Goal: Task Accomplishment & Management: Complete application form

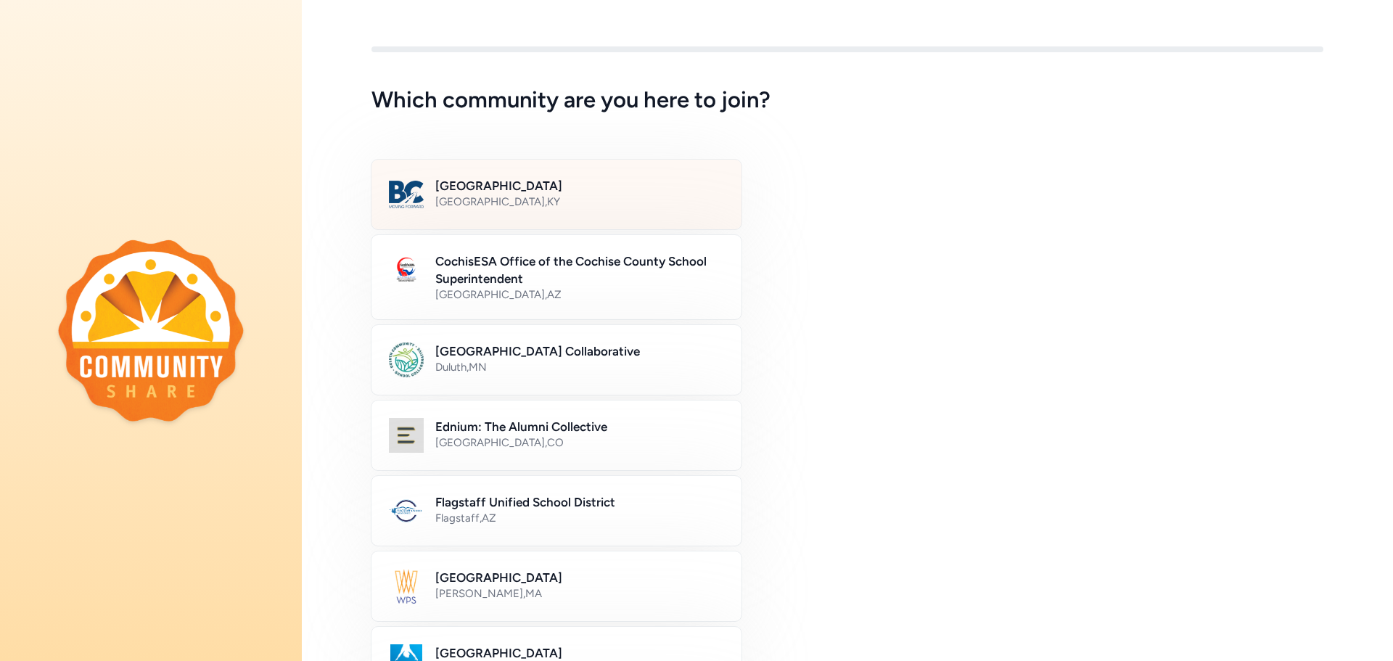
click at [538, 201] on div "[GEOGRAPHIC_DATA] , [GEOGRAPHIC_DATA]" at bounding box center [579, 201] width 289 height 15
click at [904, 337] on div "[GEOGRAPHIC_DATA] Collaborative [GEOGRAPHIC_DATA] , [GEOGRAPHIC_DATA]" at bounding box center [847, 360] width 952 height 70
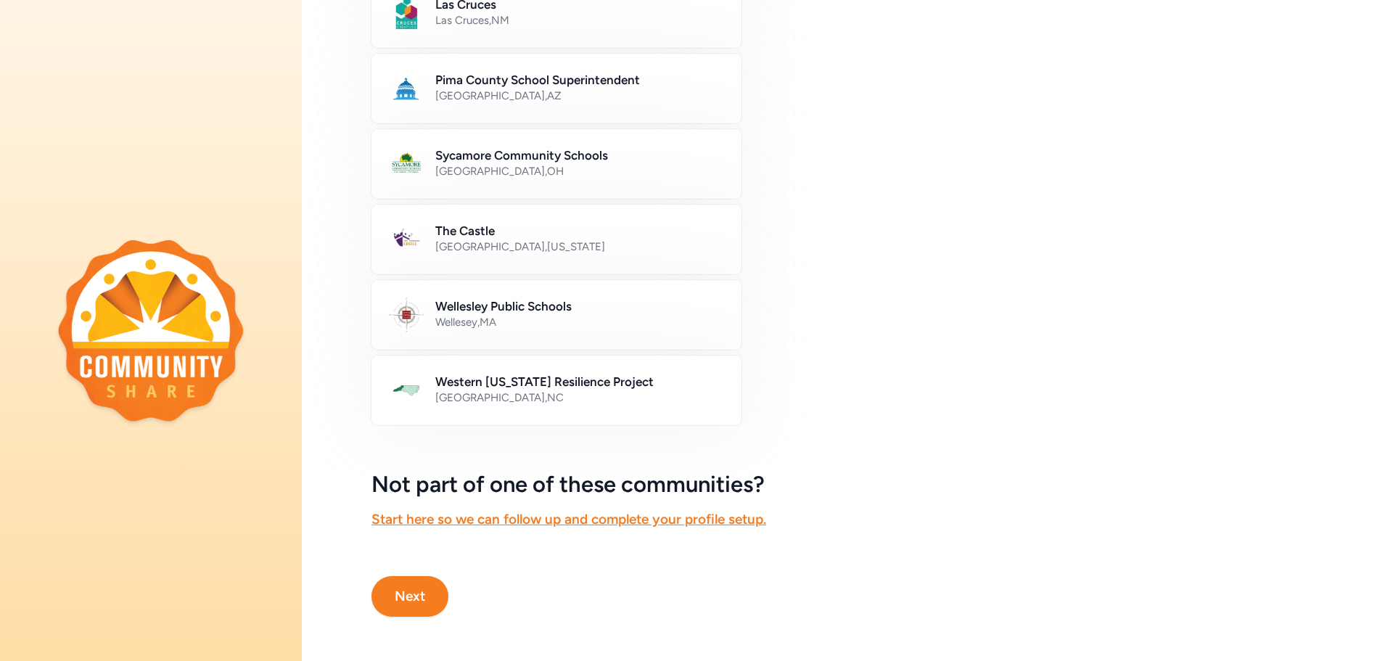
scroll to position [726, 0]
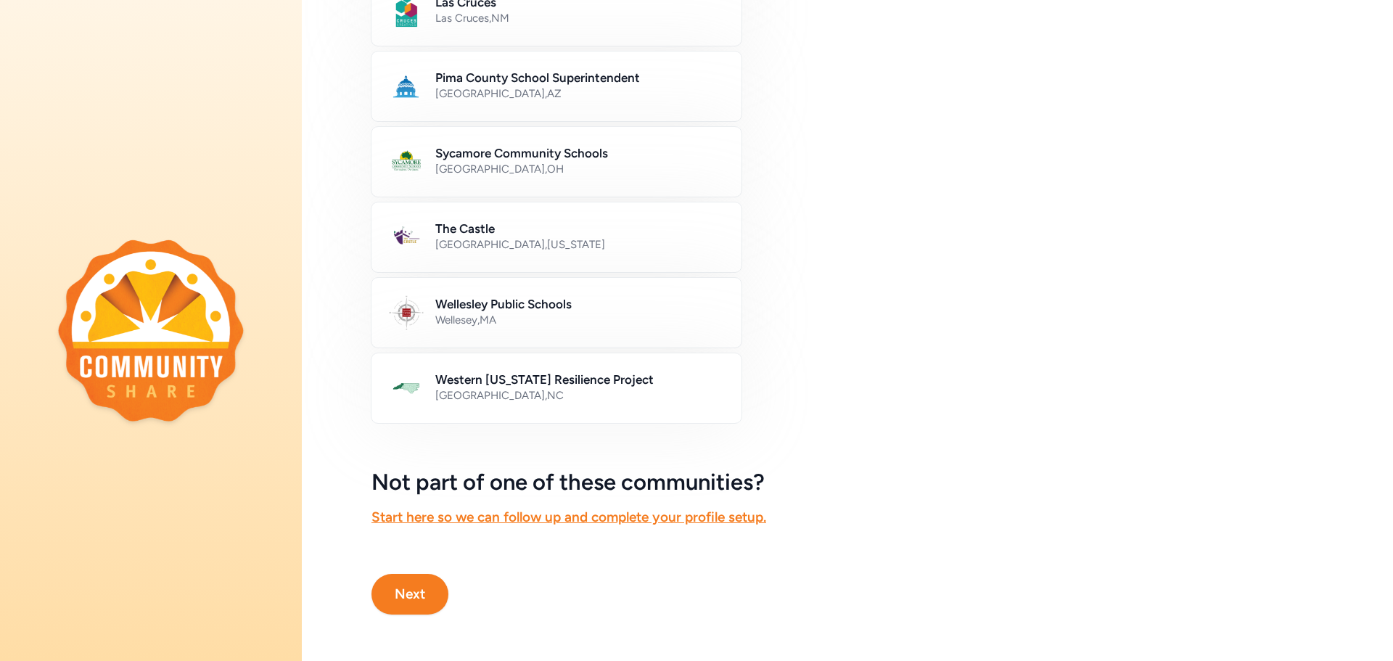
click at [415, 588] on button "Next" at bounding box center [409, 594] width 77 height 41
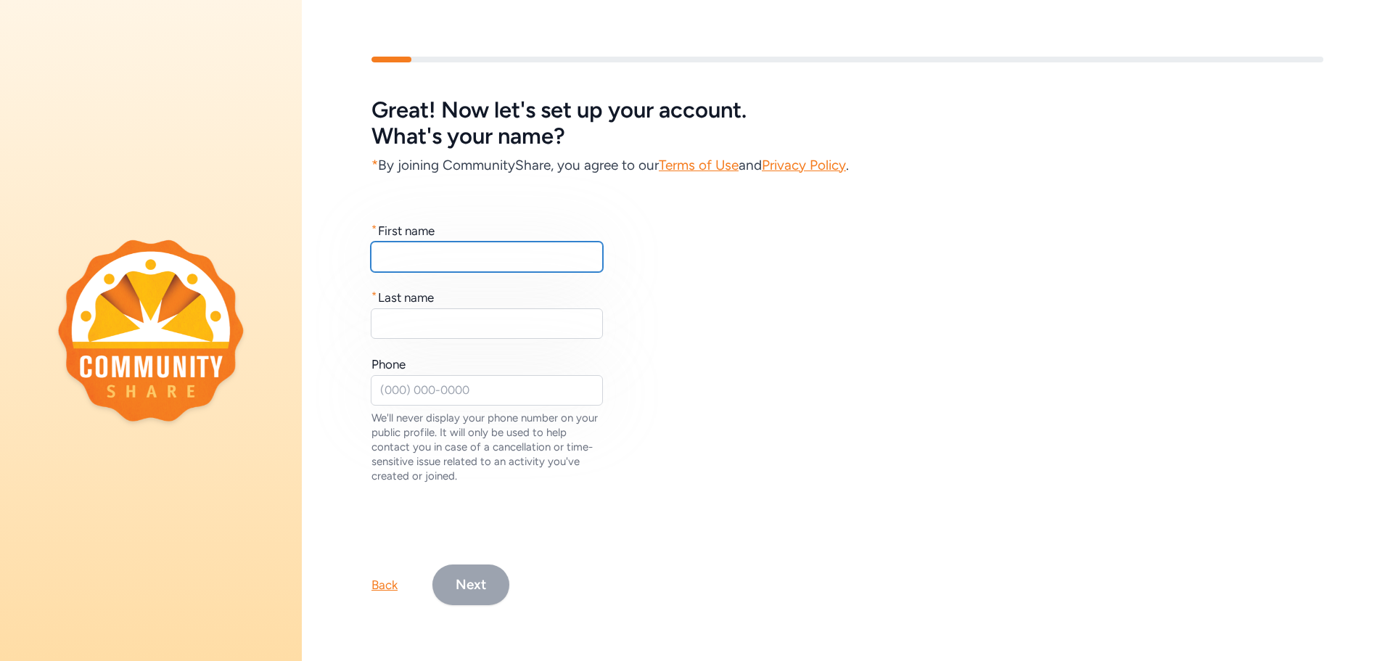
click at [399, 252] on input "text" at bounding box center [487, 257] width 232 height 30
click at [467, 244] on input "[PERSON_NAME]" at bounding box center [487, 257] width 232 height 30
type input "[PERSON_NAME]"
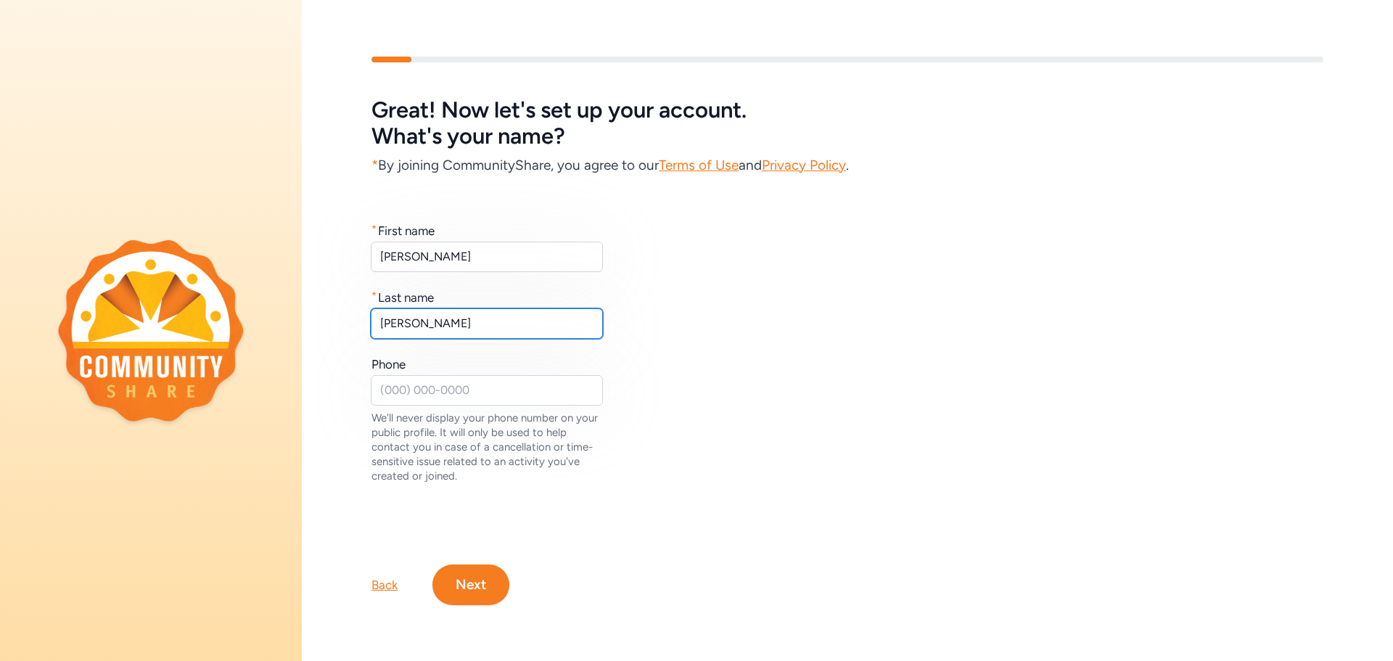
type input "[PERSON_NAME]"
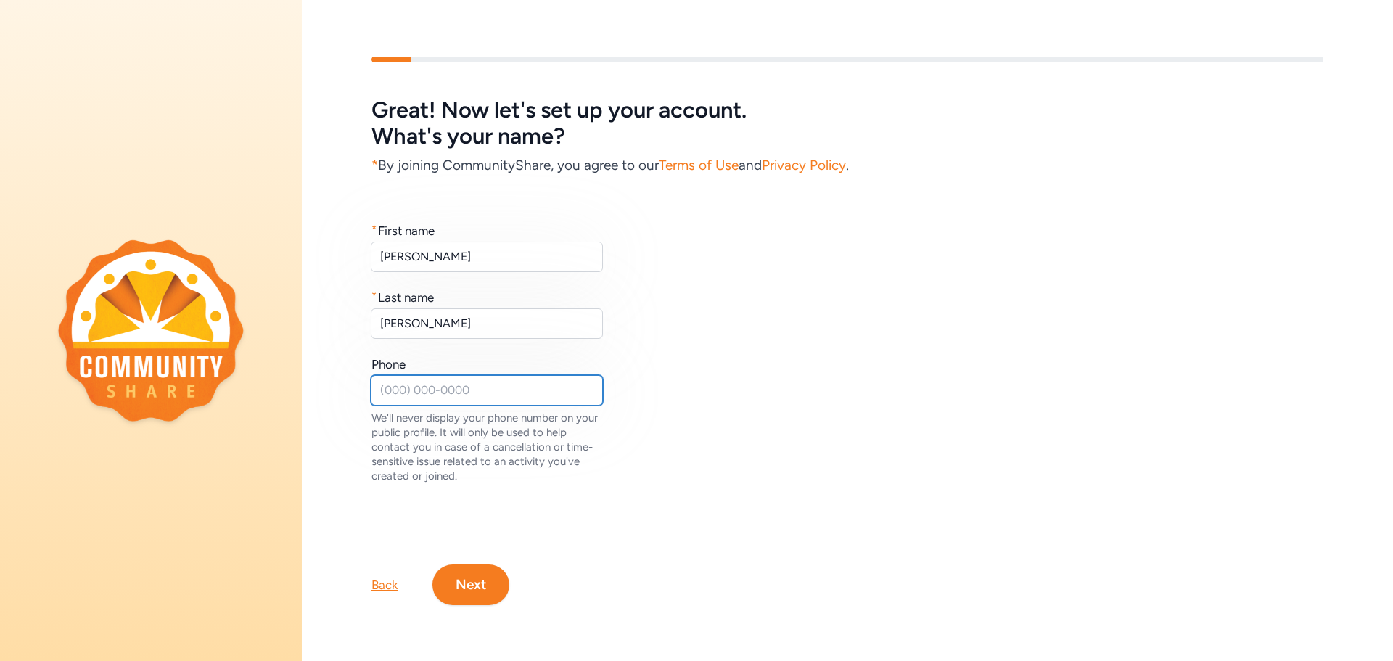
click at [385, 387] on input "text" at bounding box center [487, 390] width 232 height 30
type input "[PHONE_NUMBER]"
click at [469, 582] on button "Next" at bounding box center [470, 584] width 77 height 41
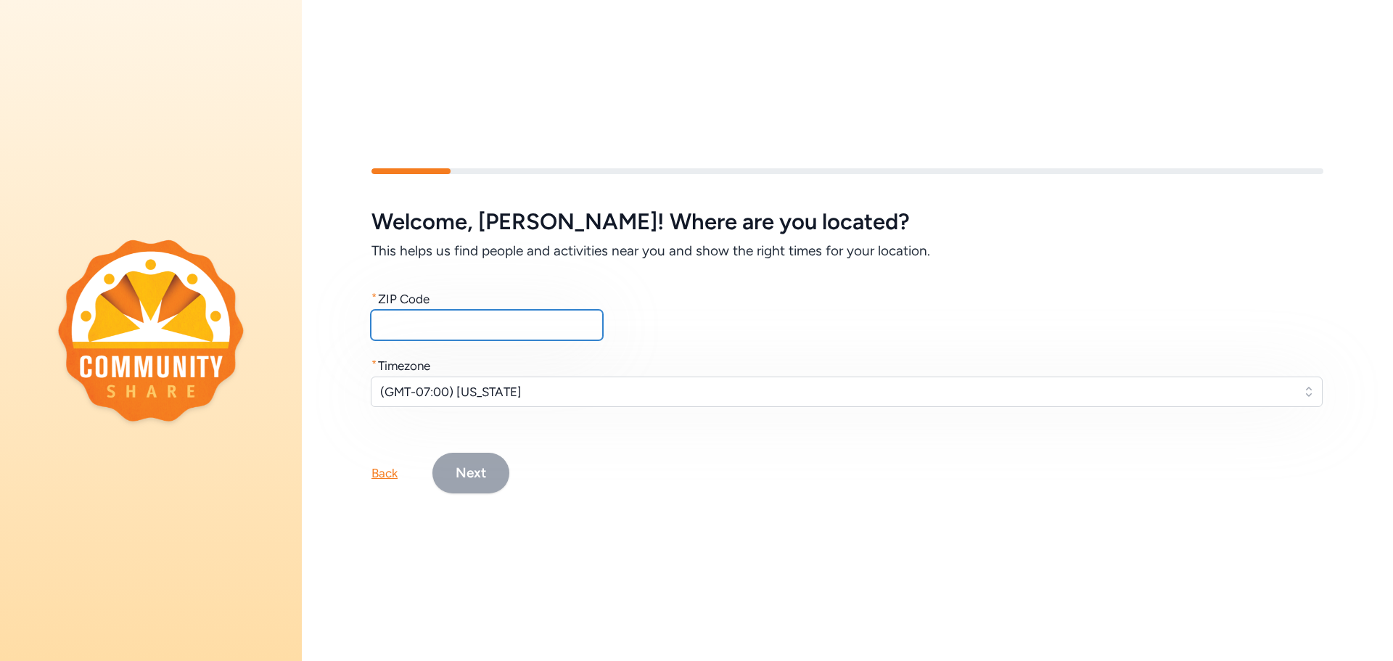
click at [419, 329] on input "text" at bounding box center [487, 325] width 232 height 30
type input "40047"
click at [1307, 388] on button "(GMT-07:00) [US_STATE]" at bounding box center [847, 392] width 952 height 30
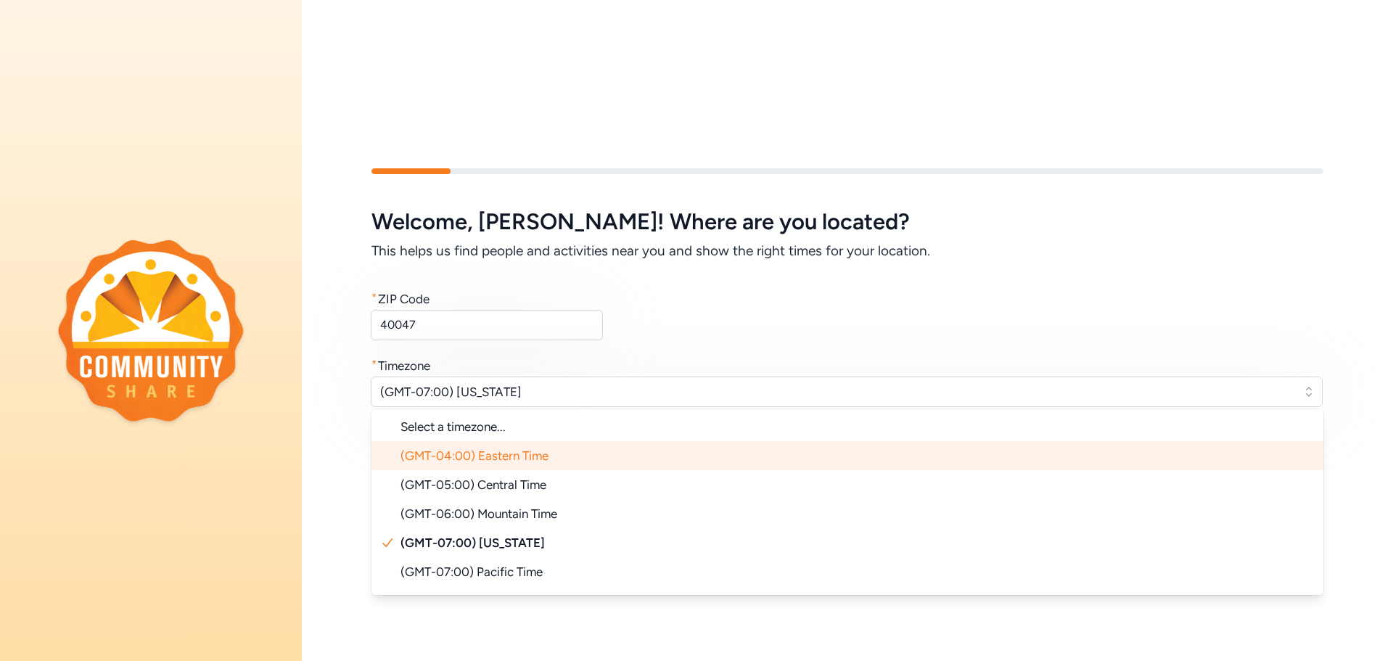
click at [614, 459] on li "(GMT-04:00) Eastern Time" at bounding box center [847, 455] width 952 height 29
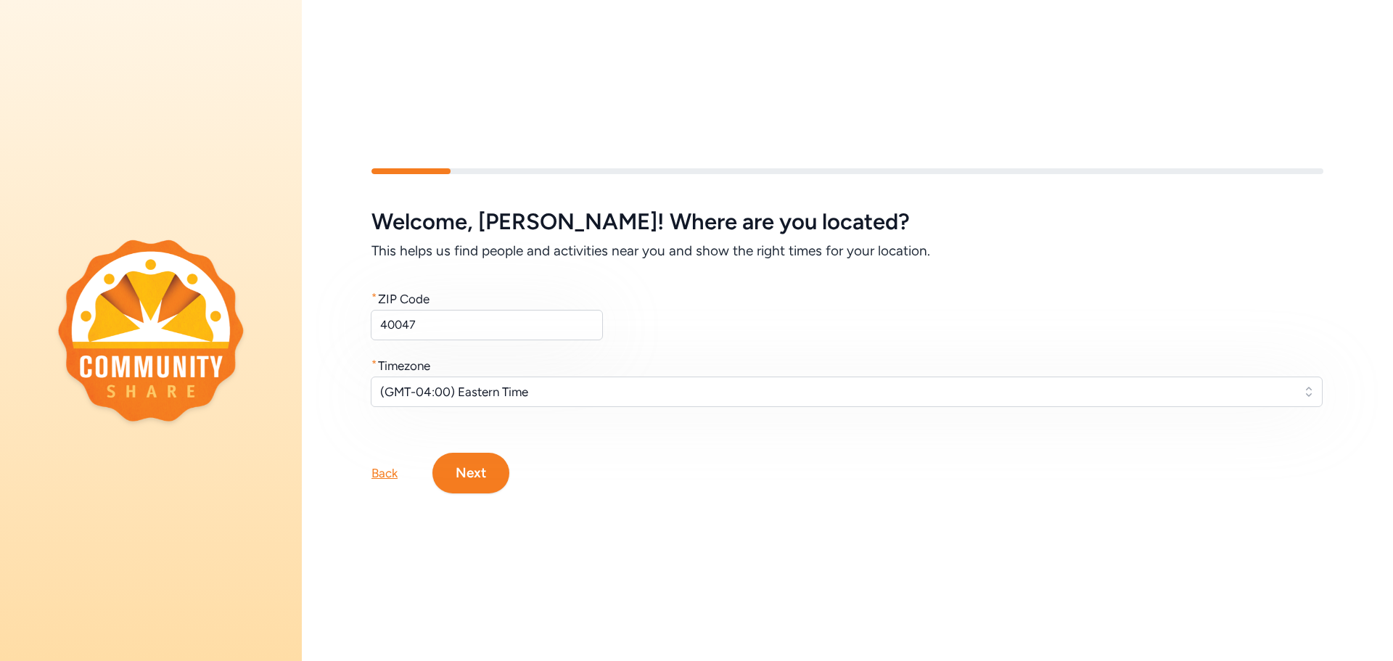
click at [489, 472] on button "Next" at bounding box center [470, 473] width 77 height 41
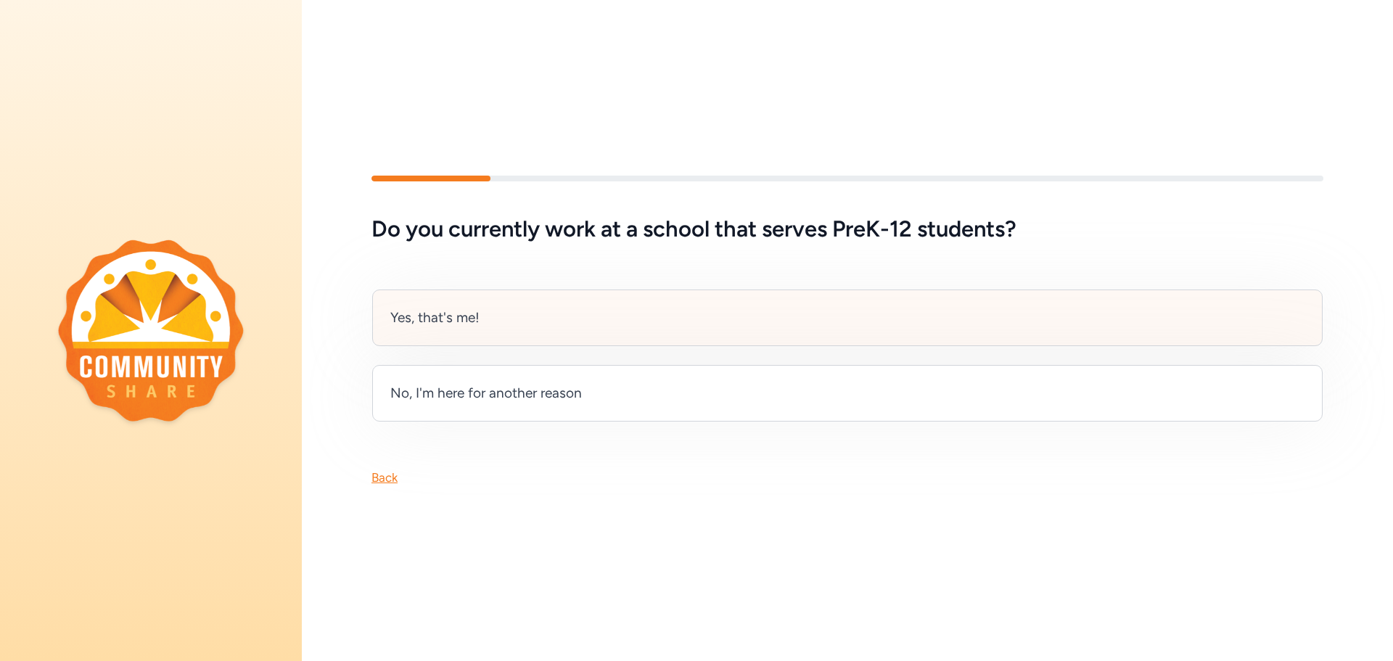
click at [454, 318] on div "Yes, that's me!" at bounding box center [434, 318] width 89 height 20
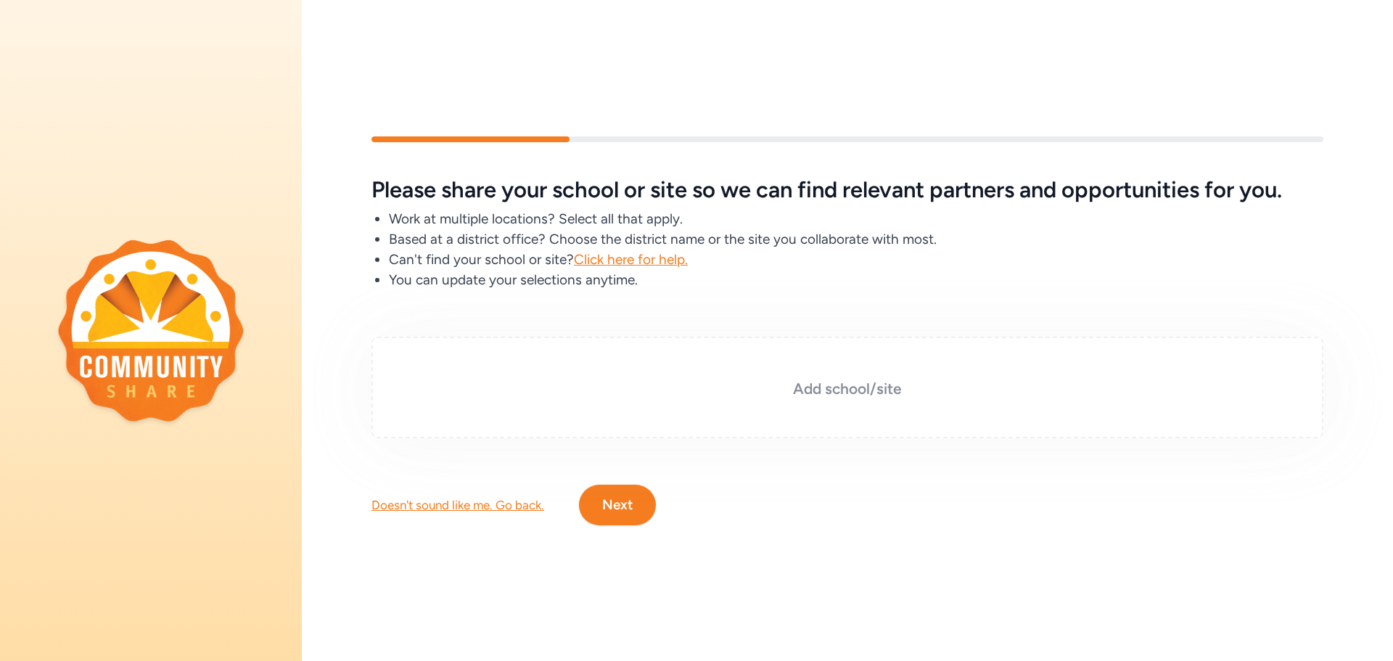
click at [506, 390] on h3 "Add school/site" at bounding box center [847, 389] width 879 height 20
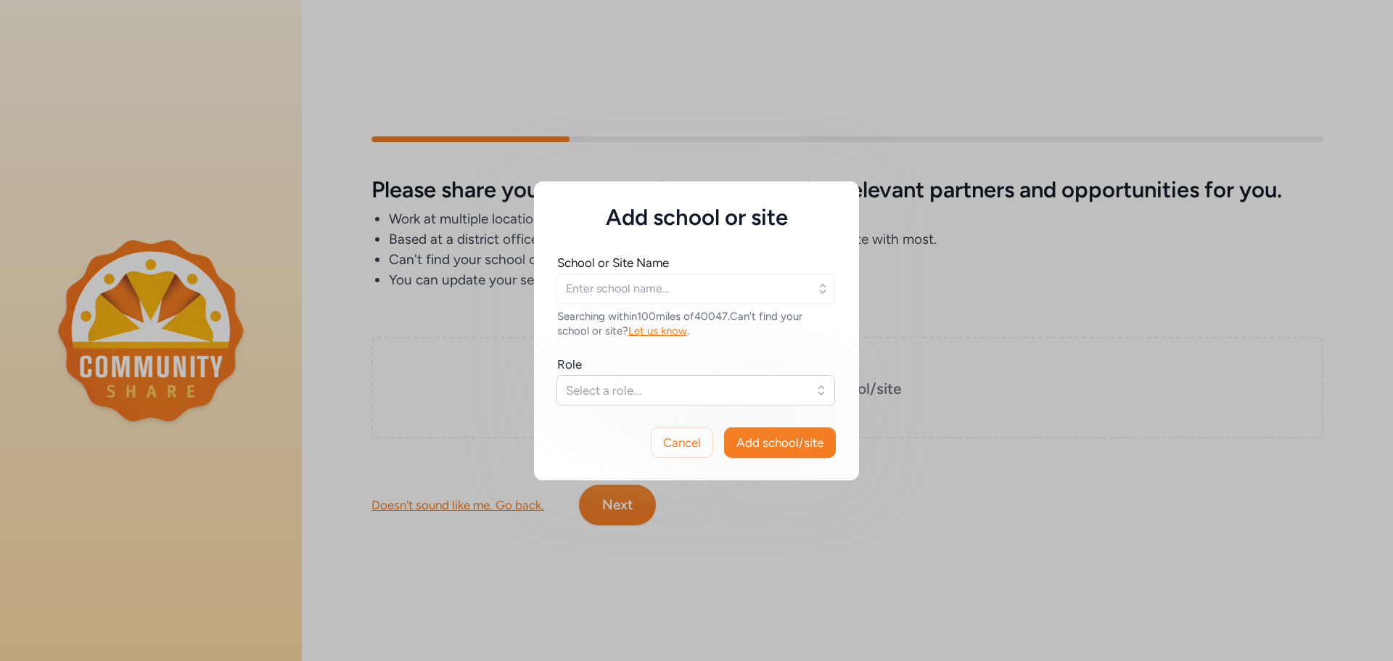
click at [821, 294] on icon "button" at bounding box center [822, 288] width 15 height 15
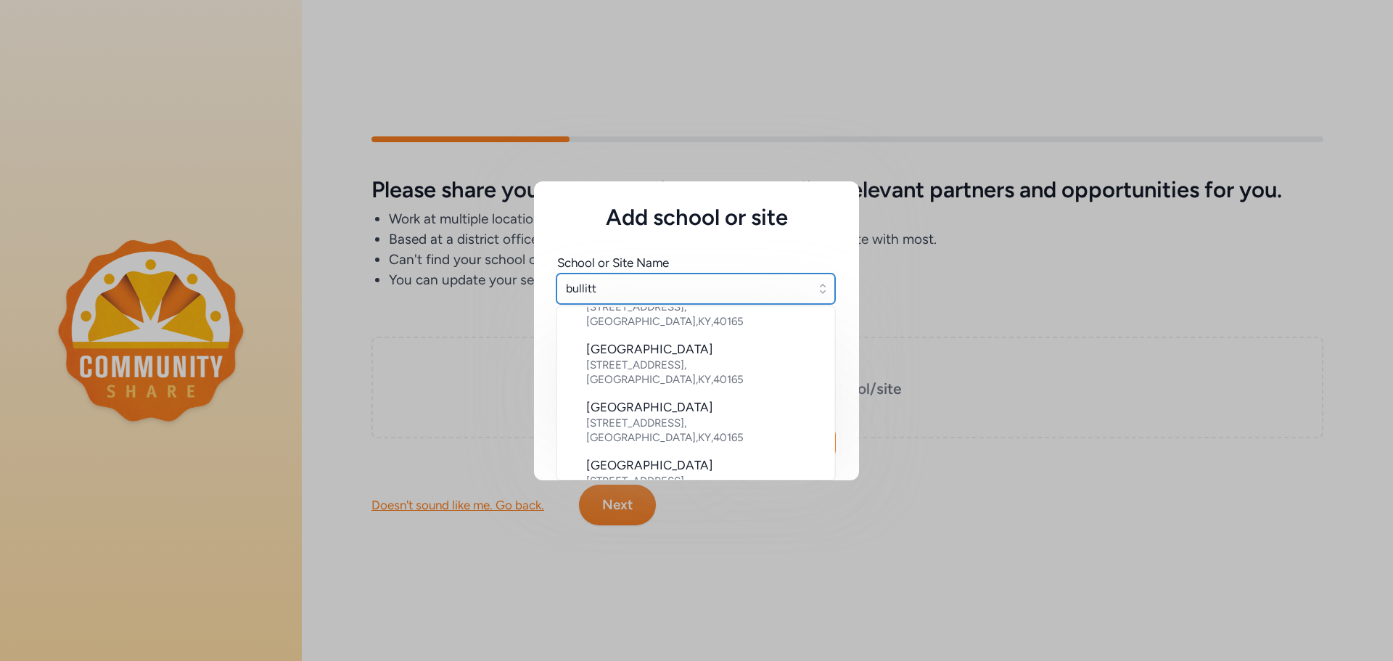
scroll to position [77, 0]
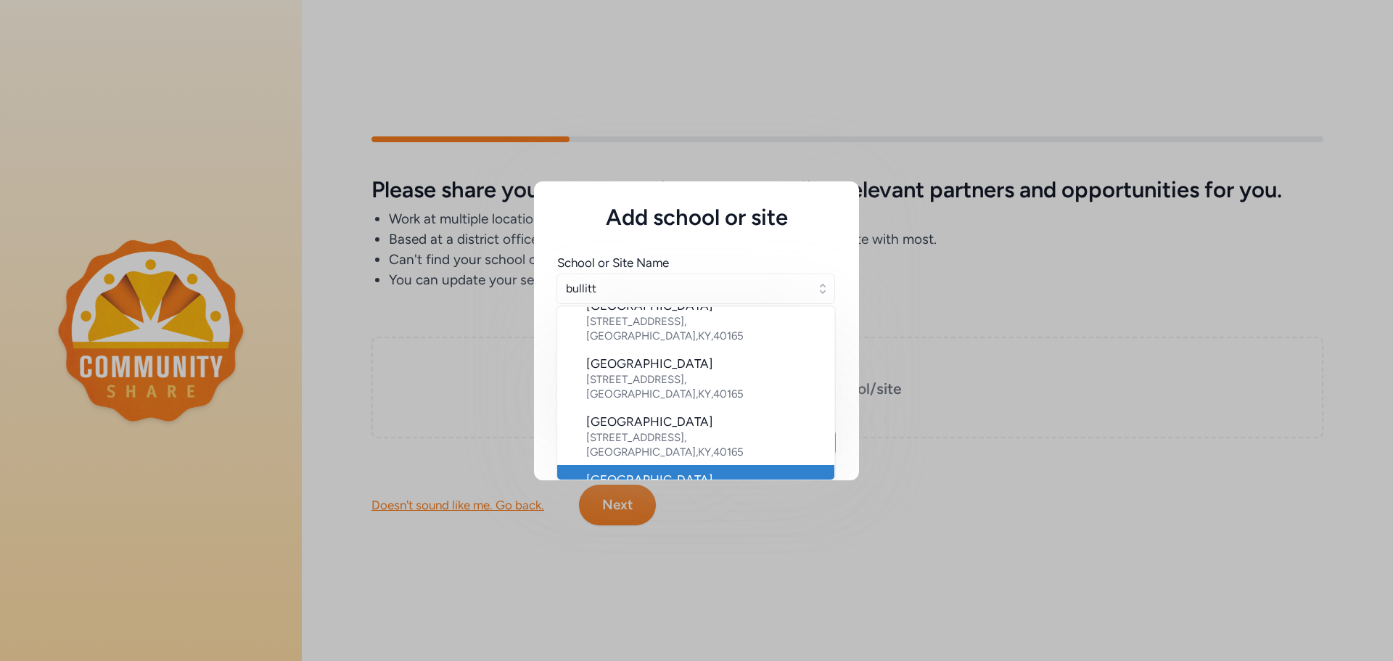
click at [719, 471] on div "[GEOGRAPHIC_DATA]" at bounding box center [704, 479] width 237 height 17
type input "[GEOGRAPHIC_DATA]"
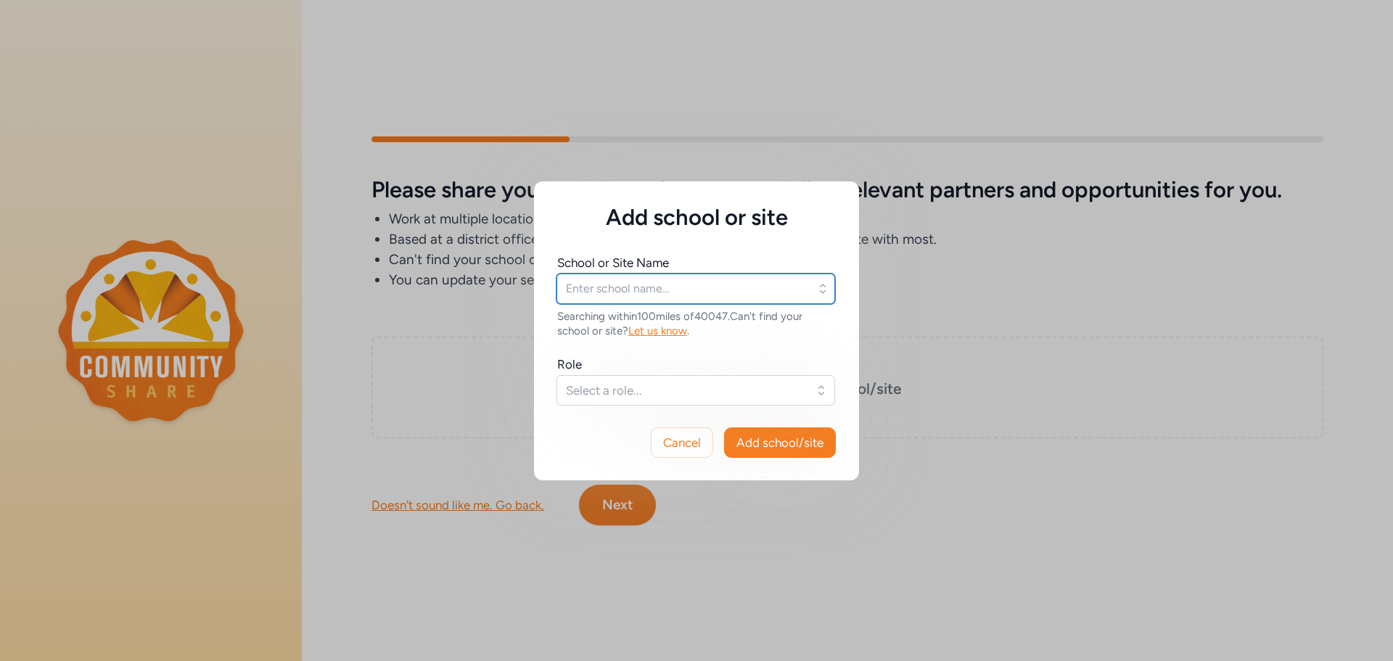
type input "[GEOGRAPHIC_DATA]"
click at [656, 396] on span "Select a role..." at bounding box center [685, 390] width 239 height 17
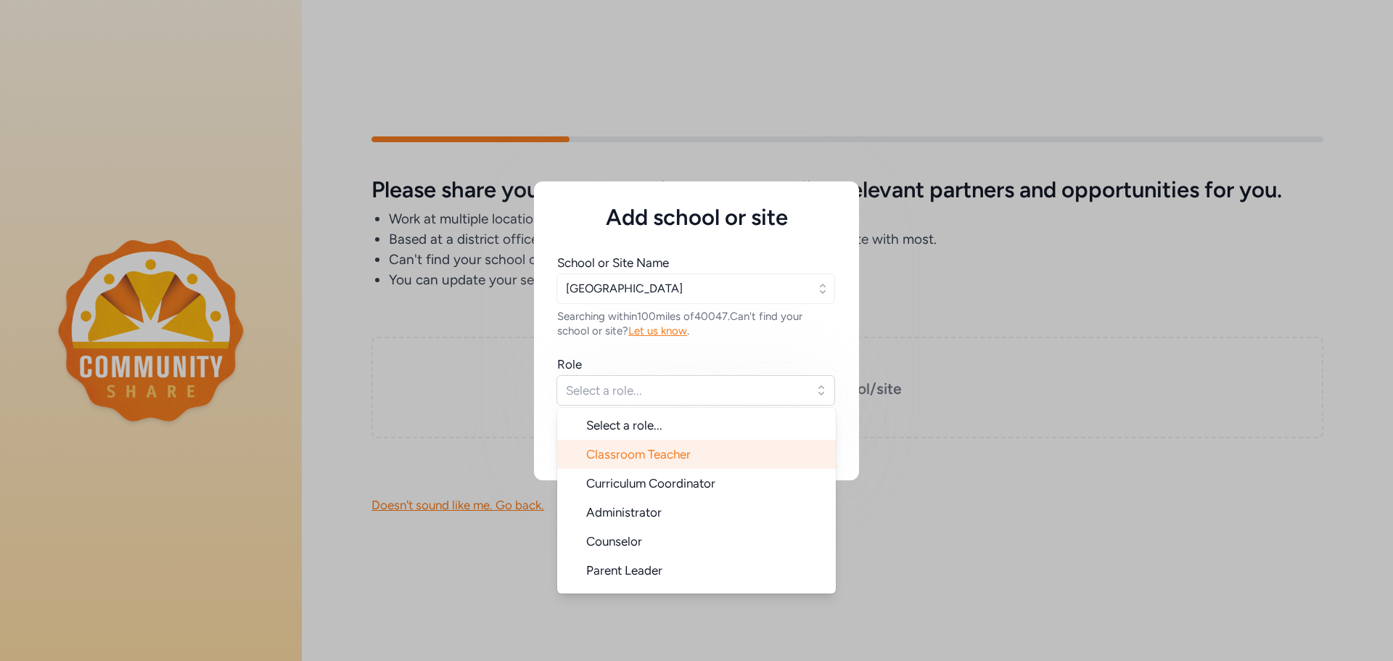
click at [625, 459] on span "Classroom Teacher" at bounding box center [638, 454] width 104 height 15
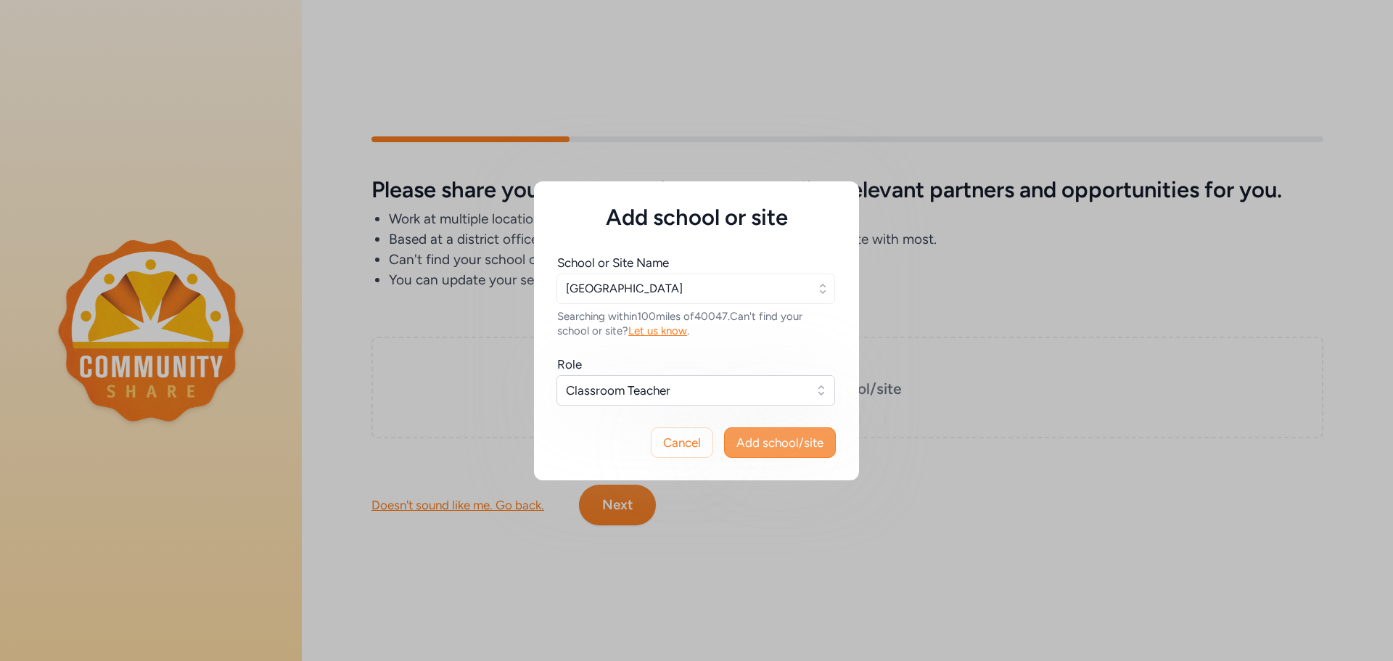
click at [804, 438] on span "Add school/site" at bounding box center [779, 442] width 87 height 17
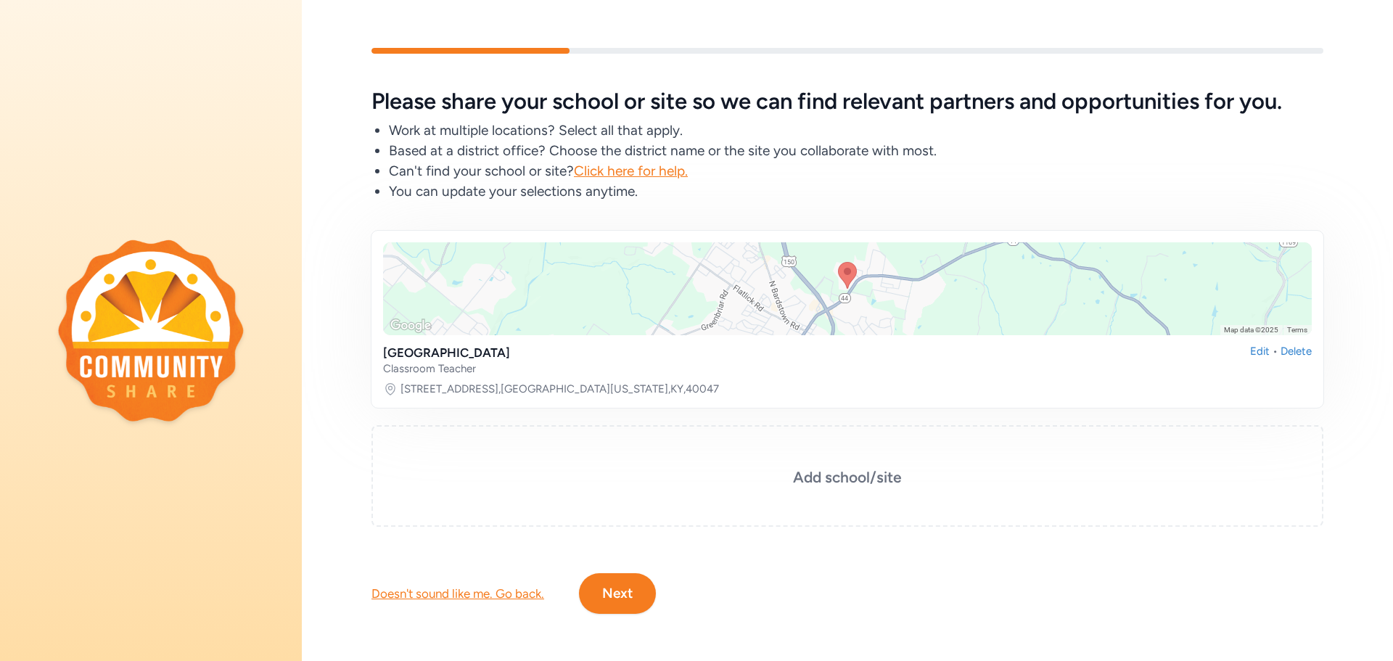
click at [603, 596] on button "Next" at bounding box center [617, 593] width 77 height 41
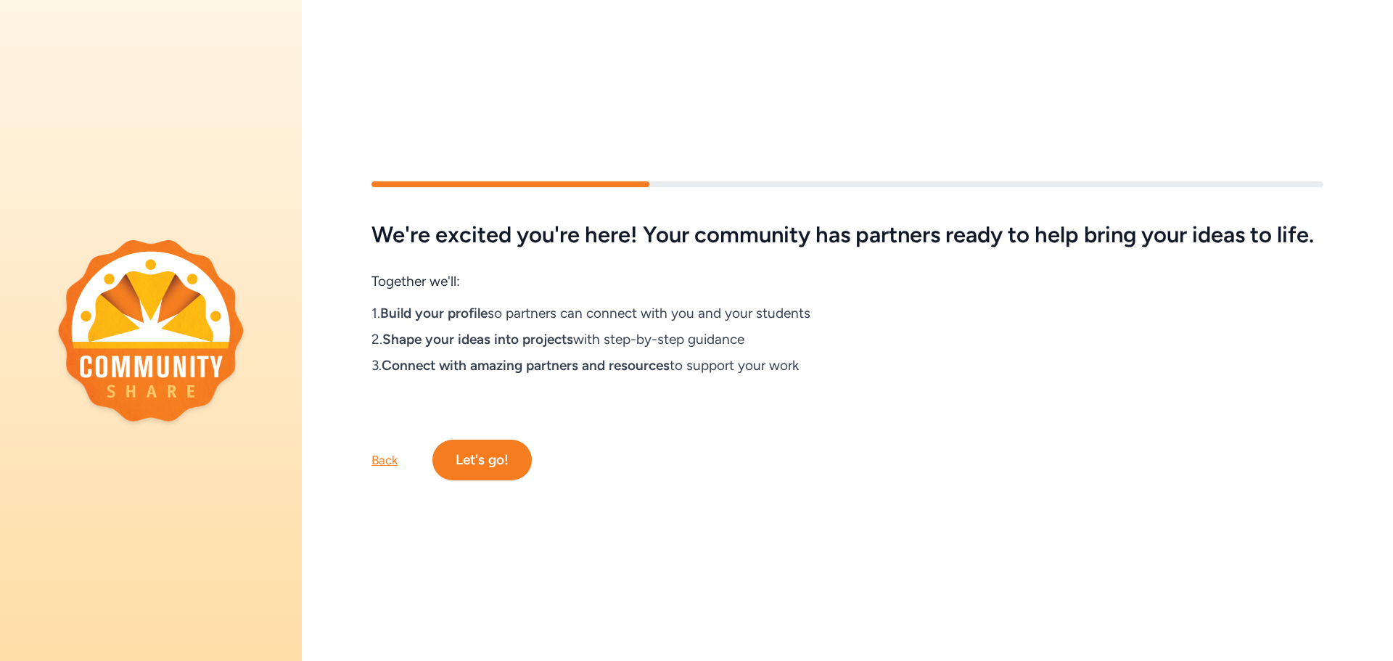
click at [475, 464] on button "Let's go!" at bounding box center [481, 460] width 99 height 41
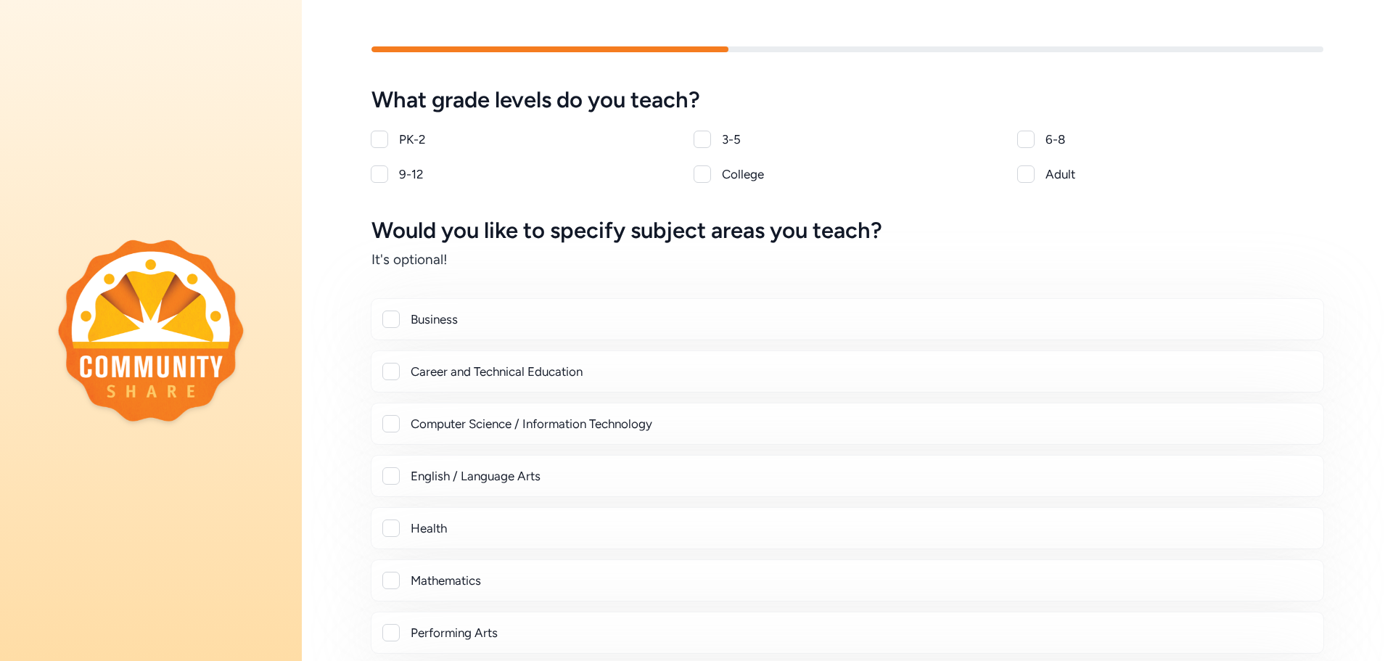
click at [383, 177] on div at bounding box center [379, 173] width 17 height 17
checkbox input "true"
click at [390, 365] on div at bounding box center [390, 371] width 17 height 17
checkbox input "true"
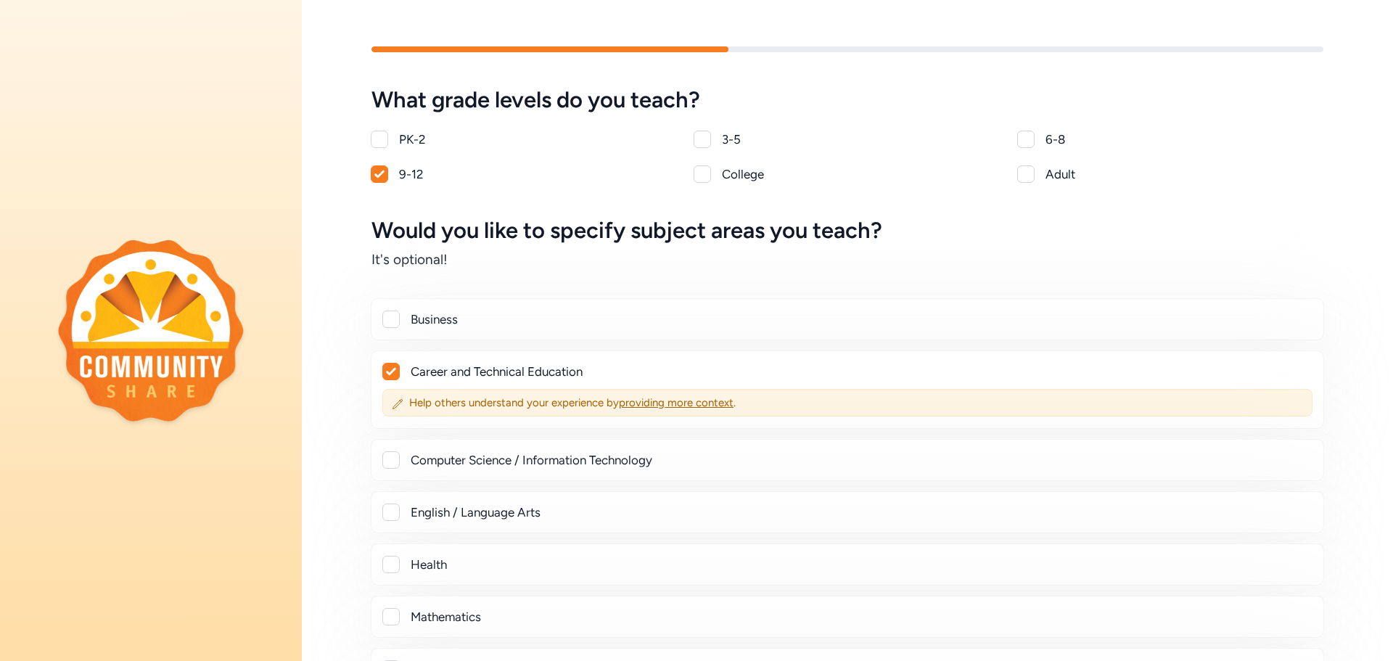
click at [1361, 332] on div "What grade levels do you teach? PK-2 3-5 6-8 9-12 College Adult Would you like …" at bounding box center [847, 545] width 1091 height 916
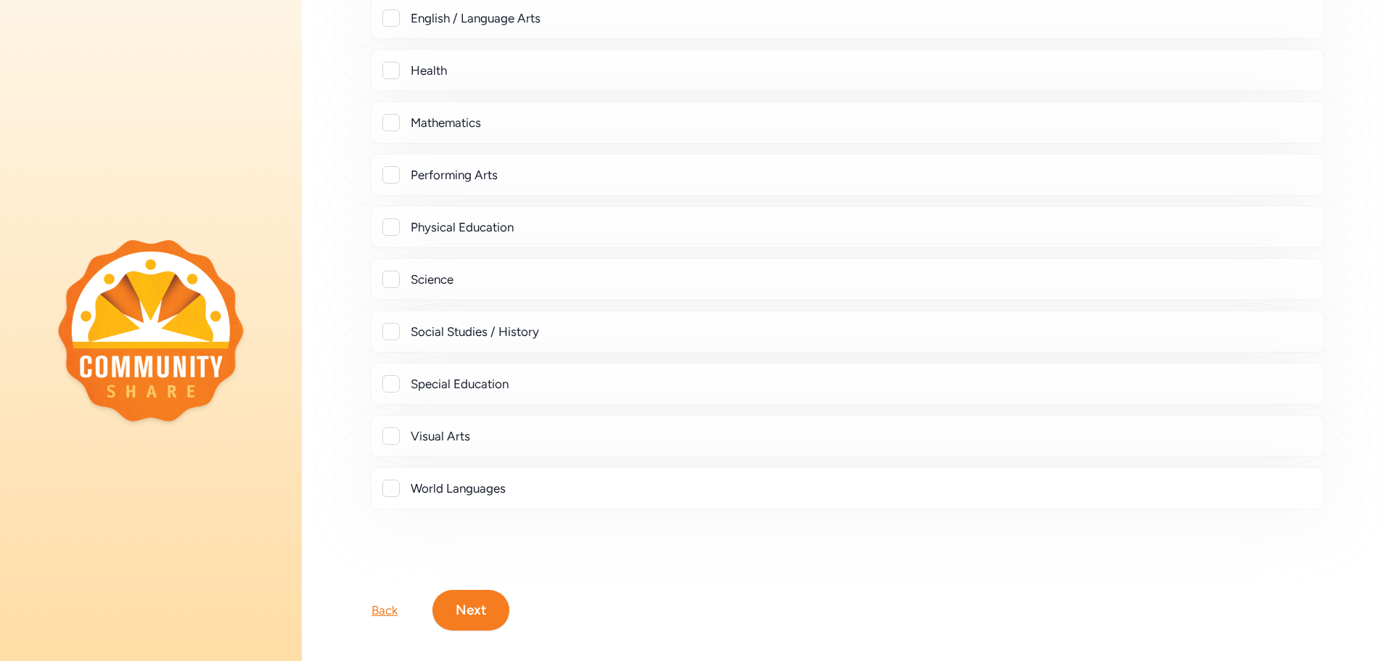
scroll to position [510, 0]
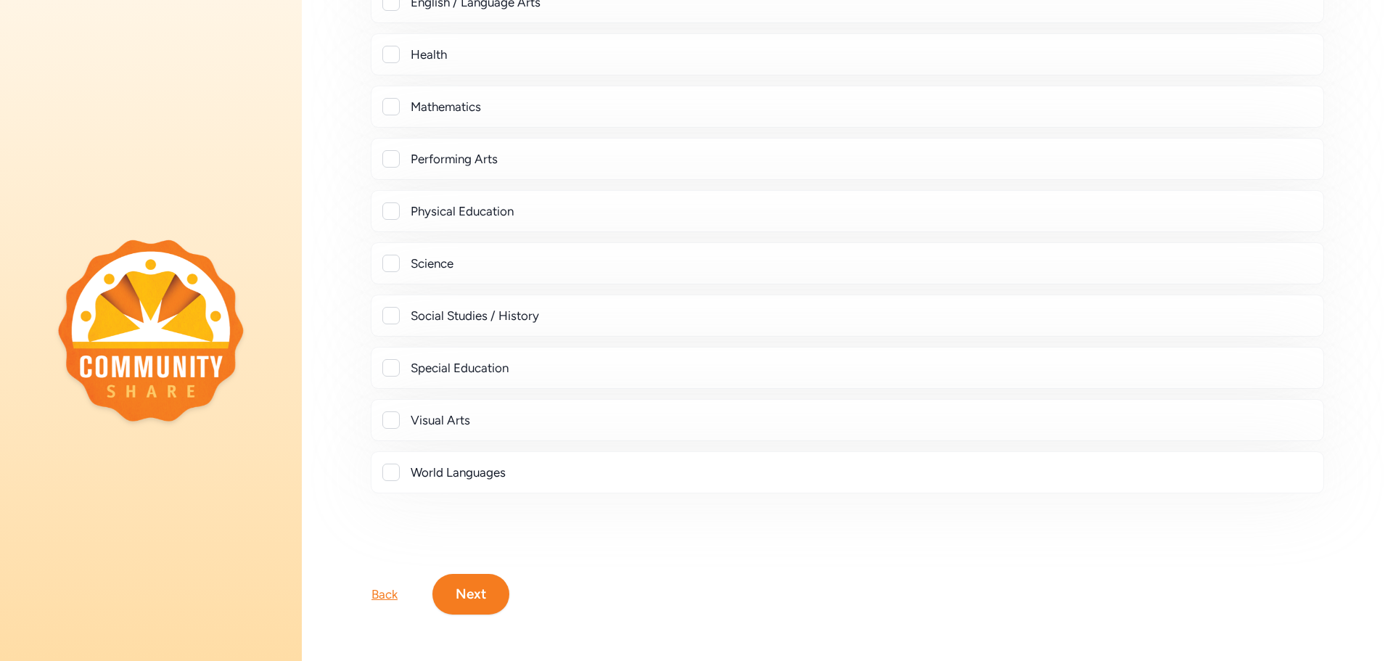
click at [491, 593] on button "Next" at bounding box center [470, 594] width 77 height 41
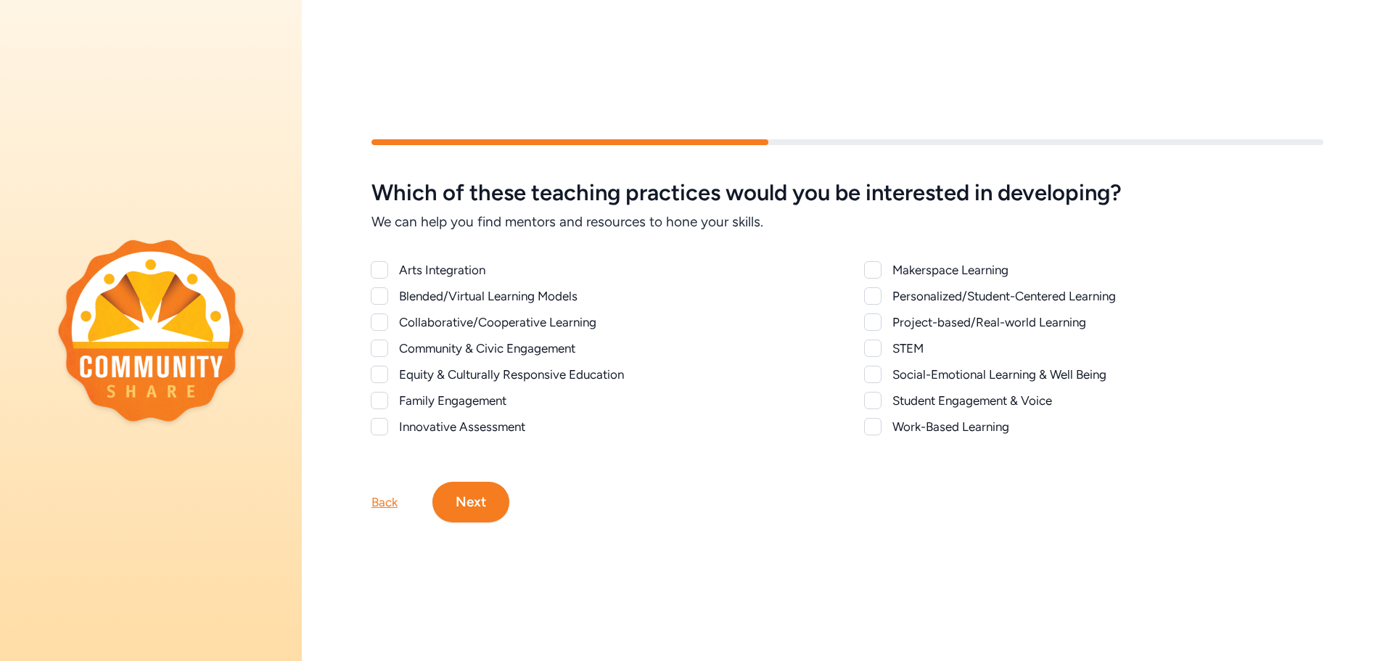
click at [382, 345] on div at bounding box center [379, 348] width 17 height 17
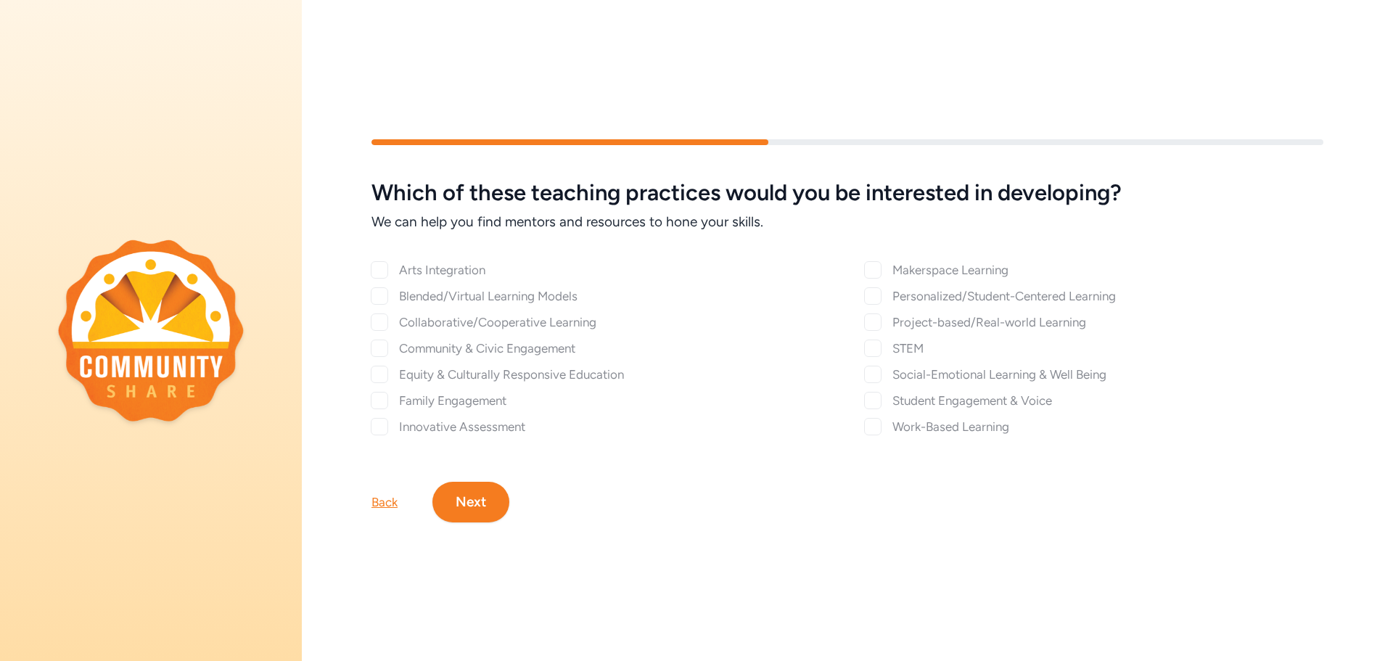
checkbox input "true"
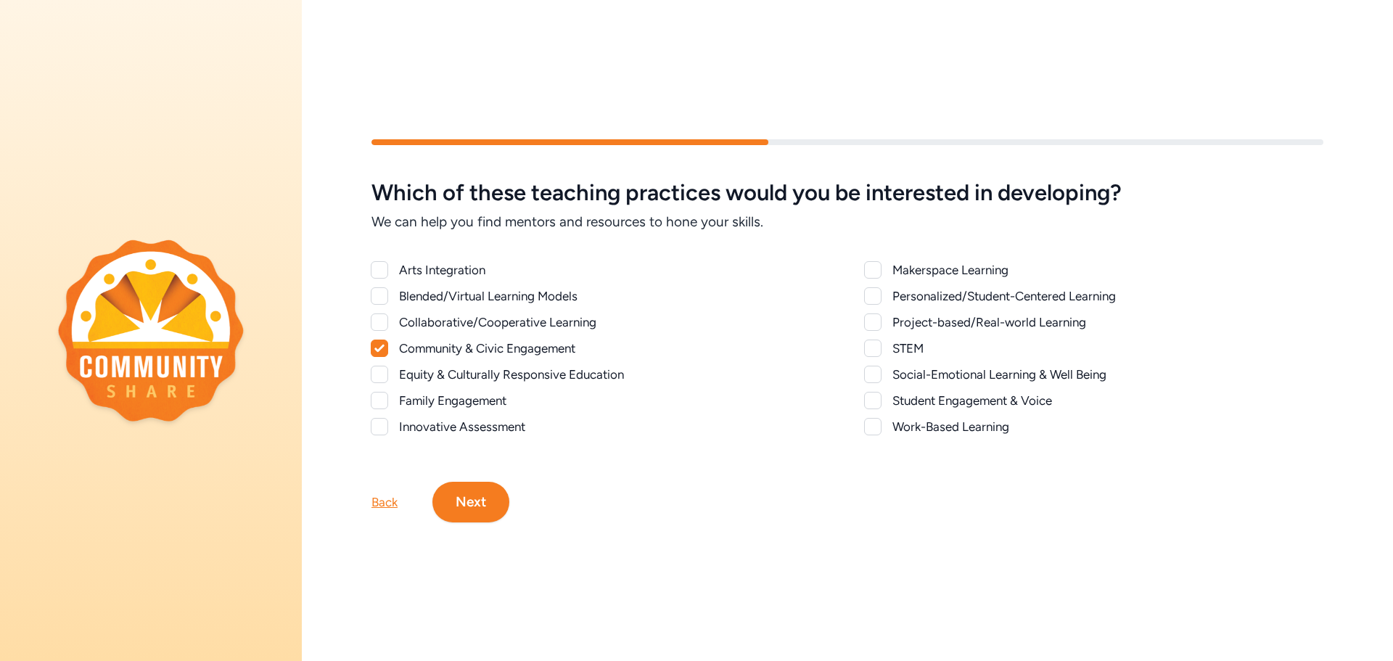
click at [872, 427] on div at bounding box center [872, 426] width 17 height 17
checkbox input "true"
click at [382, 324] on div at bounding box center [379, 321] width 17 height 17
checkbox input "true"
click at [484, 507] on button "Next" at bounding box center [470, 502] width 77 height 41
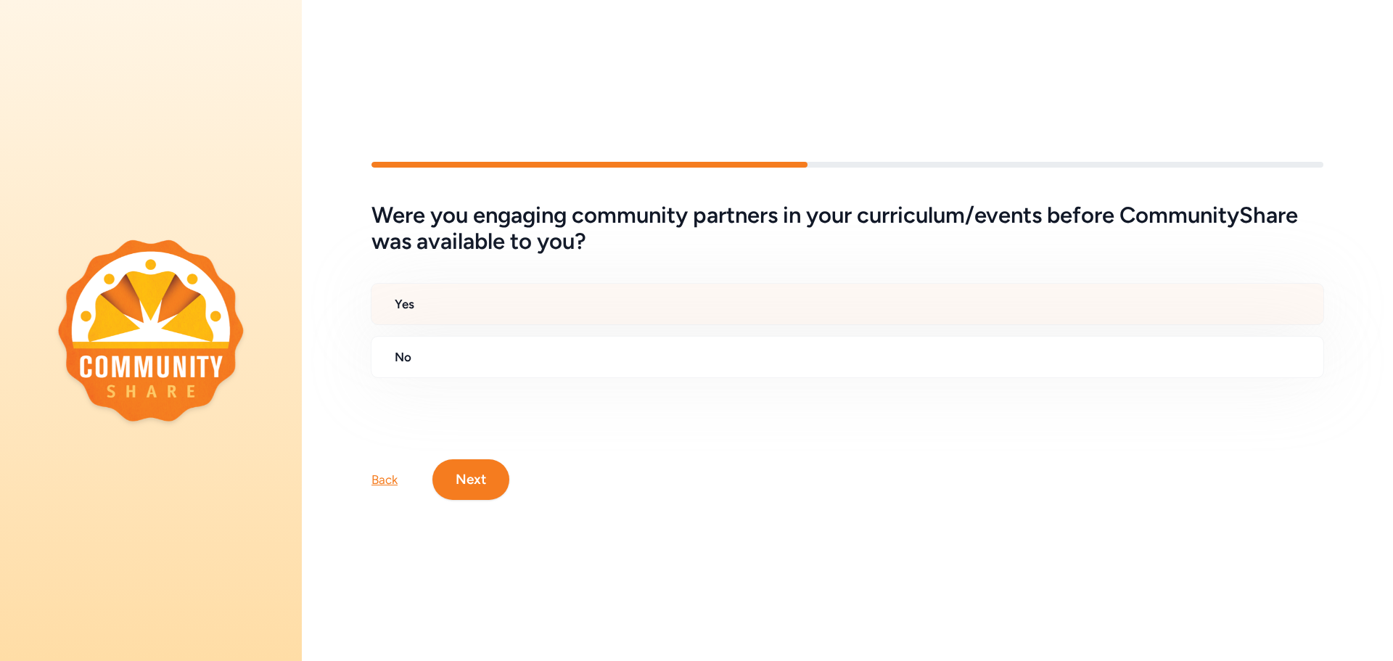
click at [413, 305] on h2 "Yes" at bounding box center [853, 303] width 917 height 17
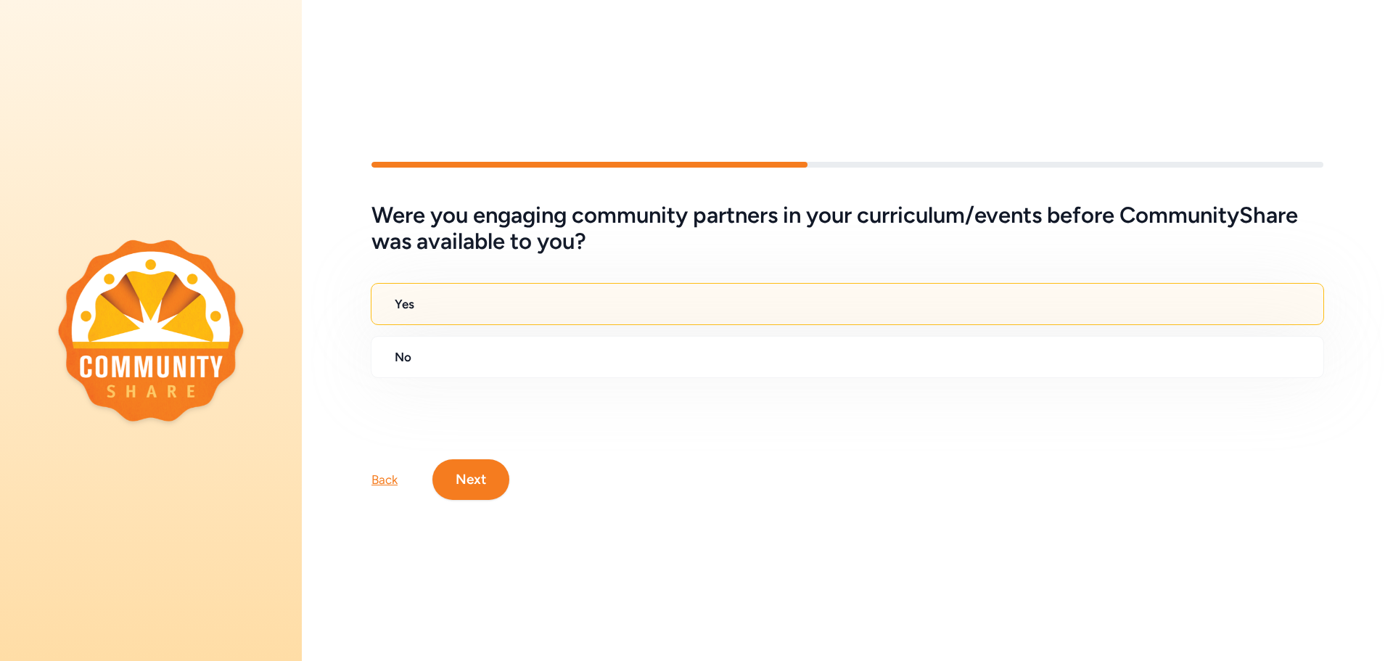
click at [476, 463] on button "Next" at bounding box center [470, 479] width 77 height 41
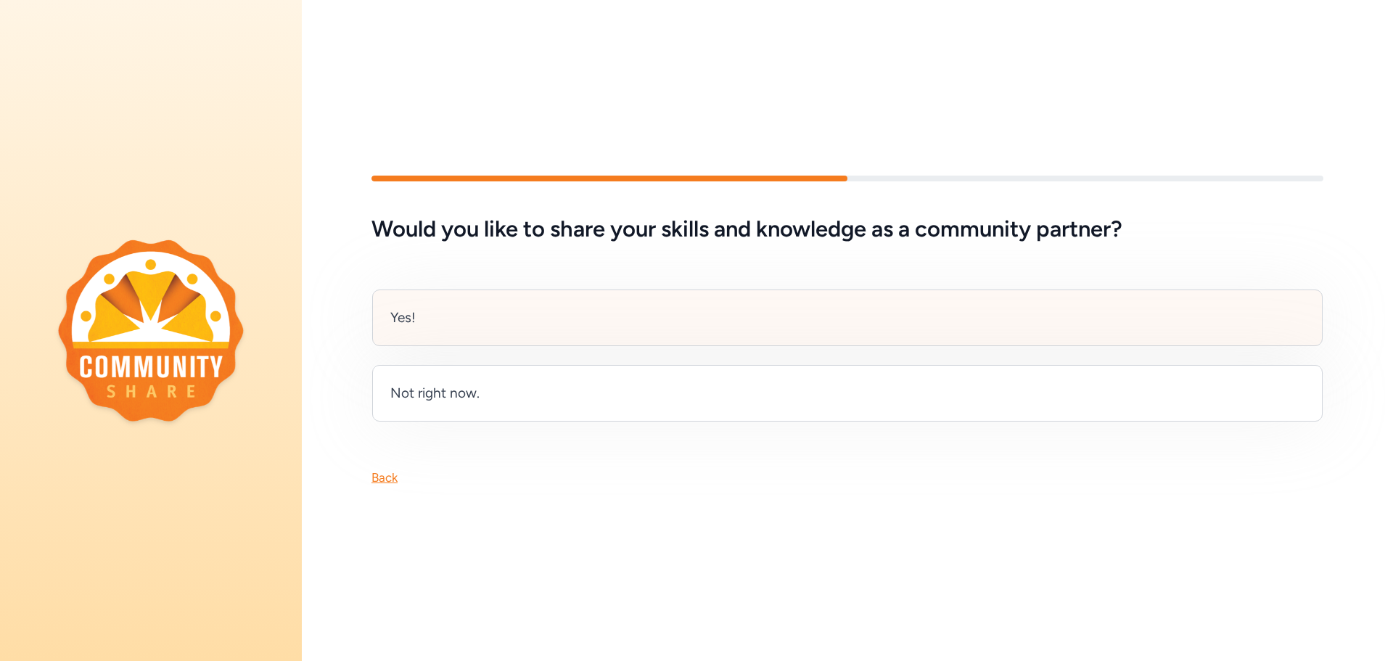
click at [406, 319] on div "Yes!" at bounding box center [402, 318] width 25 height 20
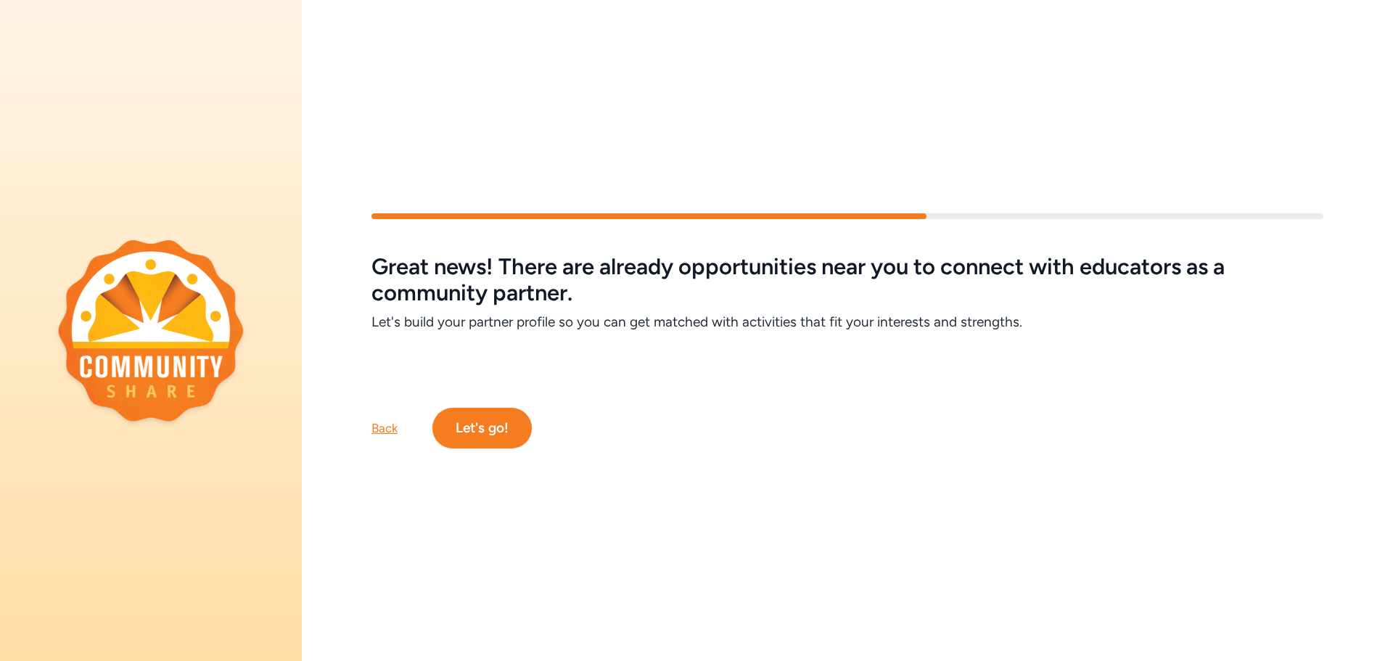
click at [488, 429] on button "Let's go!" at bounding box center [481, 428] width 99 height 41
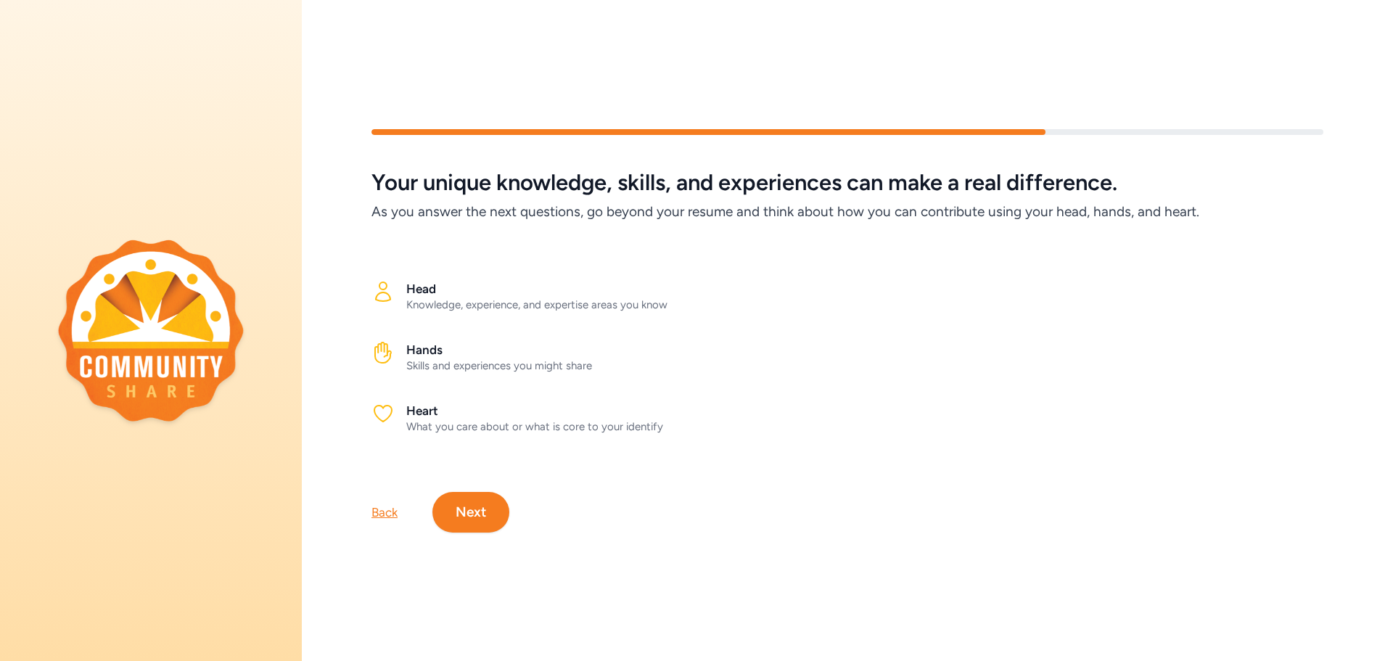
click at [463, 509] on button "Next" at bounding box center [470, 512] width 77 height 41
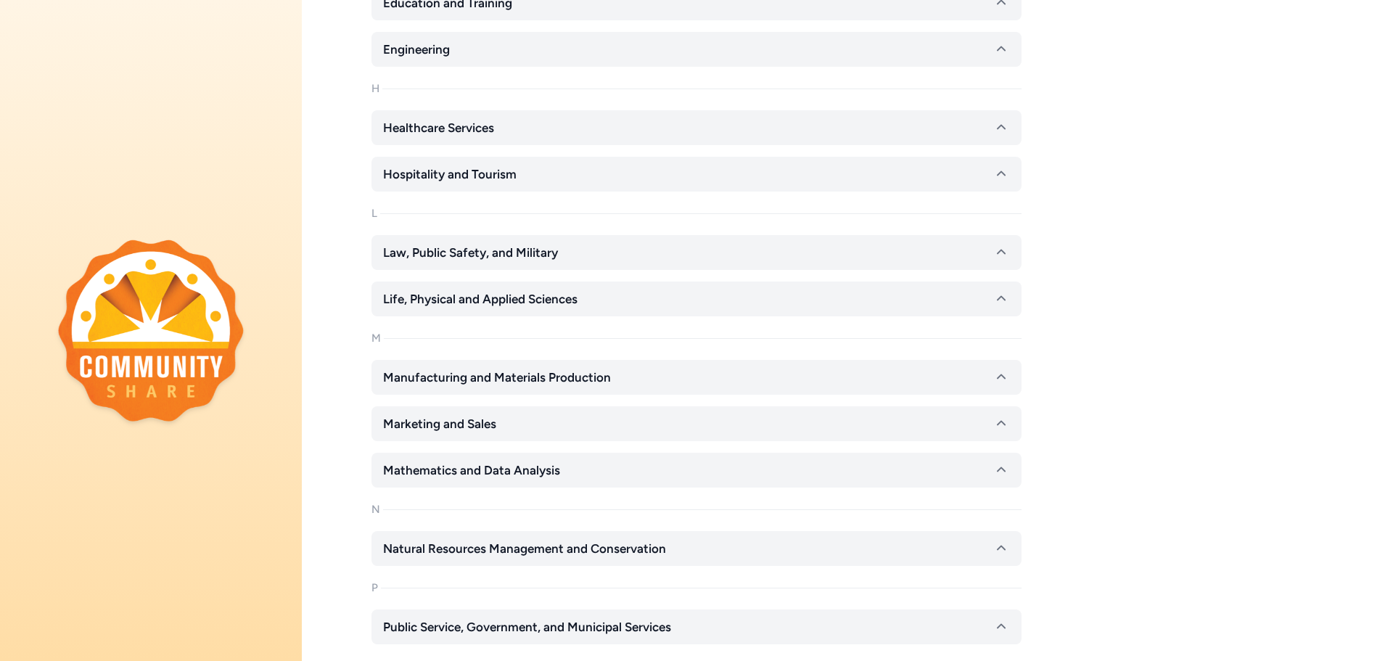
scroll to position [813, 0]
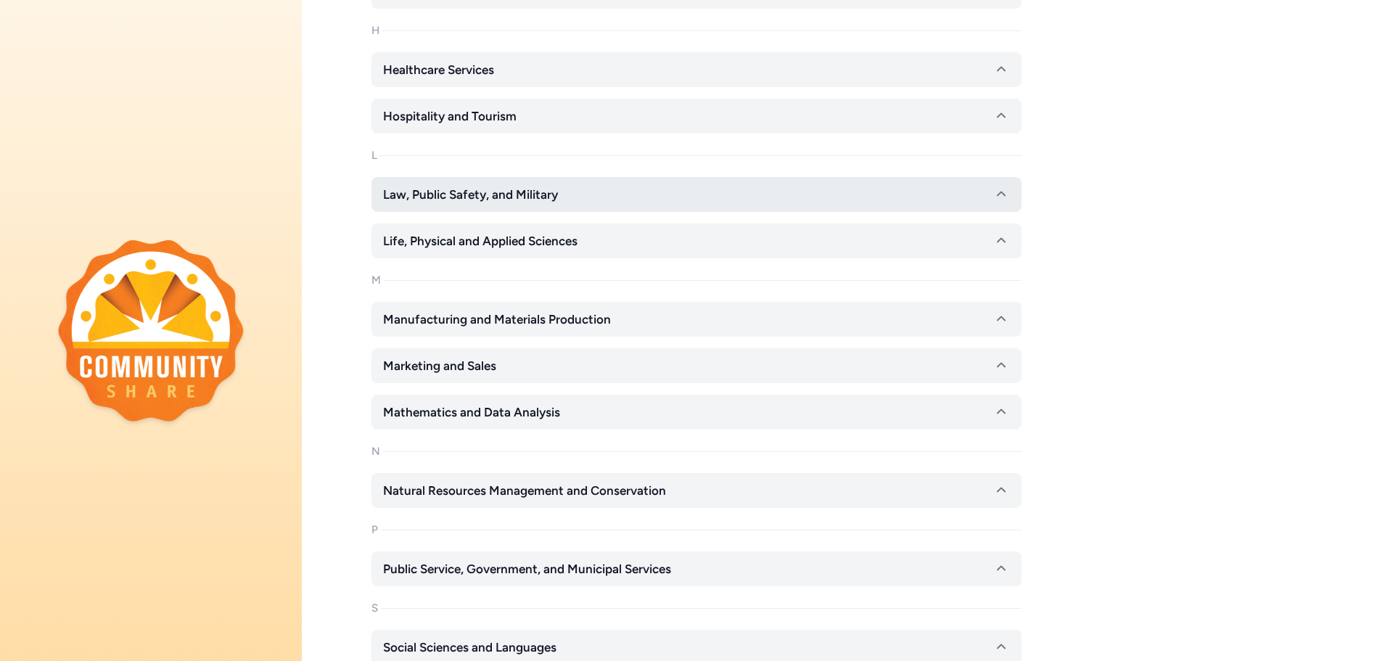
click at [416, 197] on span "Law, Public Safety, and Military" at bounding box center [470, 194] width 175 height 17
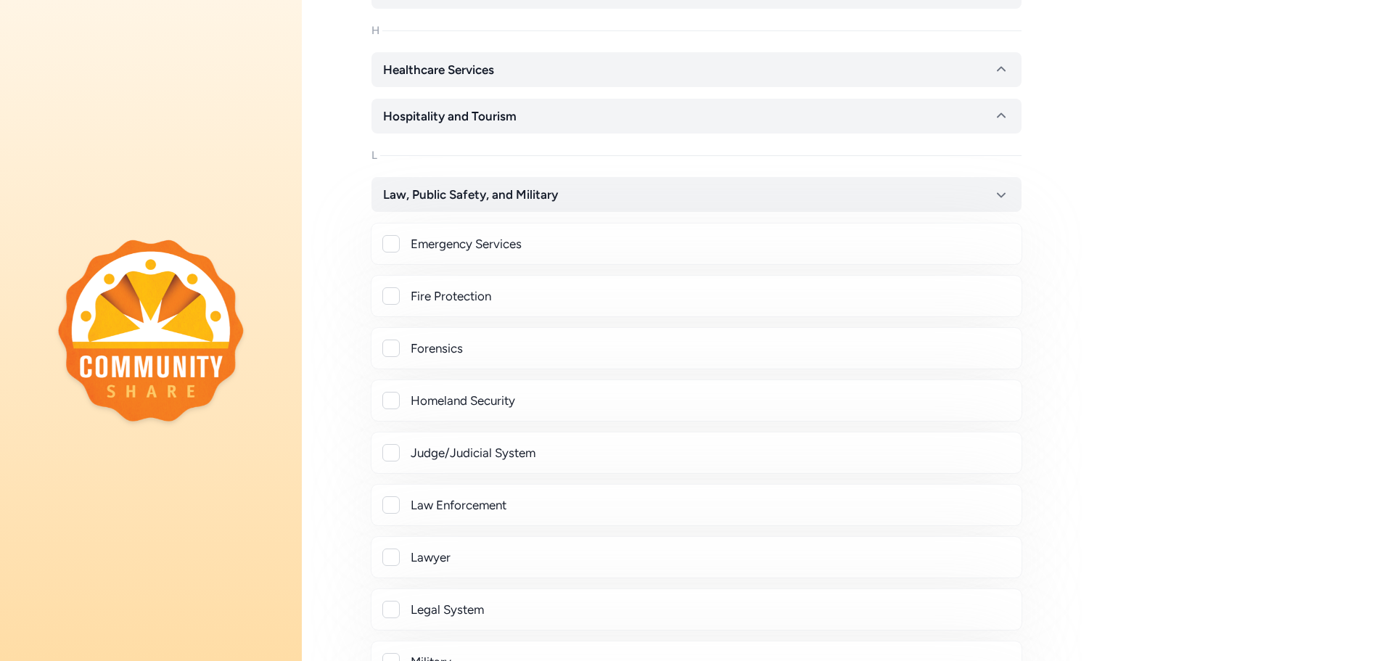
click at [394, 506] on div at bounding box center [390, 504] width 17 height 17
checkbox input "true"
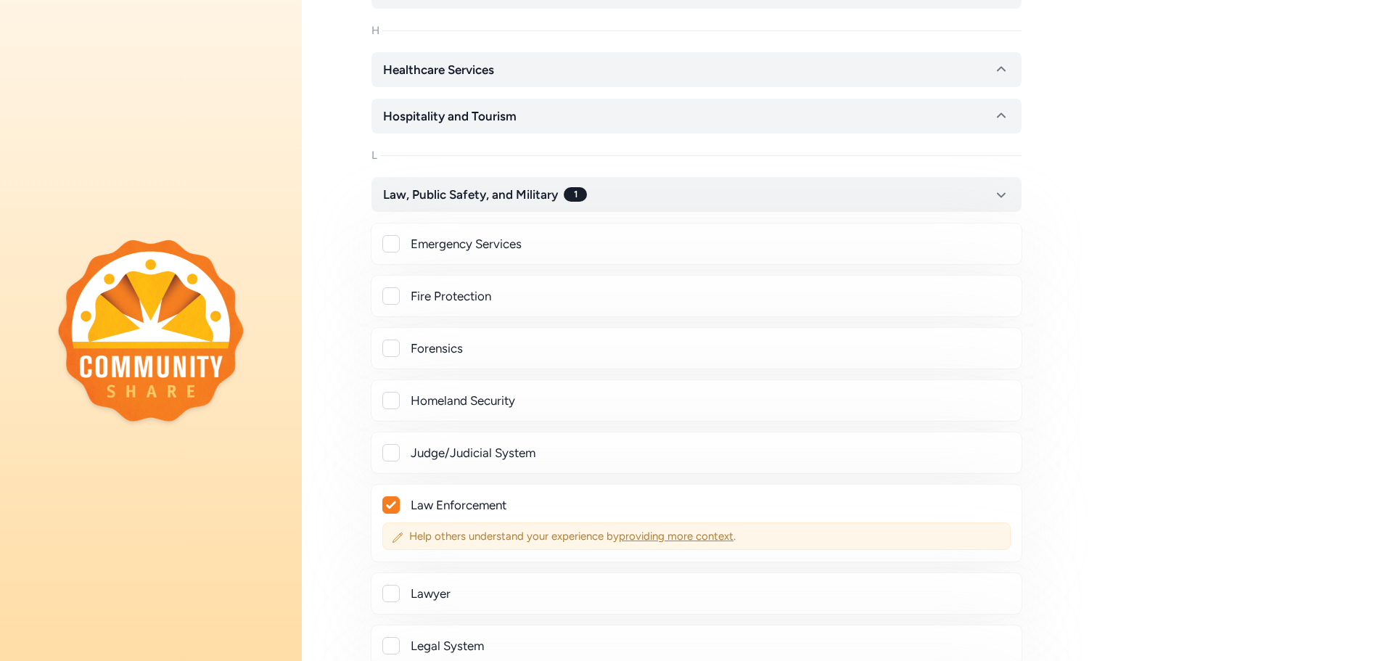
click at [657, 535] on span "providing more context" at bounding box center [676, 536] width 115 height 13
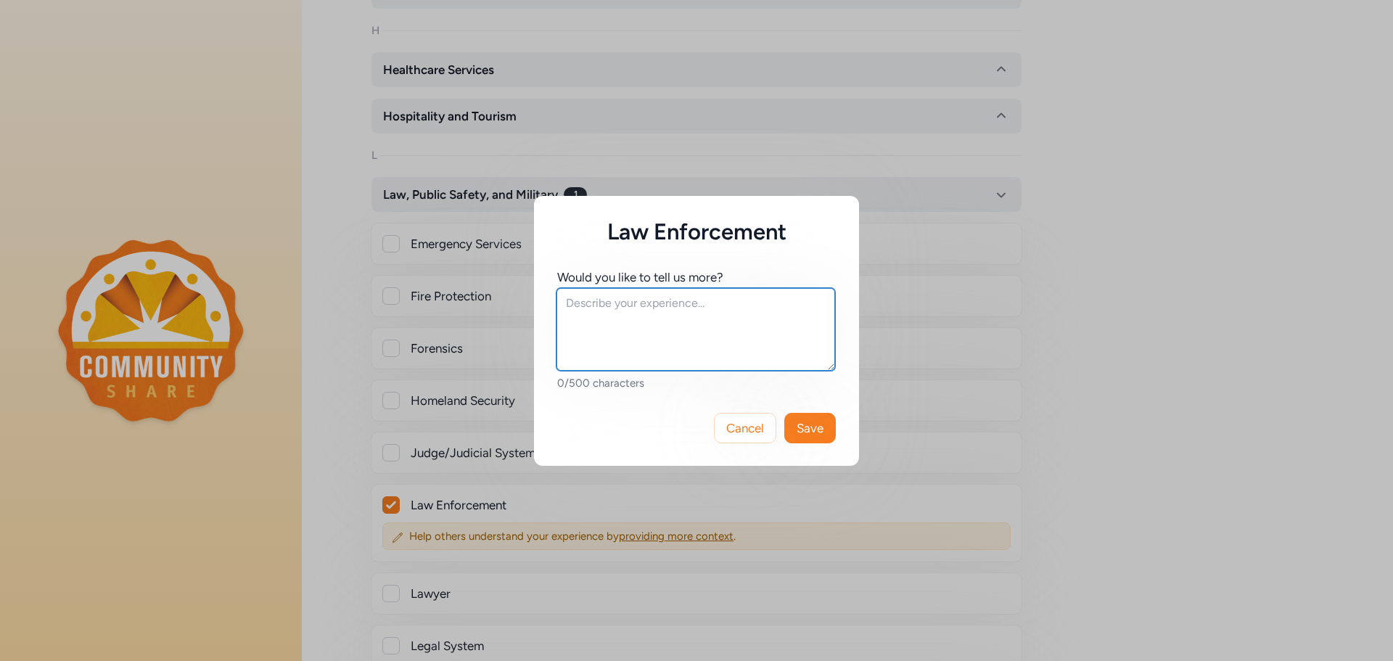
click at [565, 305] on textarea at bounding box center [695, 329] width 279 height 83
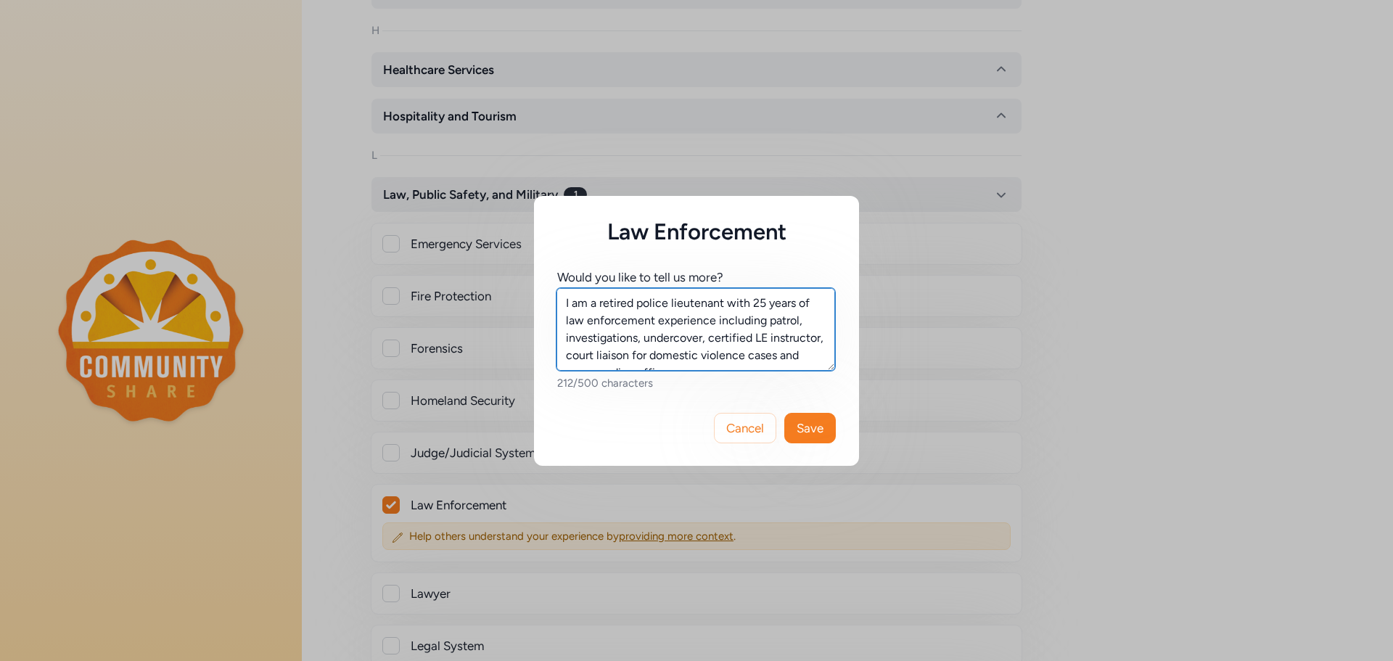
scroll to position [10, 0]
click at [565, 329] on textarea "I am a retired police lieutenant with 25 years of law enforcement experience in…" at bounding box center [695, 329] width 279 height 83
type textarea "I am a retired police lieutenant with 25 years of law enforcement experience in…"
click at [810, 425] on span "Save" at bounding box center [810, 427] width 27 height 17
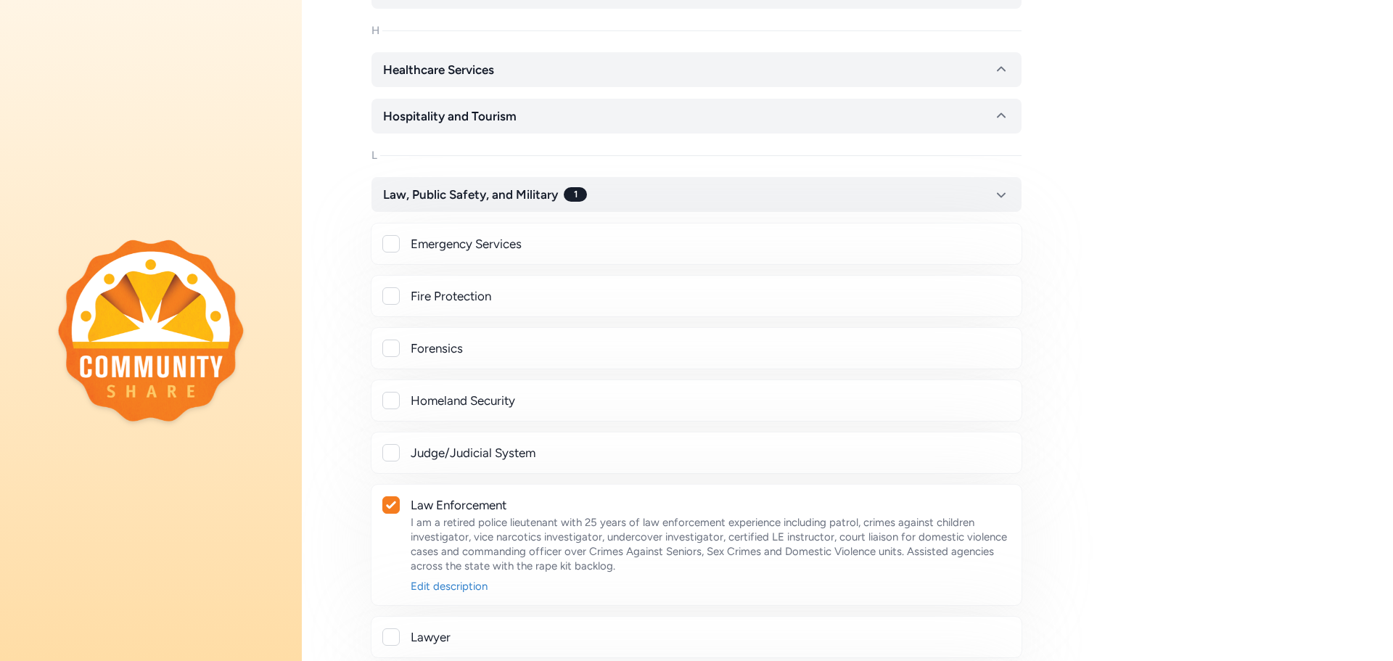
click at [1119, 457] on div "Thinking of your experiences, skills, and passions, select all the topics you m…" at bounding box center [847, 464] width 1091 height 2378
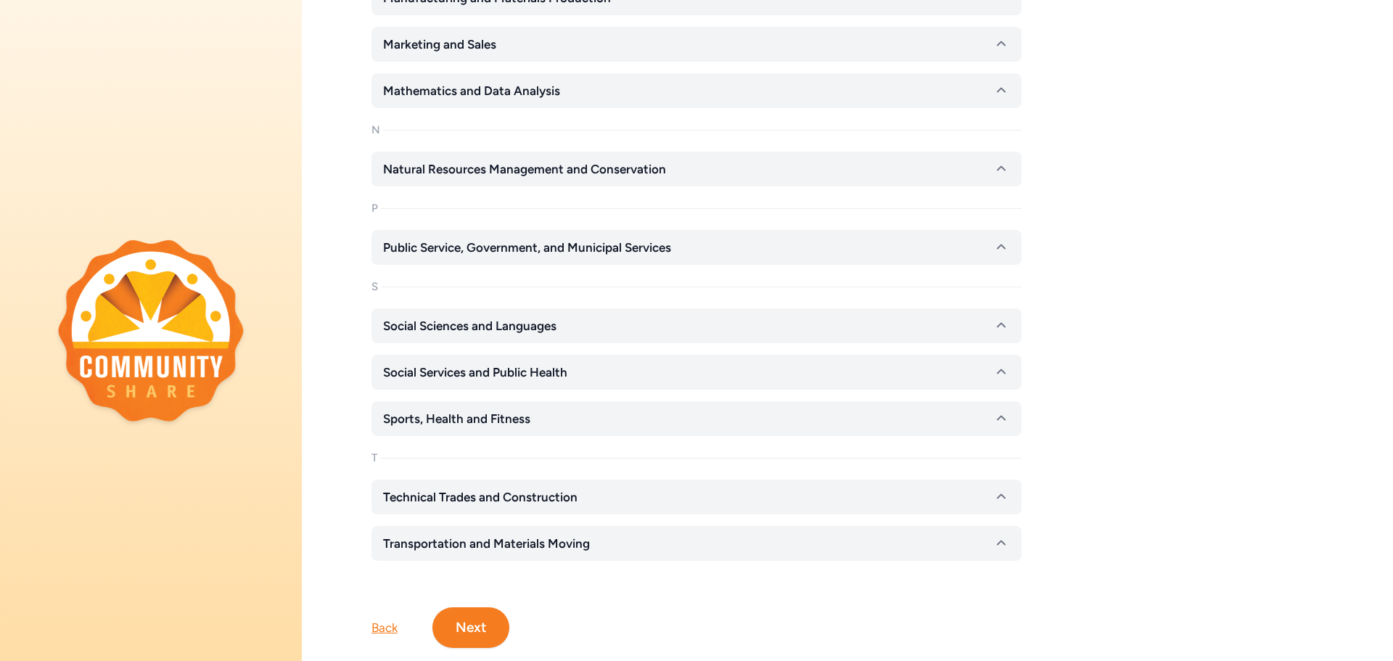
scroll to position [1938, 0]
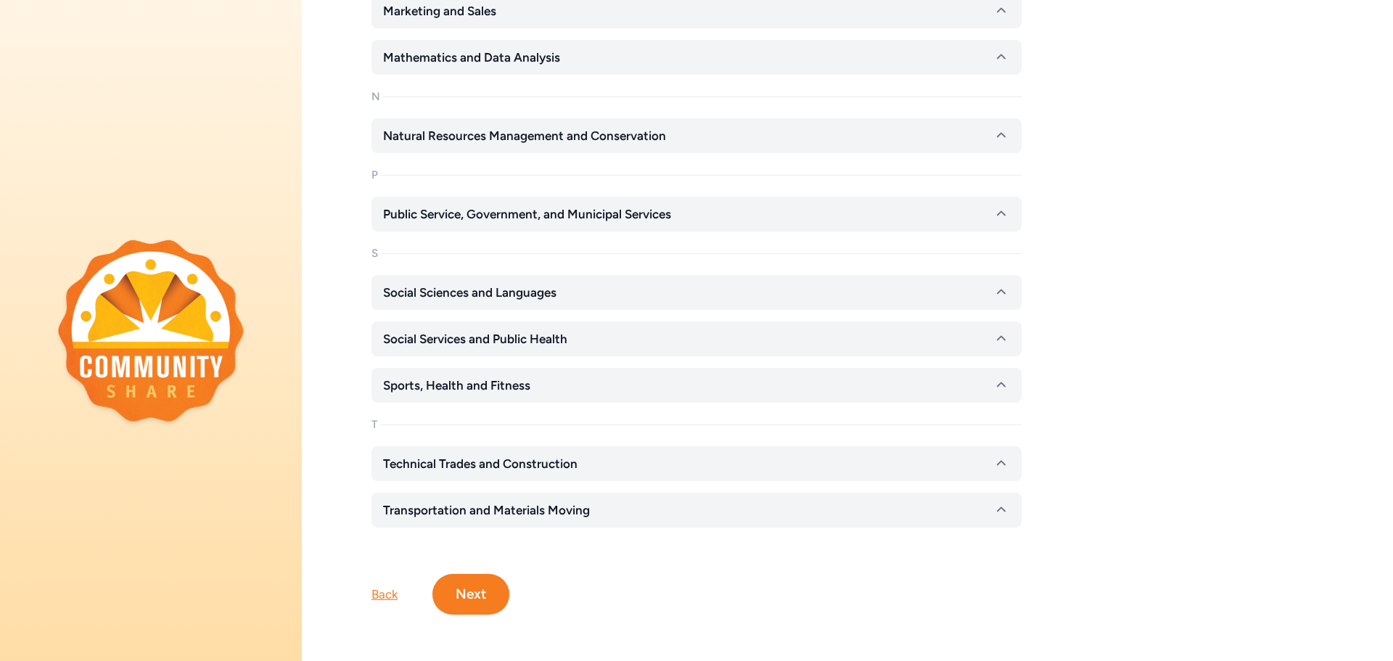
click at [461, 589] on button "Next" at bounding box center [470, 594] width 77 height 41
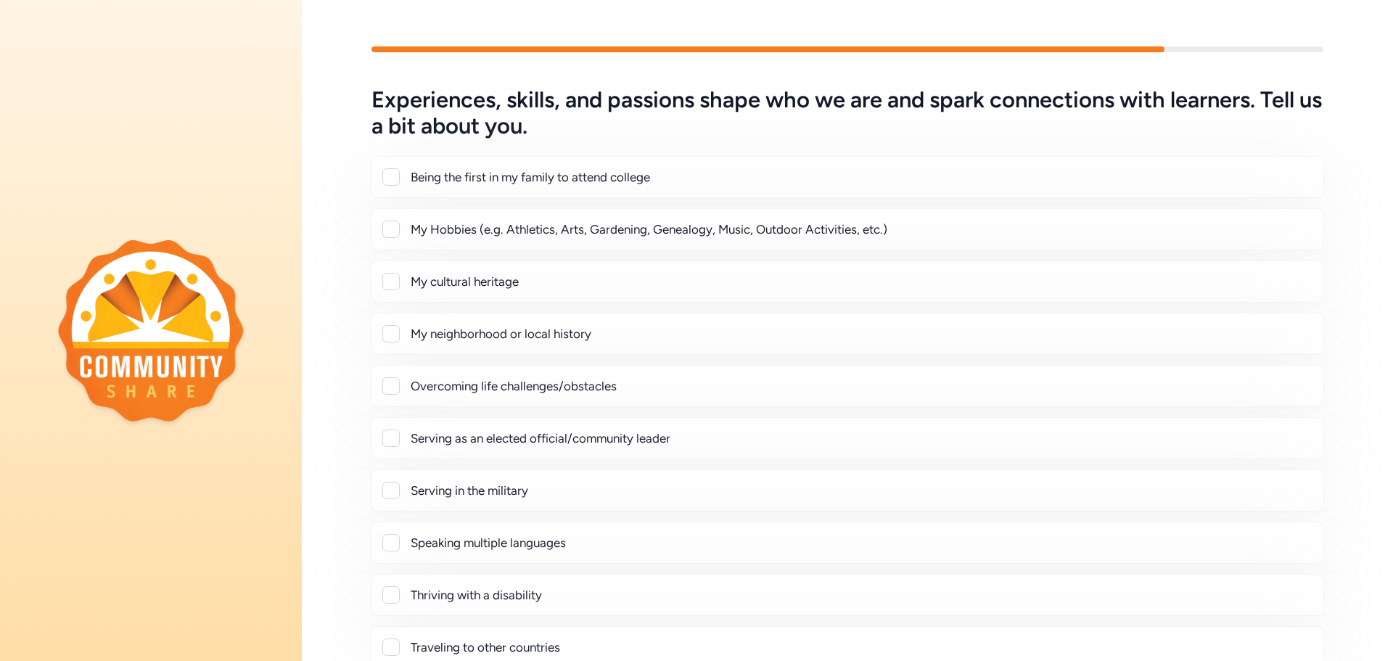
click at [1391, 131] on div "Experiences, skills, and passions shape who we are and spark connections with l…" at bounding box center [847, 330] width 1091 height 661
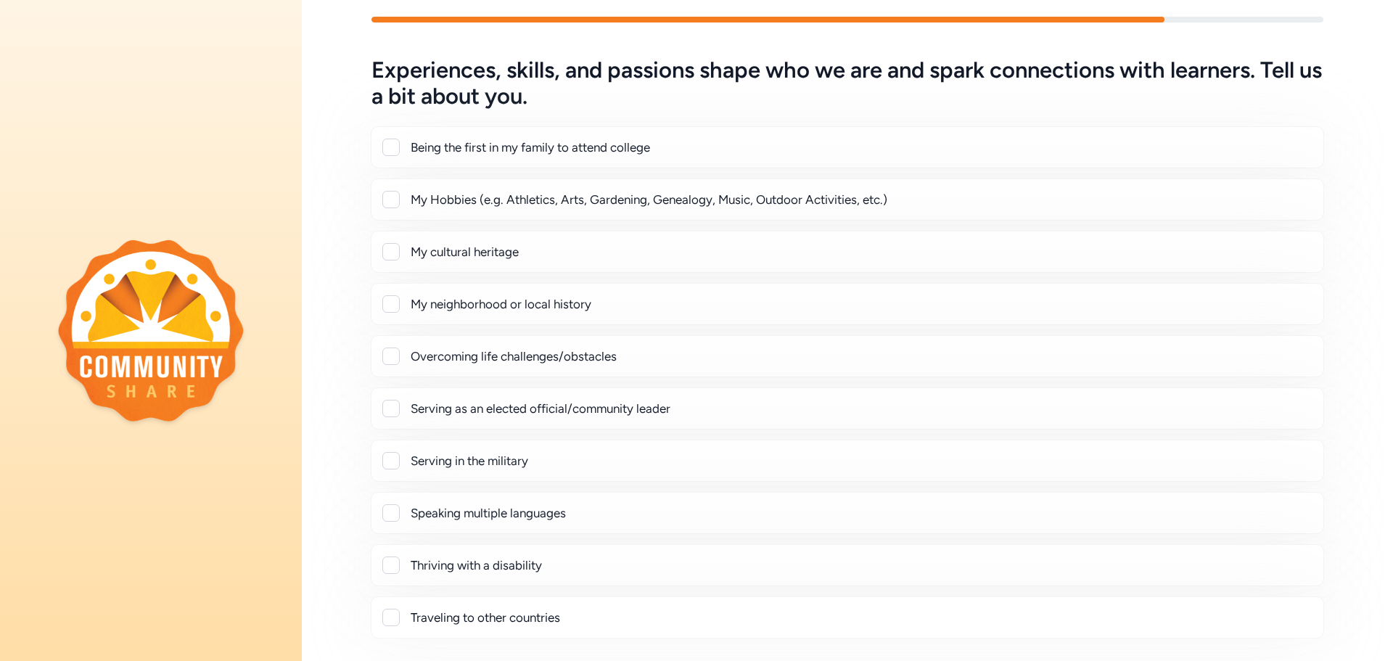
scroll to position [59, 0]
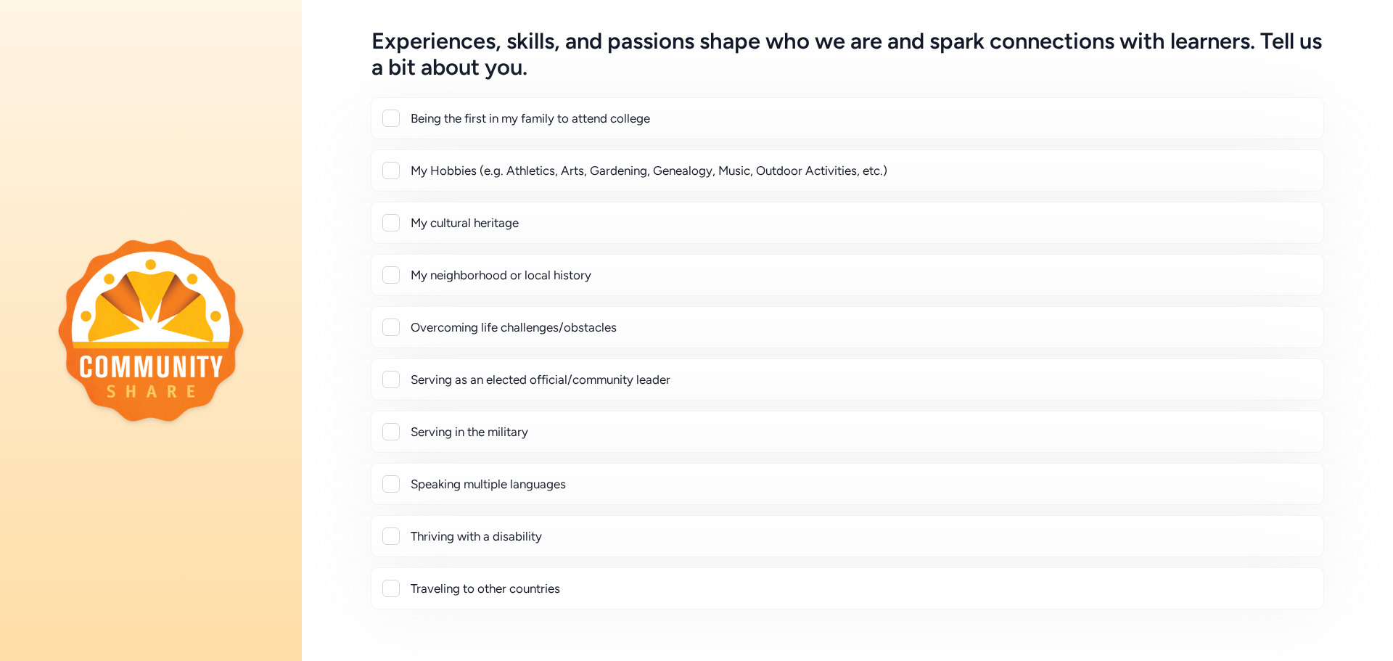
click at [391, 325] on div at bounding box center [390, 326] width 17 height 17
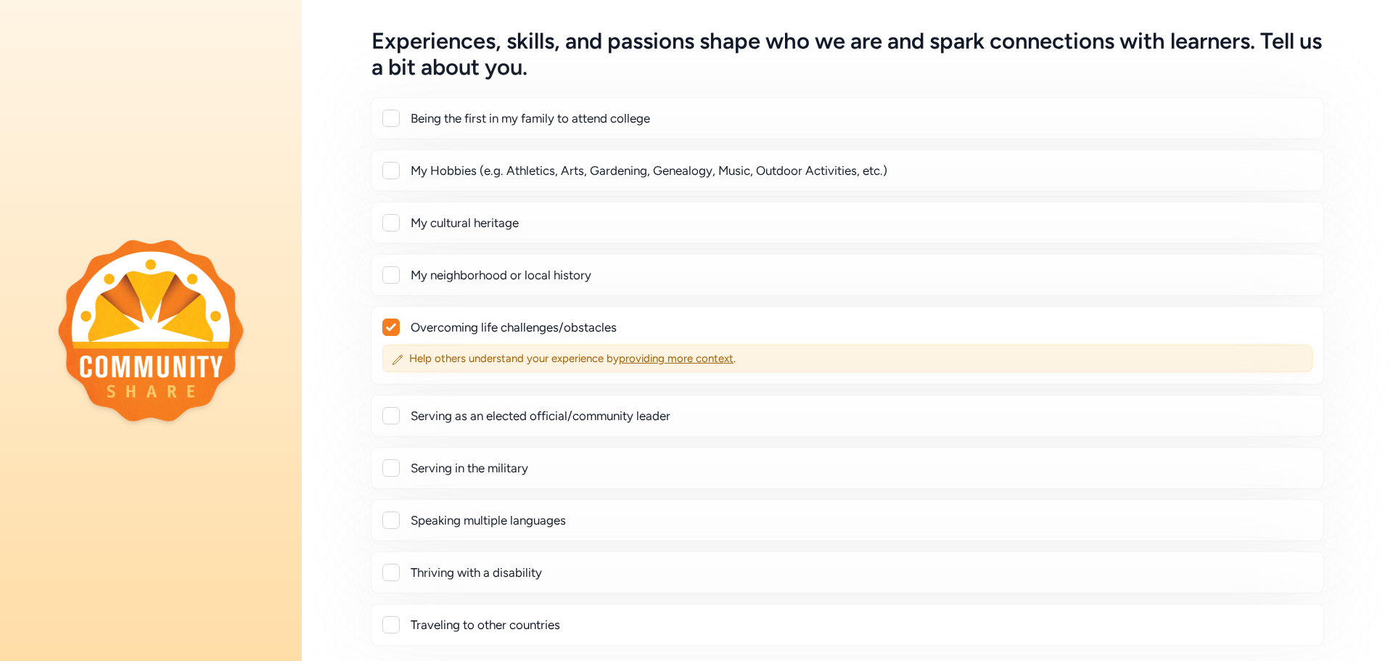
checkbox input "true"
click at [665, 354] on span "providing more context" at bounding box center [676, 358] width 115 height 13
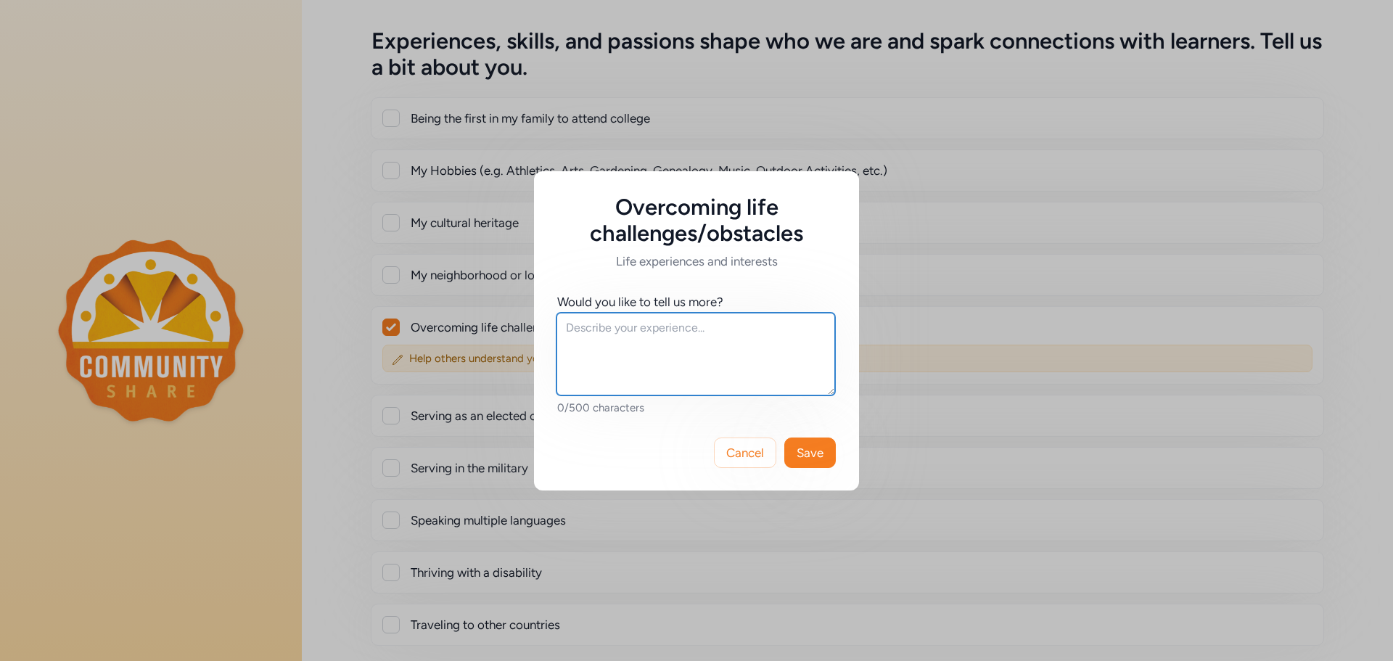
click at [612, 334] on textarea at bounding box center [695, 354] width 279 height 83
click at [741, 344] on textarea "Worked in a [DEMOGRAPHIC_DATA] dominant occupation, so had to prove myself a lo…" at bounding box center [695, 354] width 279 height 83
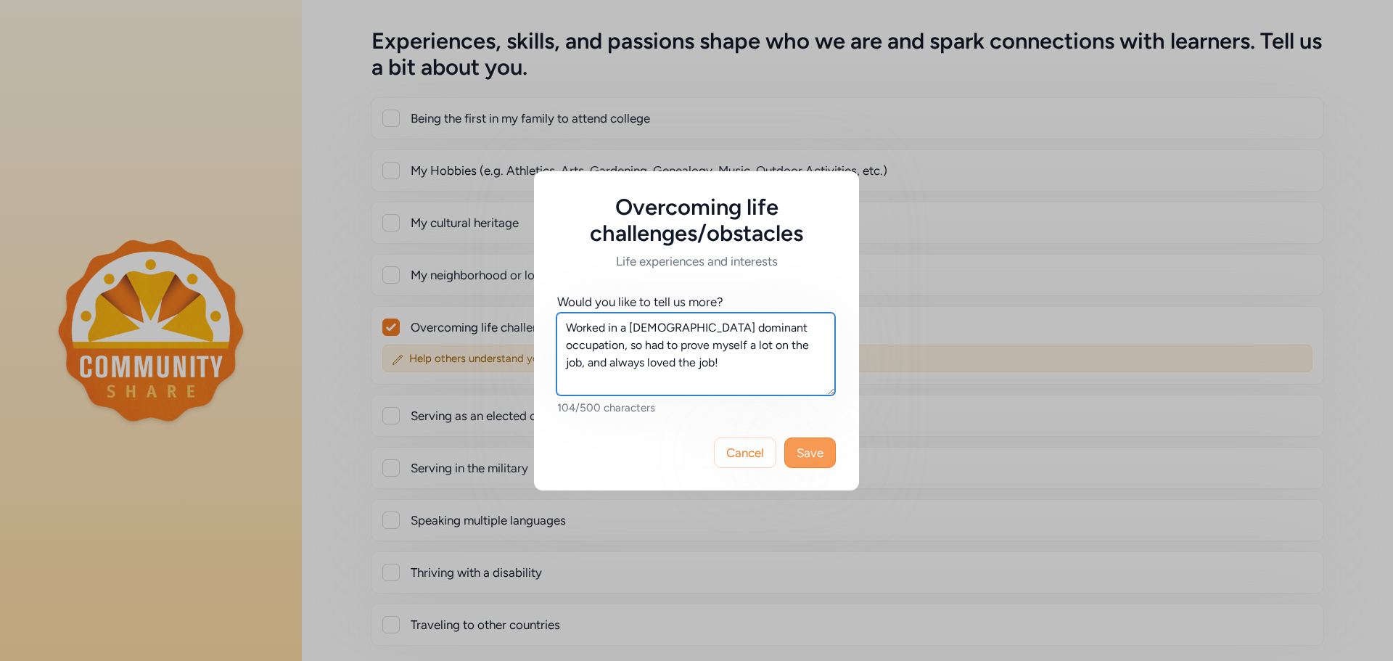
type textarea "Worked in a [DEMOGRAPHIC_DATA] dominant occupation, so had to prove myself a lo…"
click at [813, 453] on span "Save" at bounding box center [810, 452] width 27 height 17
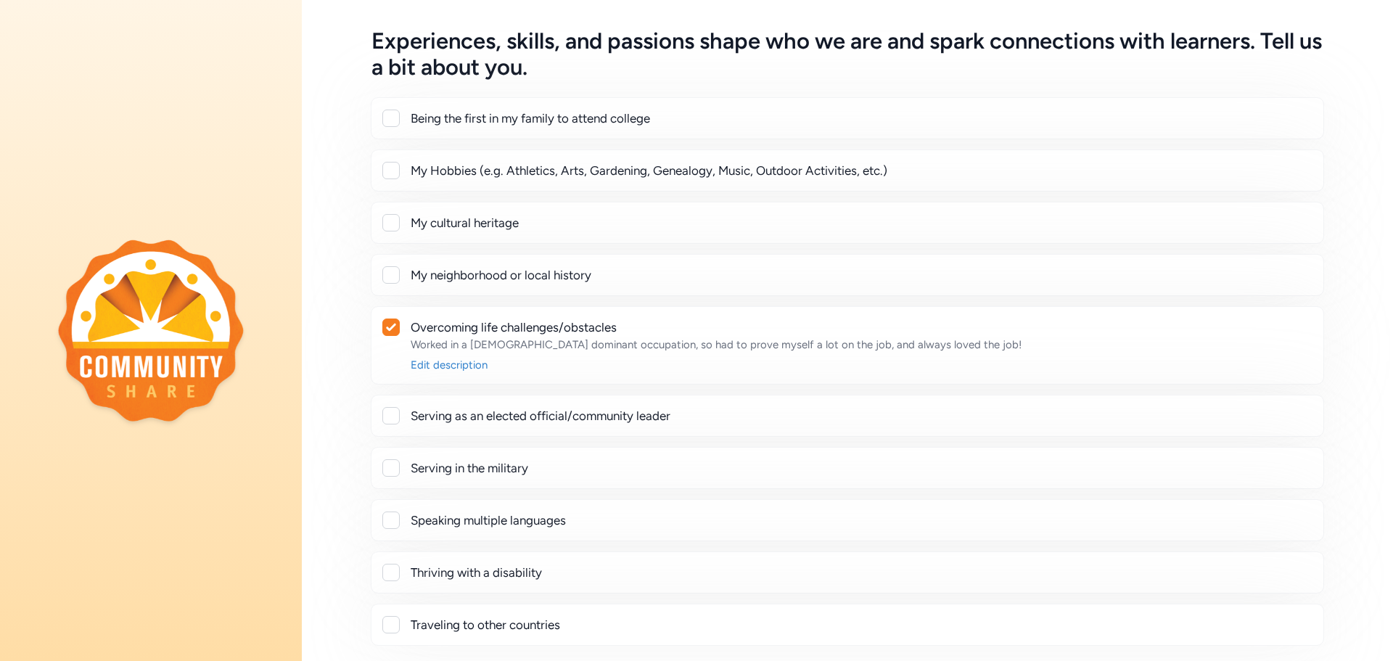
click at [1344, 490] on div "Experiences, skills, and passions shape who we are and spark connections with l…" at bounding box center [847, 336] width 1091 height 617
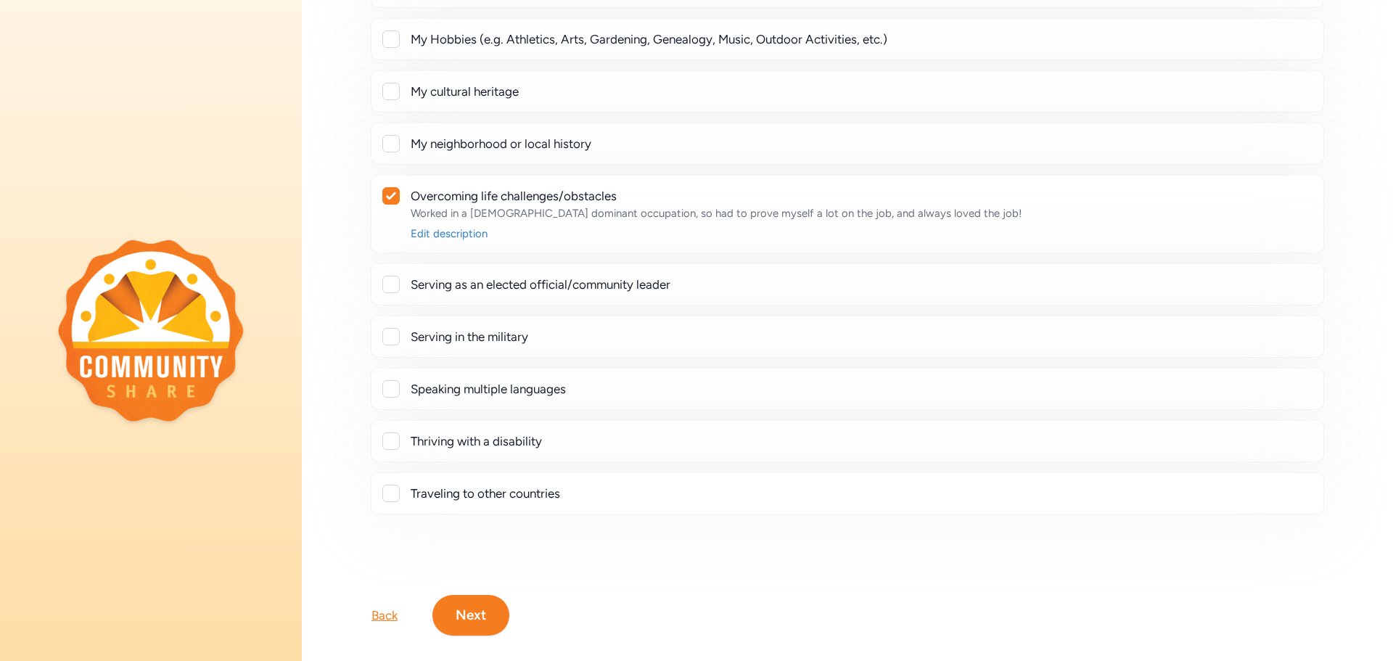
scroll to position [211, 0]
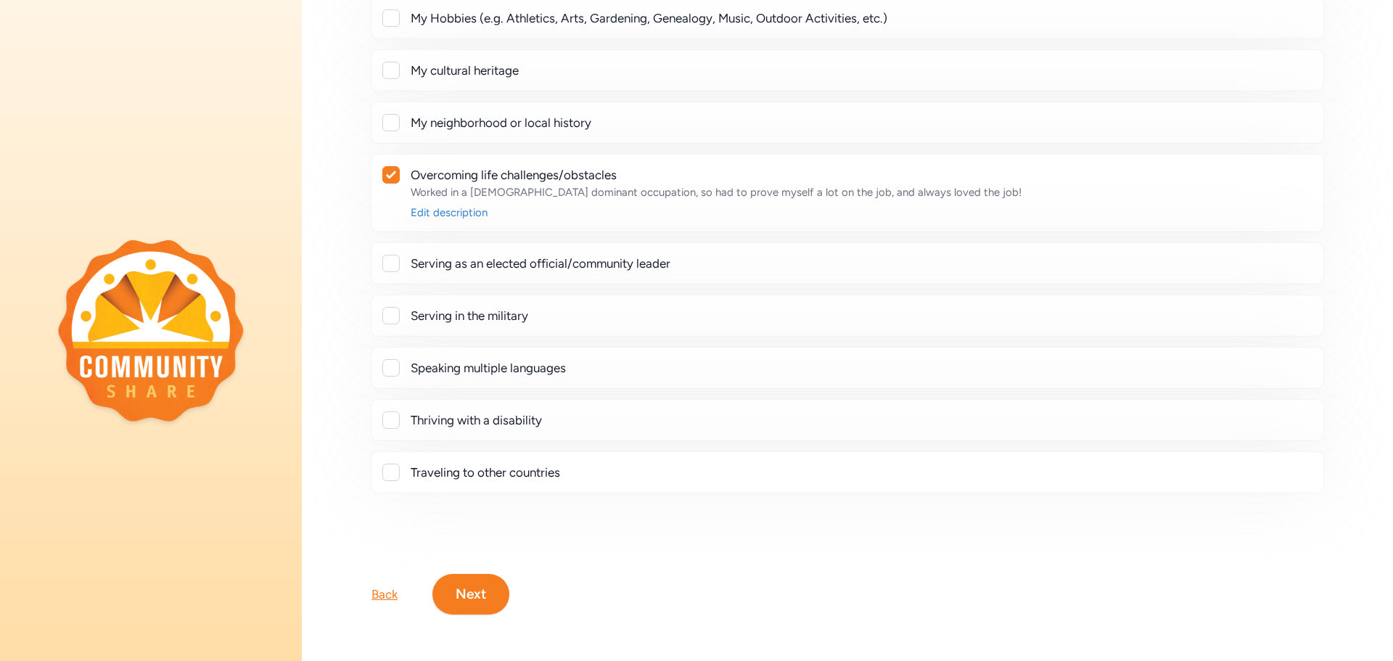
click at [484, 587] on button "Next" at bounding box center [470, 594] width 77 height 41
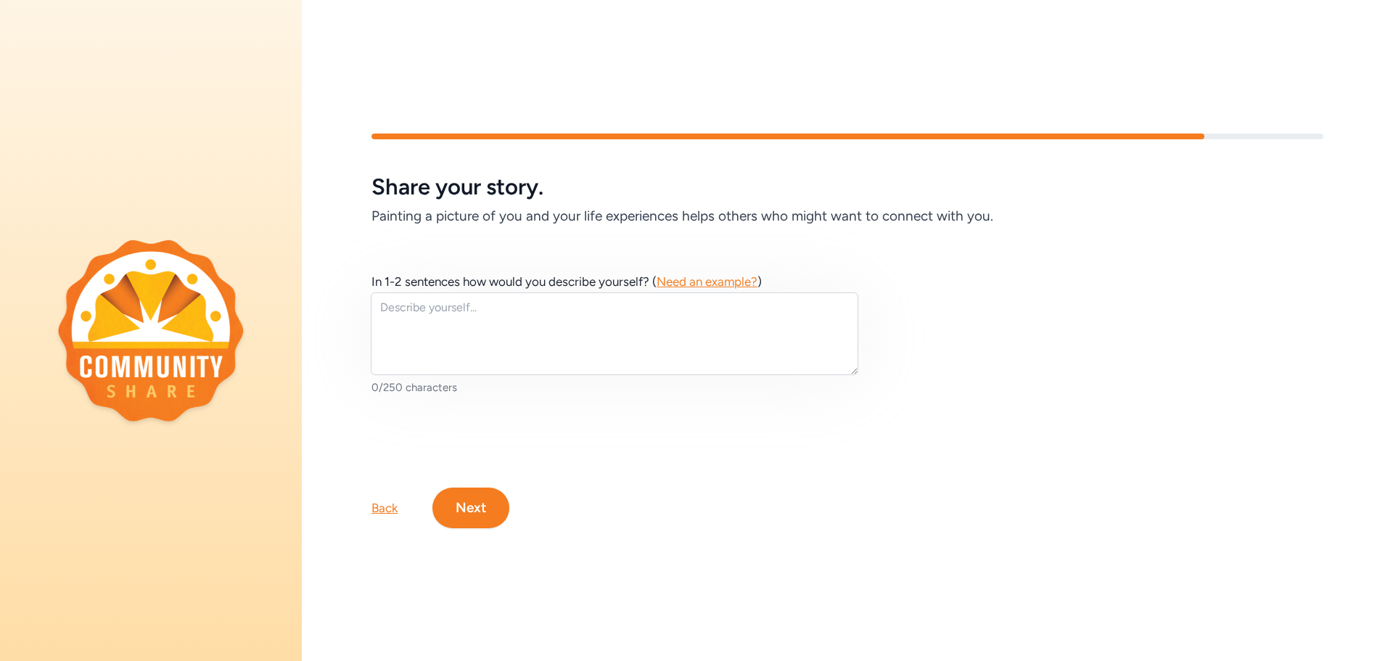
click at [699, 279] on span "Need an example?" at bounding box center [707, 281] width 101 height 15
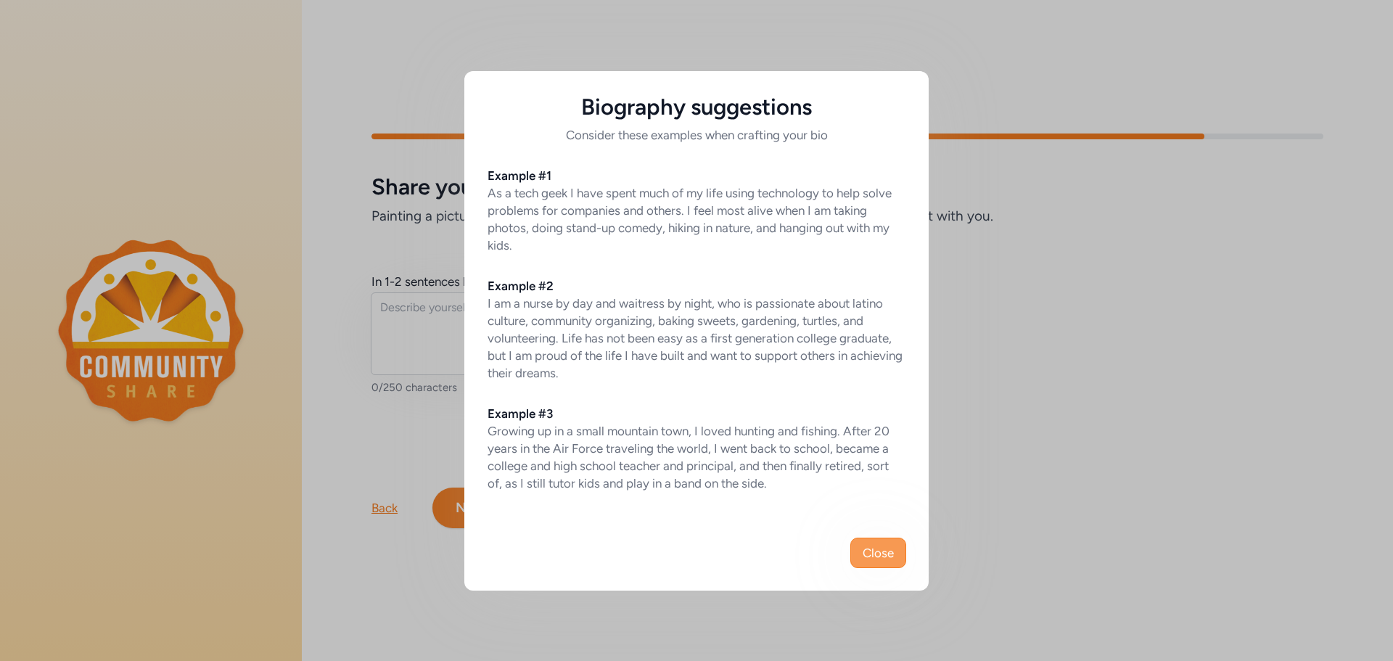
click at [881, 549] on span "Close" at bounding box center [878, 552] width 31 height 17
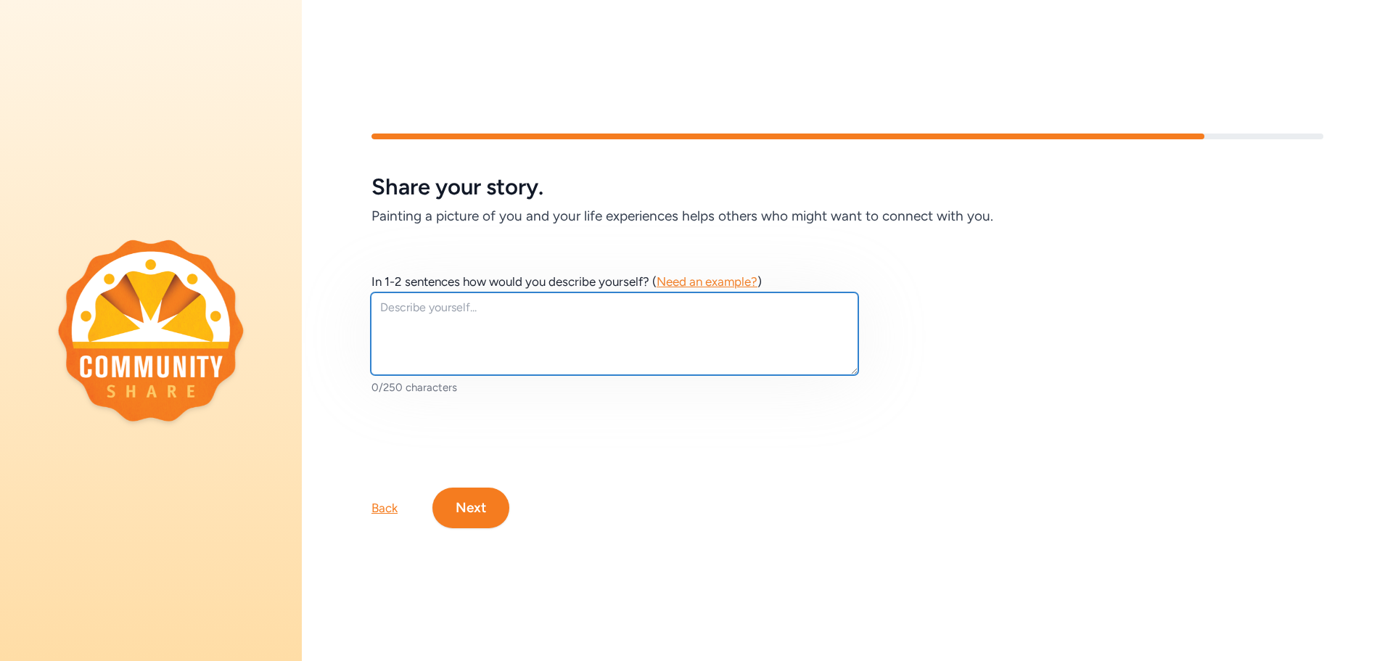
click at [382, 312] on textarea at bounding box center [615, 333] width 488 height 83
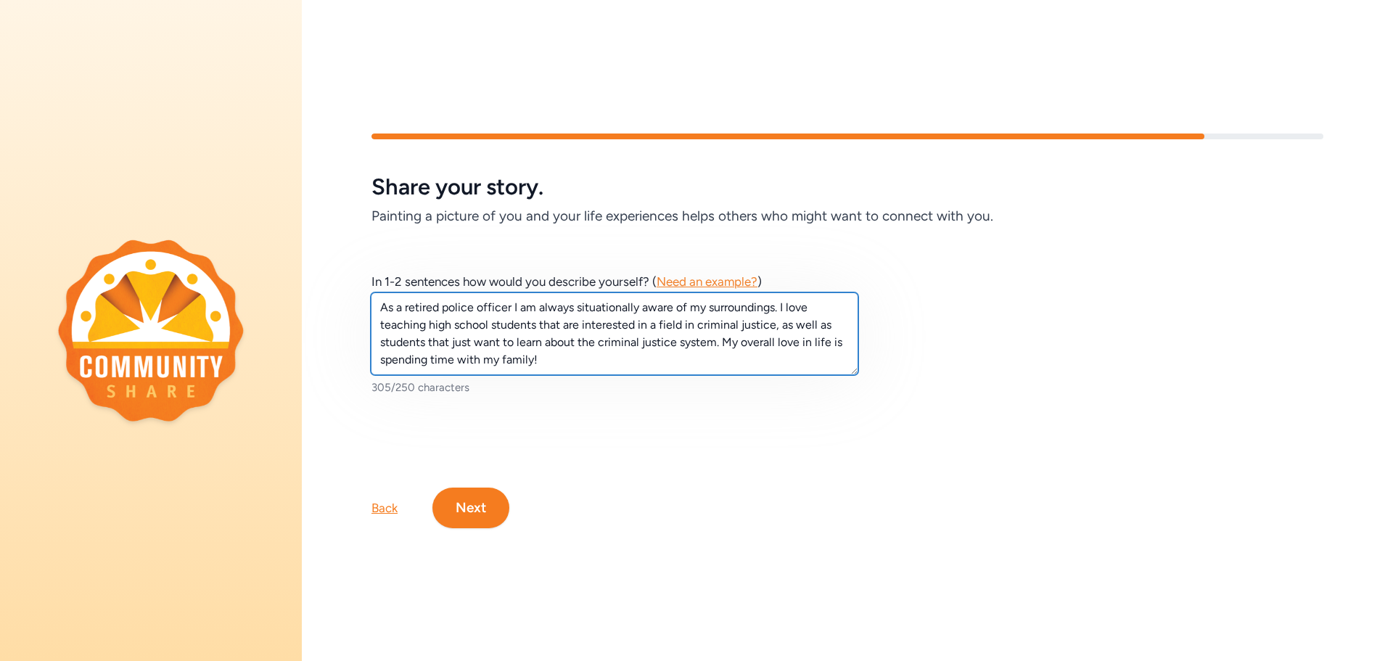
click at [723, 341] on textarea "As a retired police officer I am always situationally aware of my surroundings.…" at bounding box center [615, 333] width 488 height 83
type textarea "As a retired police officer I am always situationally aware of my surroundings.…"
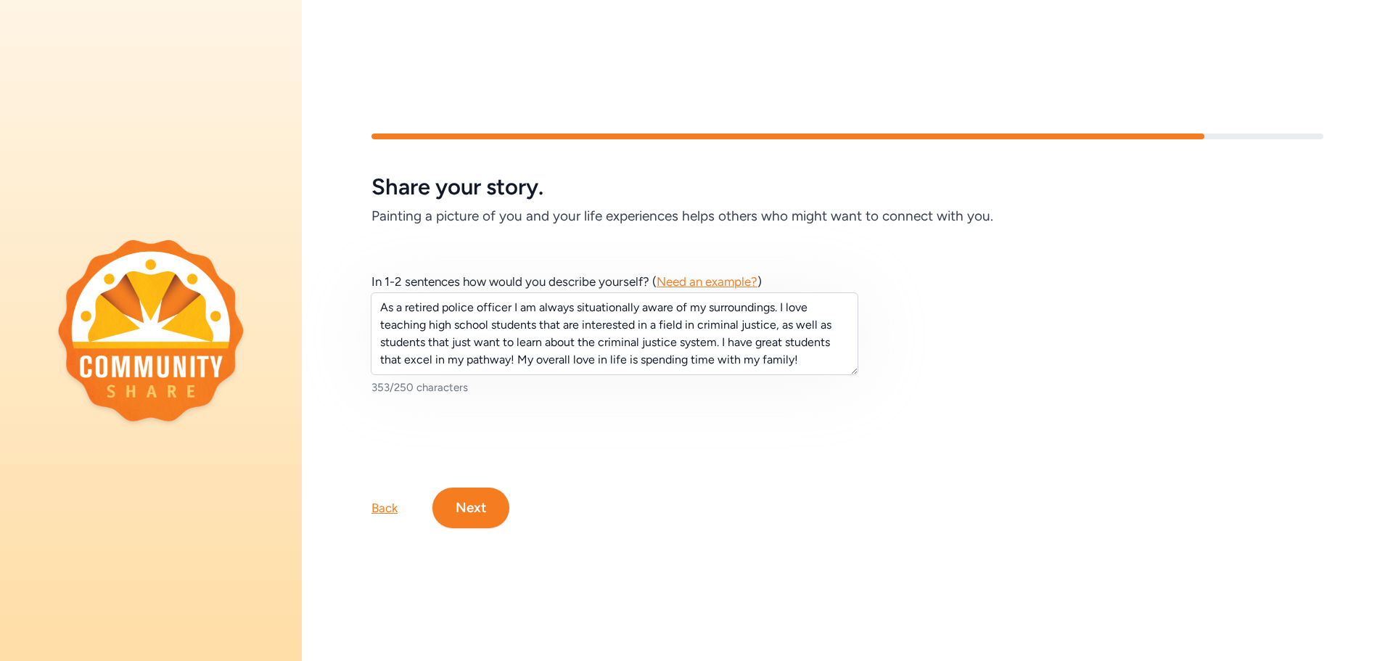
click at [497, 497] on button "Next" at bounding box center [470, 508] width 77 height 41
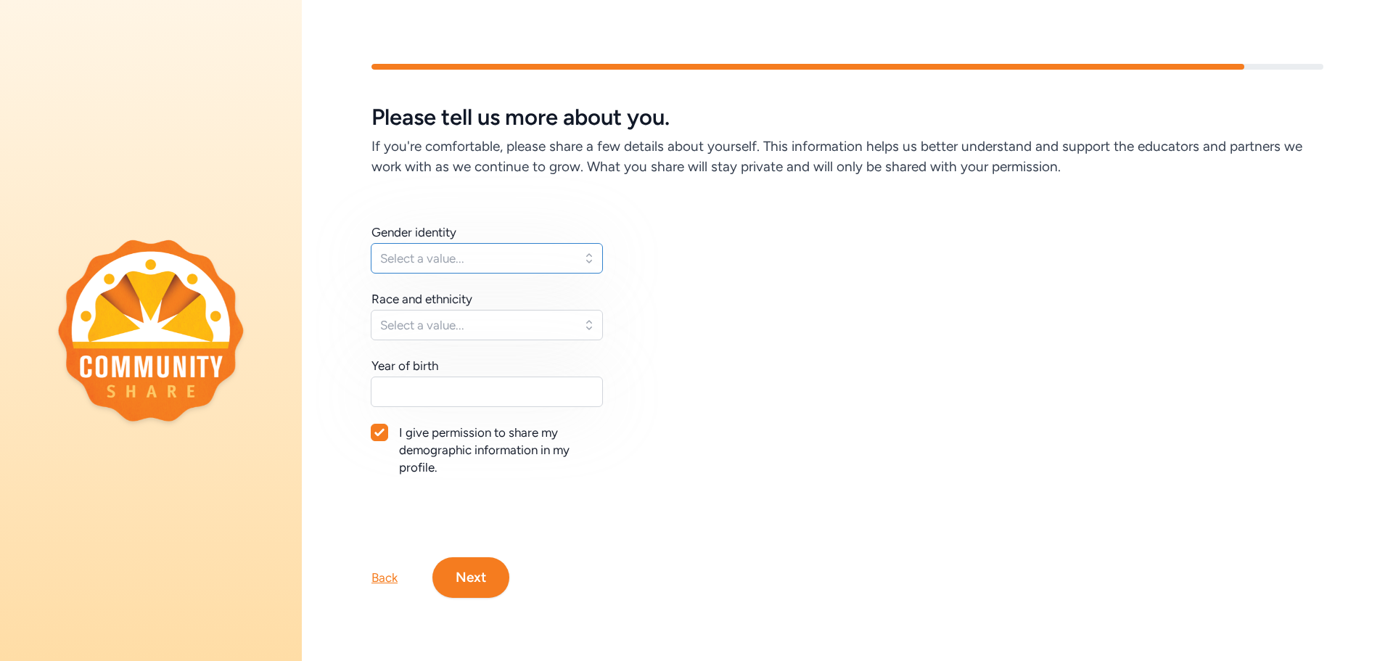
click at [591, 265] on button "Select a value..." at bounding box center [487, 258] width 232 height 30
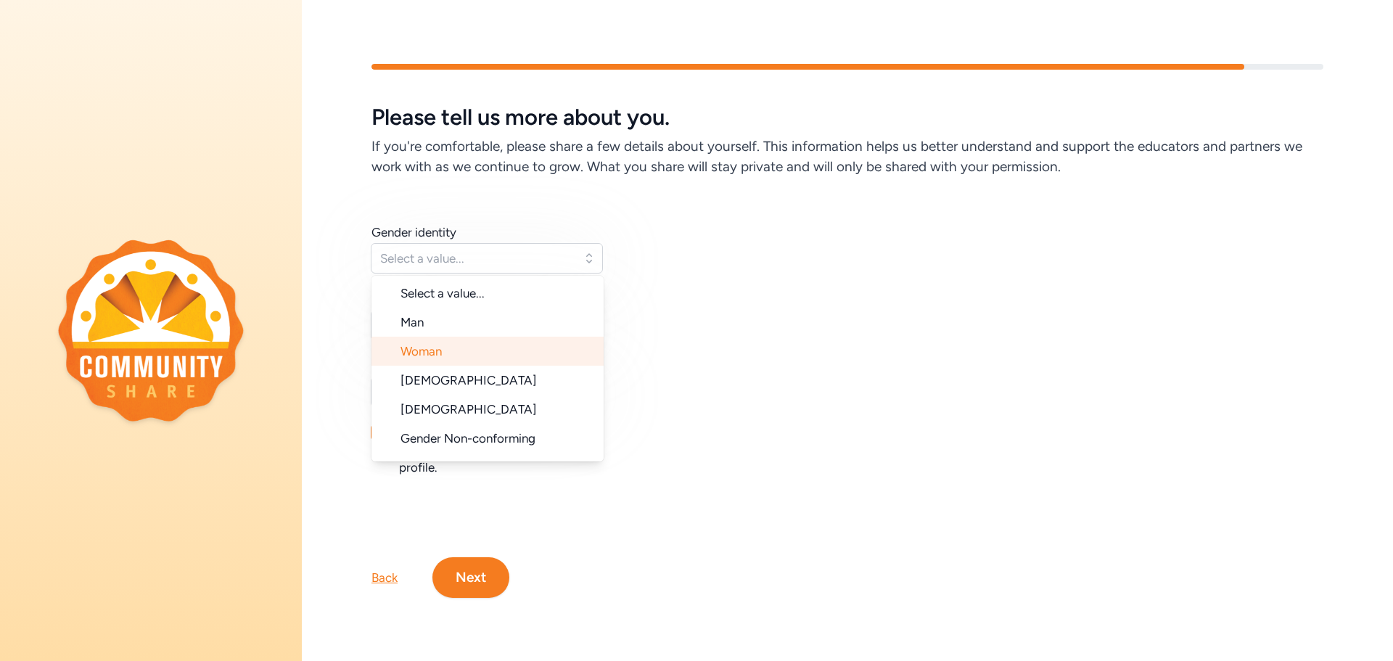
click at [463, 351] on li "Woman" at bounding box center [487, 351] width 232 height 29
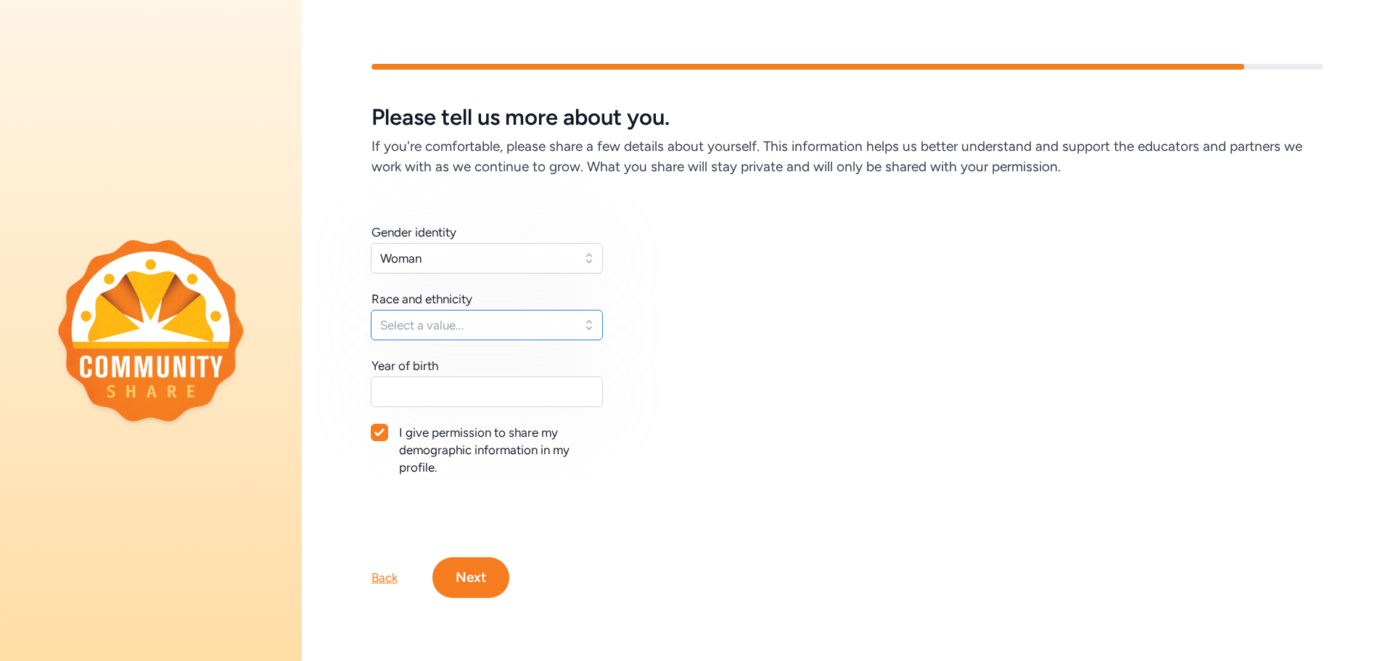
click at [585, 324] on button "Select a value..." at bounding box center [487, 325] width 232 height 30
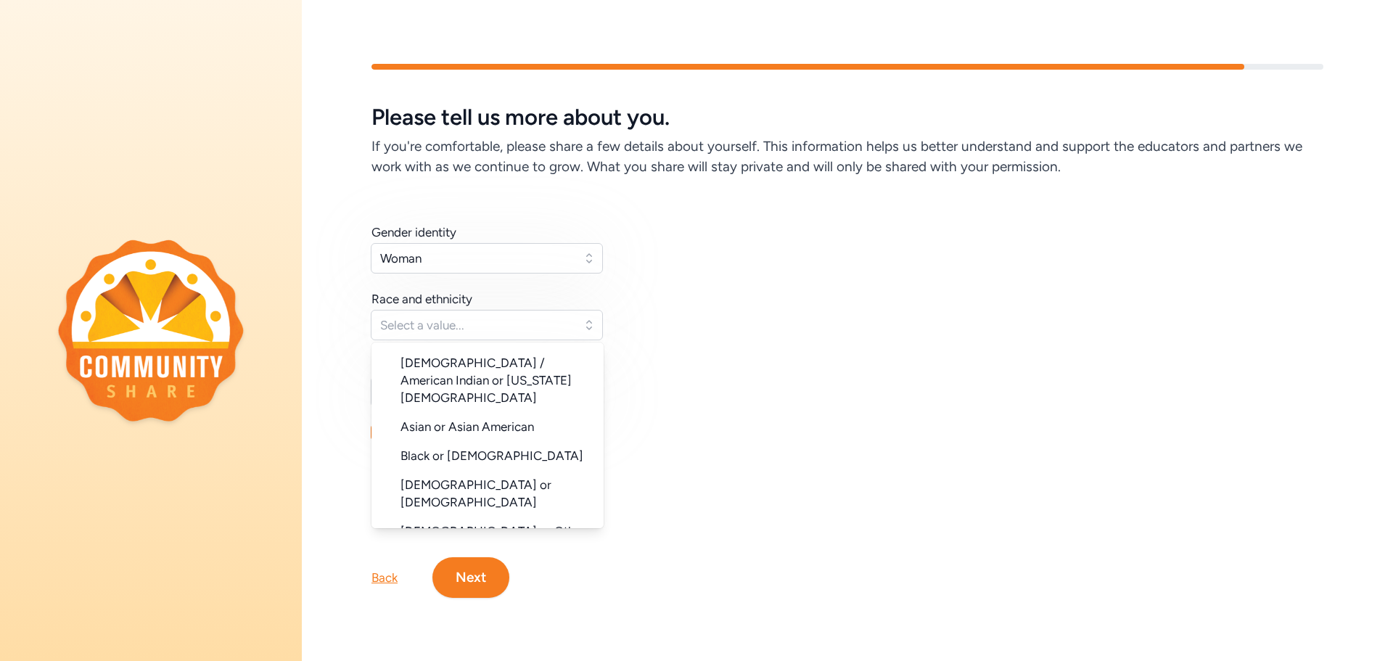
scroll to position [55, 0]
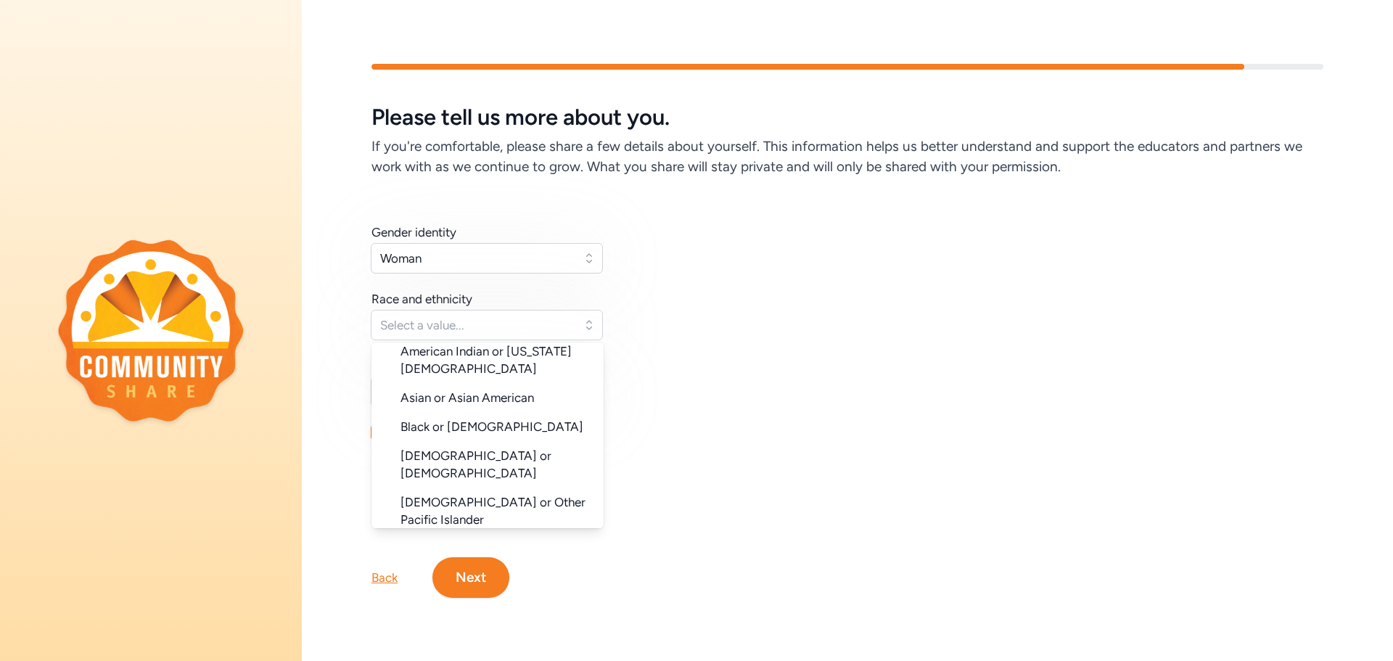
click at [433, 534] on li "White" at bounding box center [487, 548] width 232 height 29
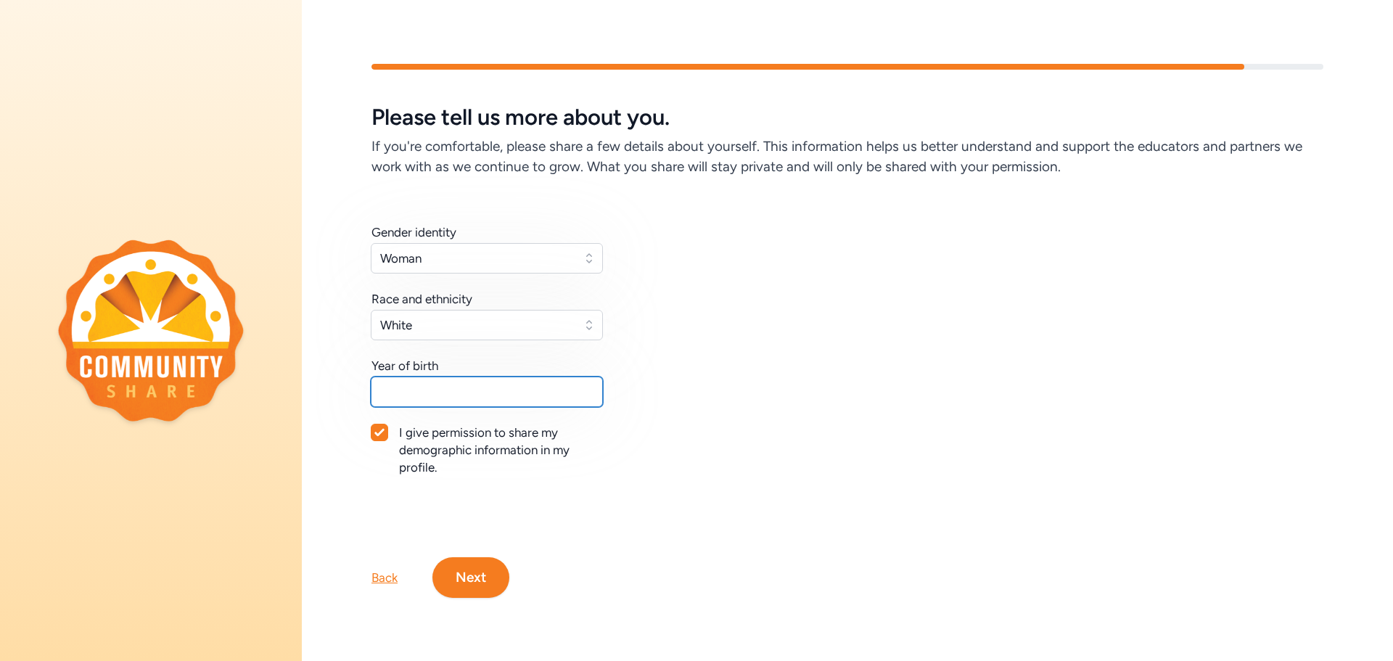
click at [443, 395] on input "text" at bounding box center [487, 392] width 232 height 30
type input "1963"
click at [464, 580] on button "Next" at bounding box center [470, 577] width 77 height 41
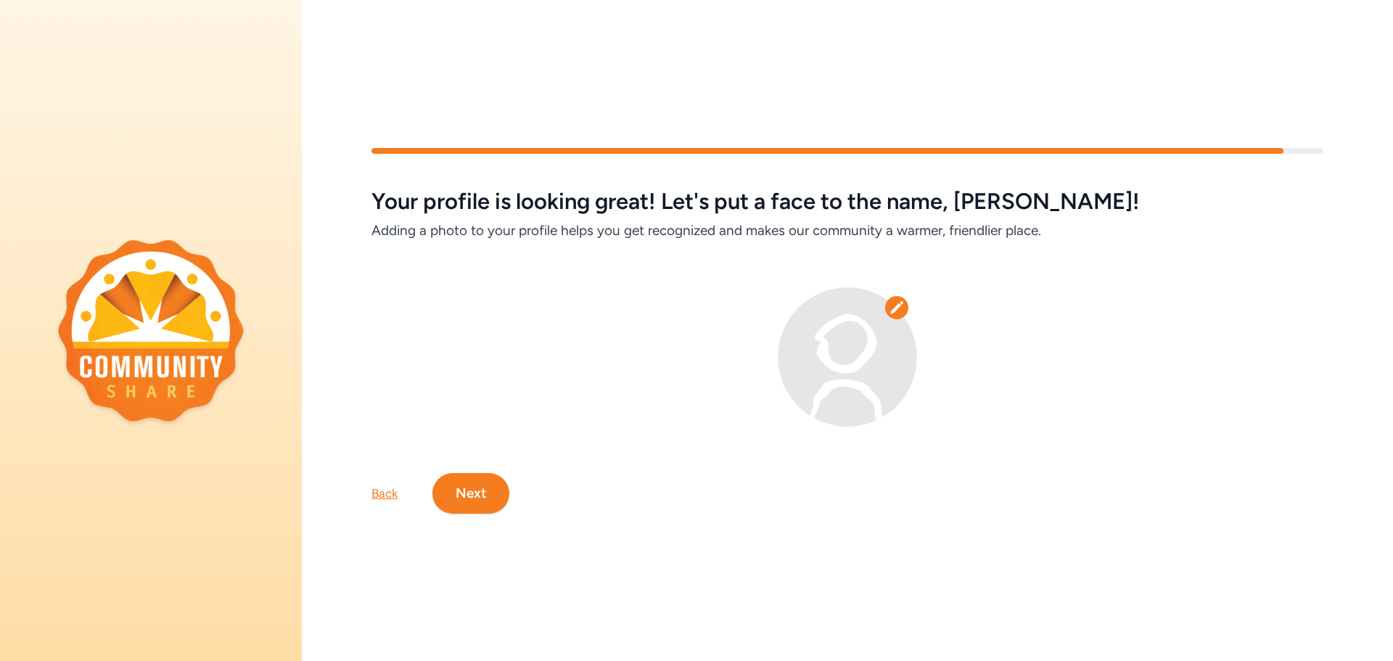
click at [904, 302] on div at bounding box center [896, 307] width 23 height 23
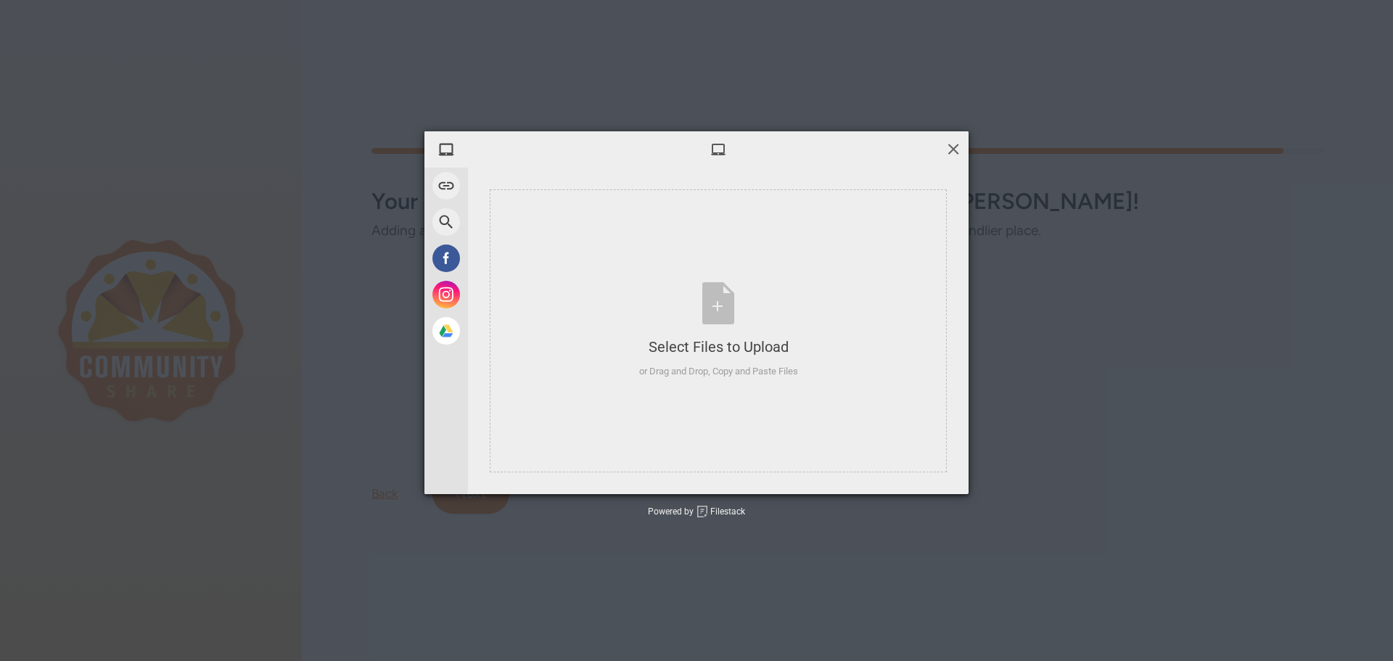
click at [955, 147] on span at bounding box center [953, 149] width 16 height 16
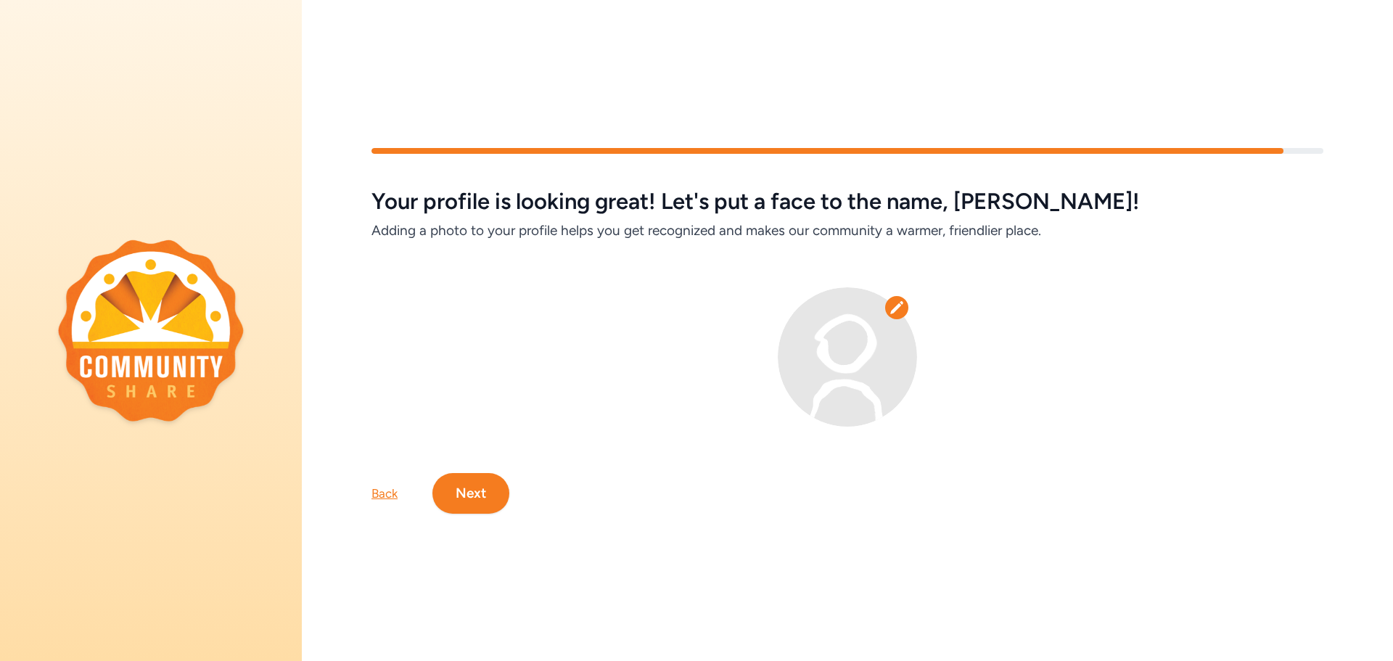
click at [469, 490] on button "Next" at bounding box center [470, 493] width 77 height 41
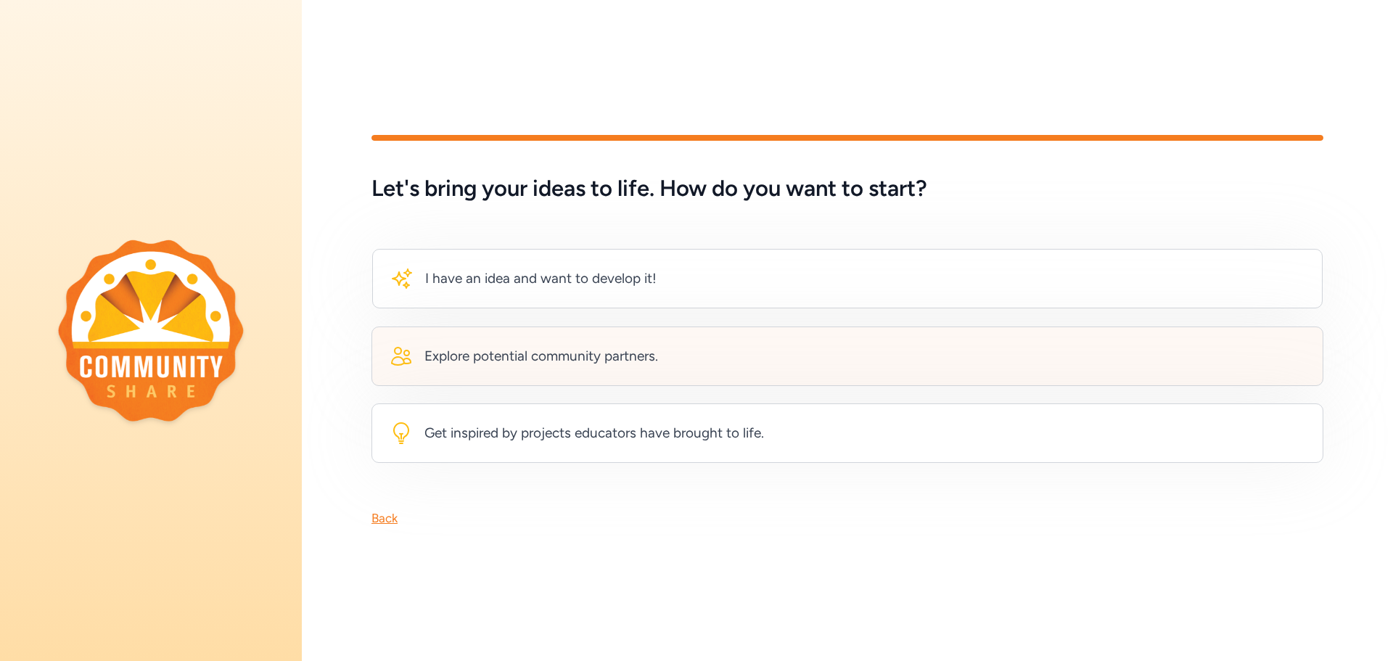
click at [530, 352] on div "Explore potential community partners." at bounding box center [541, 356] width 234 height 20
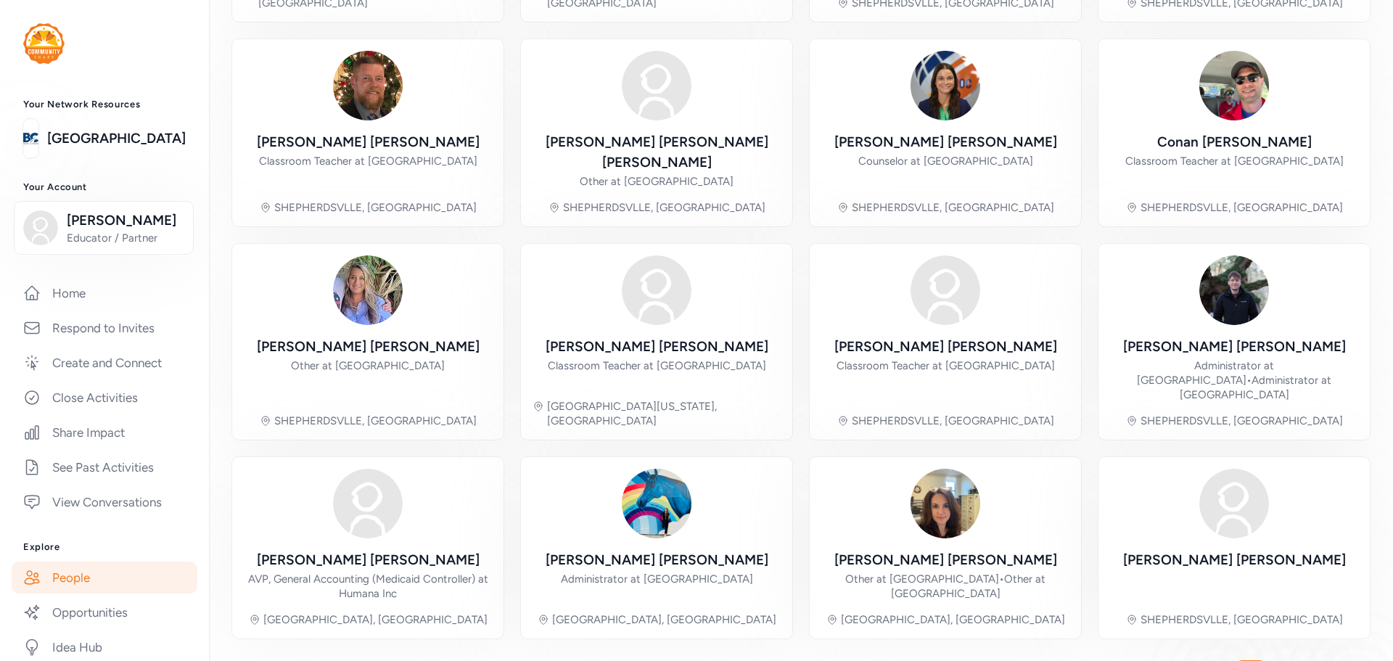
scroll to position [321, 0]
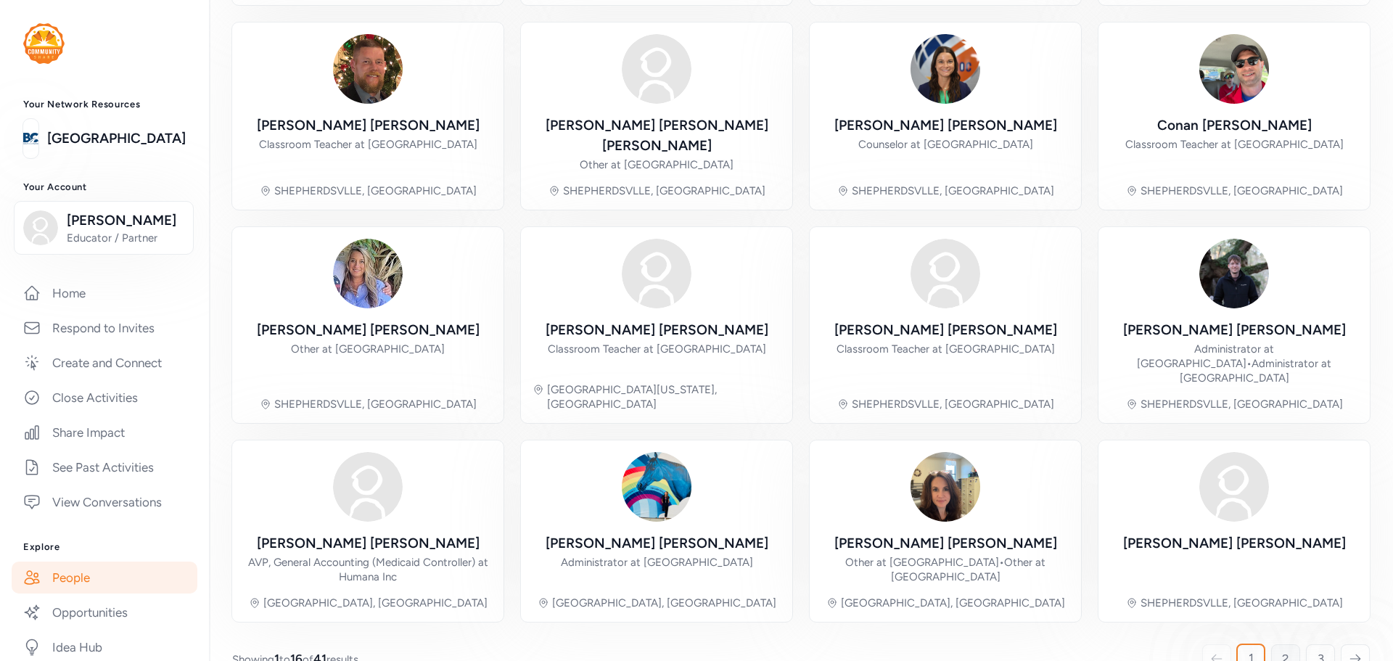
click at [1286, 650] on span "2" at bounding box center [1285, 658] width 7 height 17
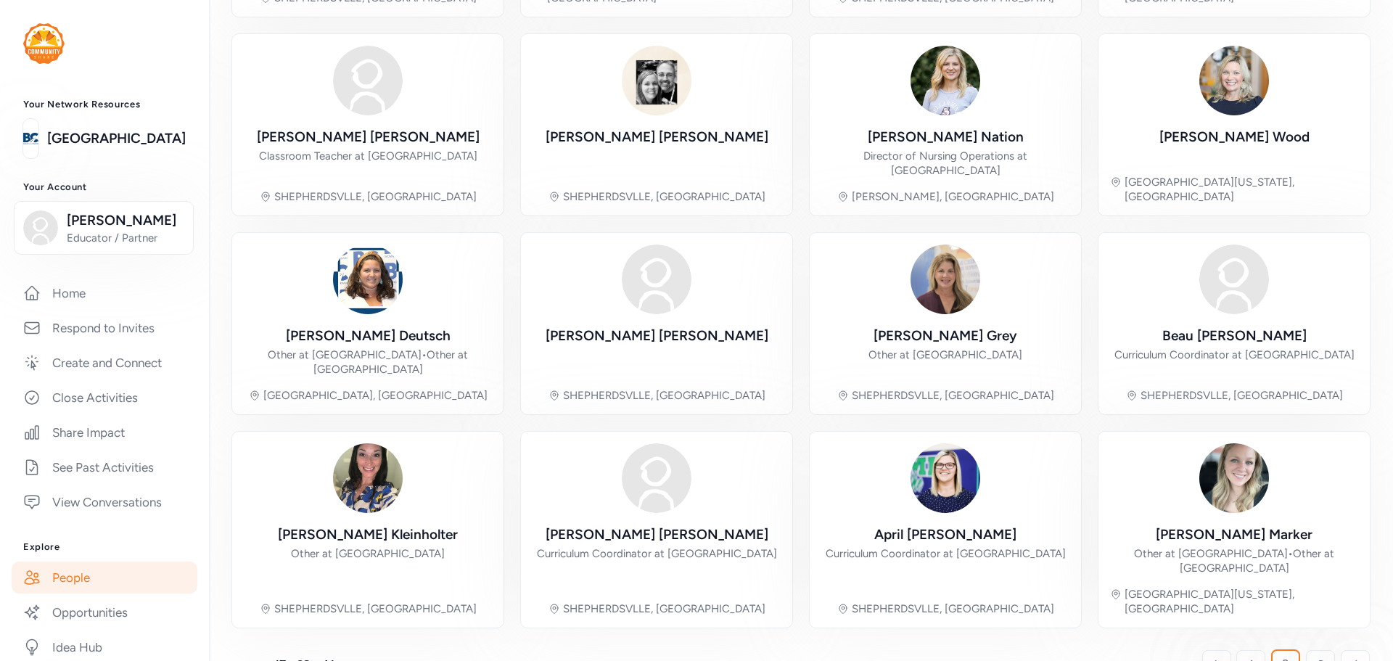
scroll to position [350, 0]
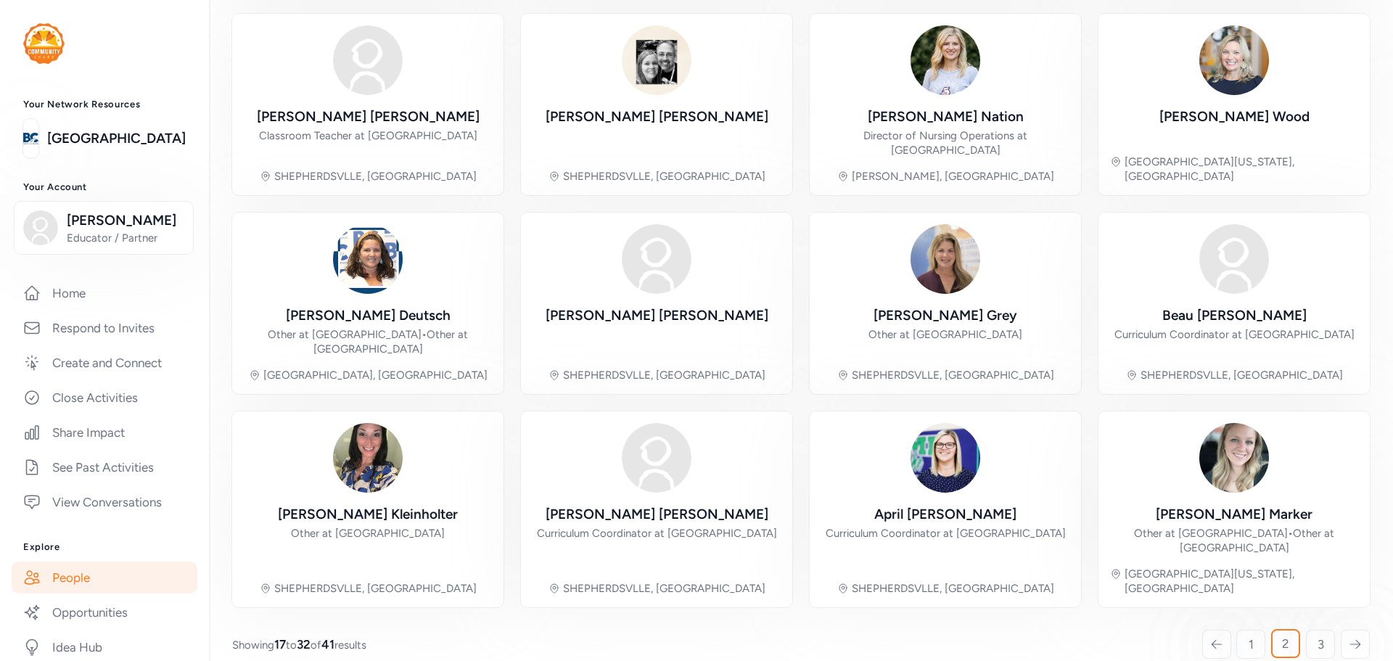
click at [1346, 630] on div at bounding box center [1355, 644] width 29 height 29
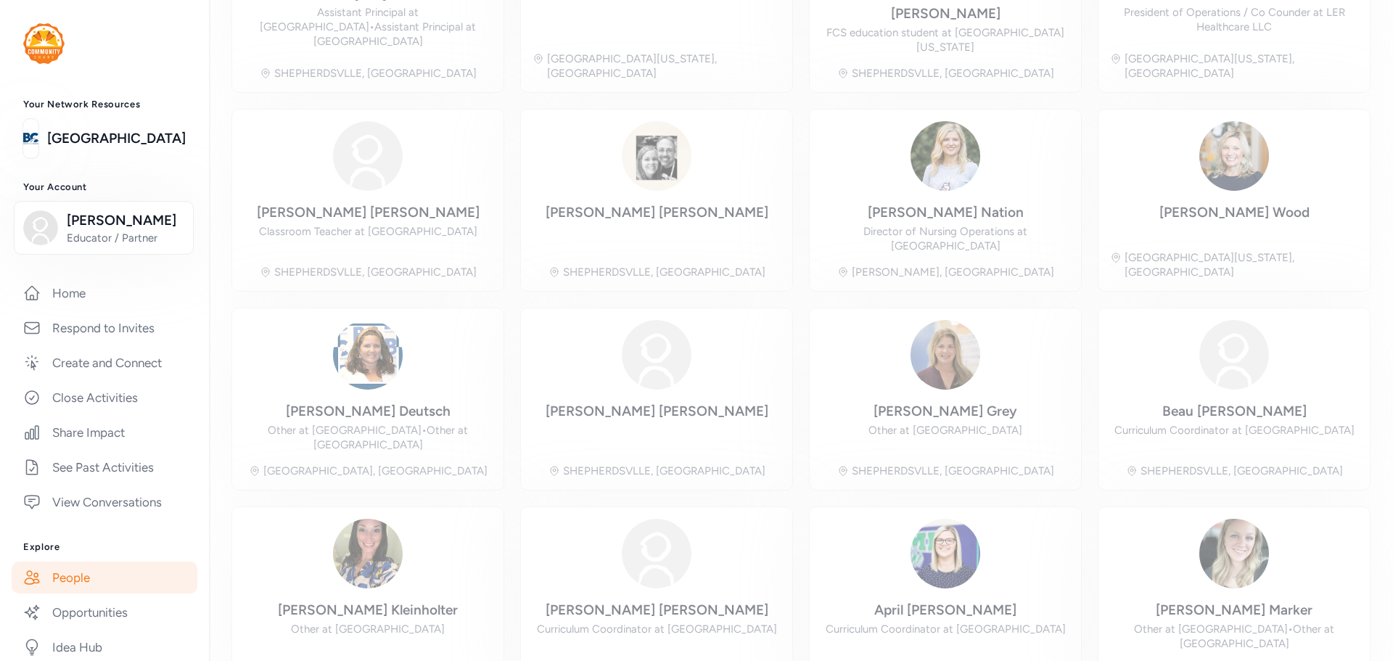
scroll to position [49, 0]
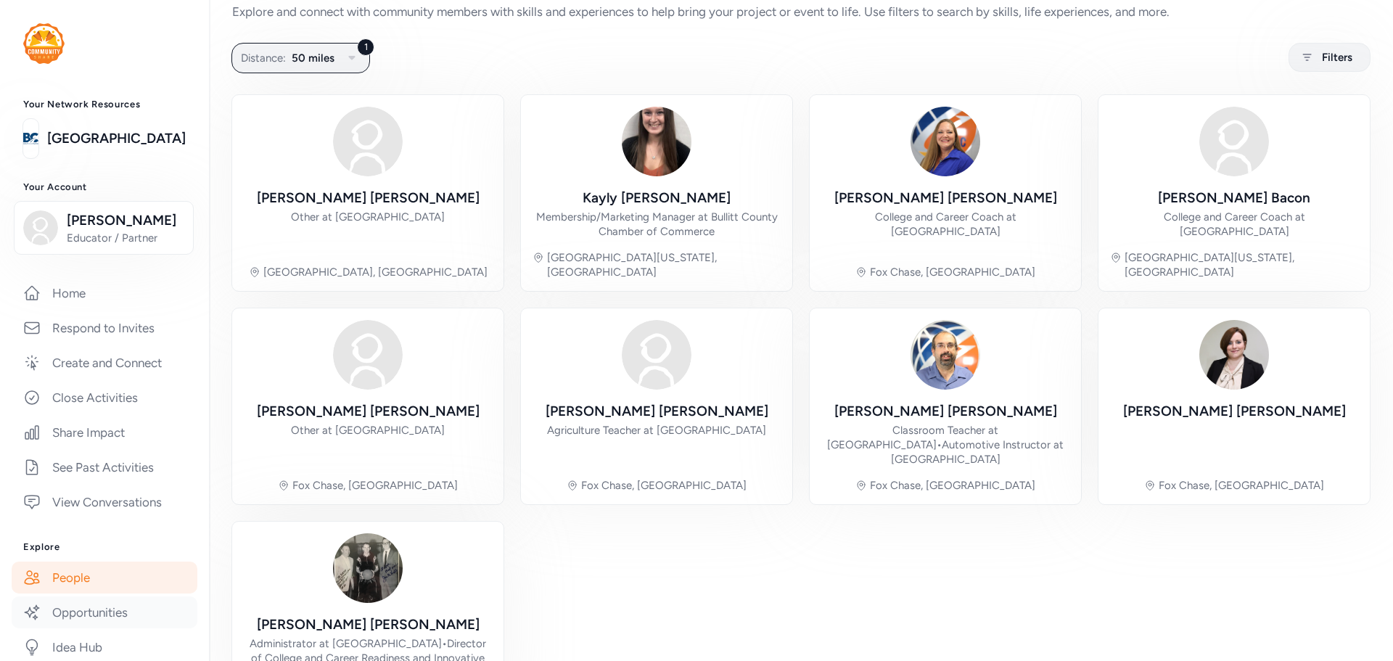
click at [72, 613] on link "Opportunities" at bounding box center [105, 612] width 186 height 32
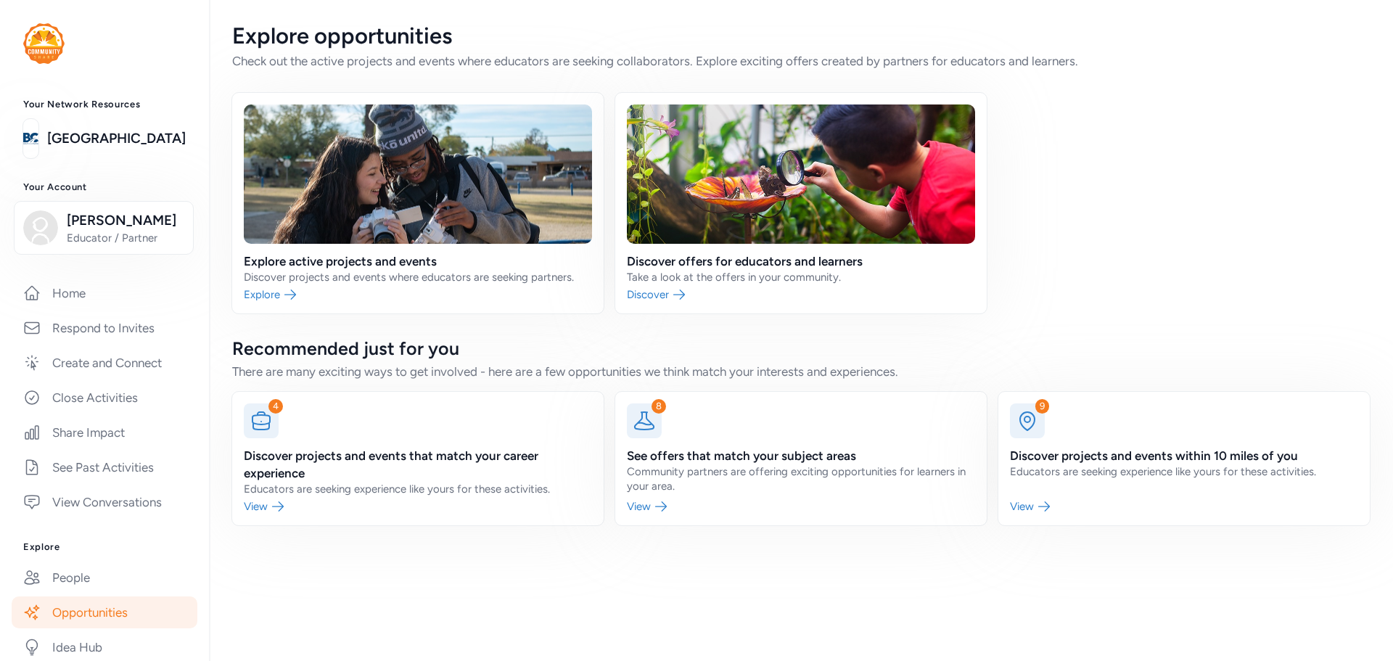
click at [1392, 86] on div "Explore opportunities Check out the active projects and events where educators …" at bounding box center [801, 274] width 1184 height 548
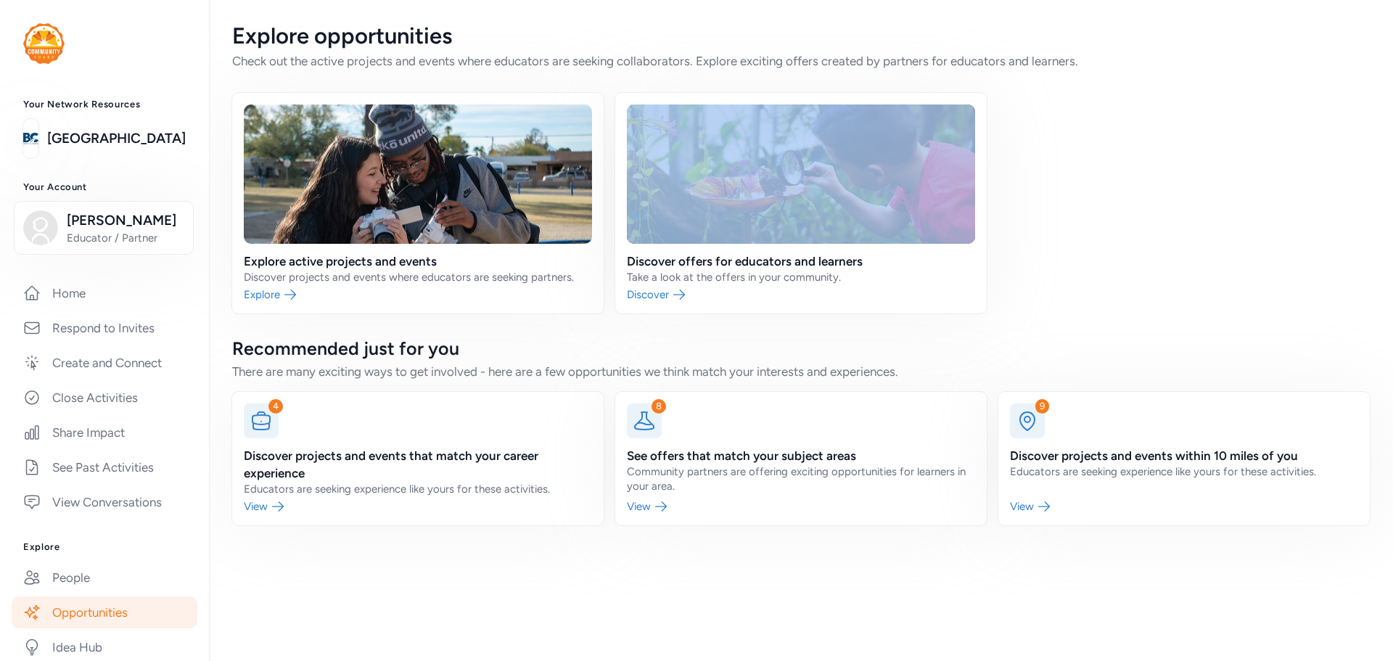
drag, startPoint x: 1392, startPoint y: 86, endPoint x: 1391, endPoint y: 223, distance: 137.1
click at [1391, 223] on div "Explore opportunities Check out the active projects and events where educators …" at bounding box center [801, 274] width 1184 height 548
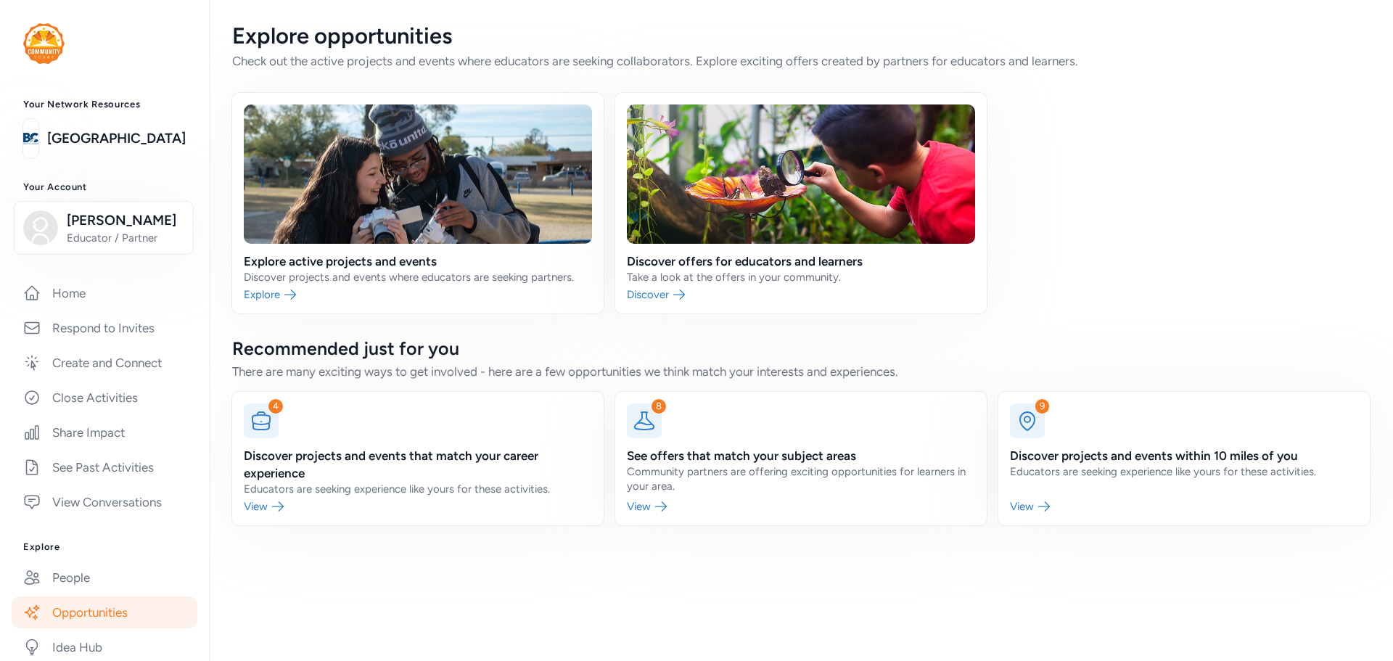
click at [1352, 255] on div "Explore active projects and events Discover projects and events where educators…" at bounding box center [801, 203] width 1138 height 221
click at [103, 639] on link "Idea Hub" at bounding box center [105, 647] width 186 height 32
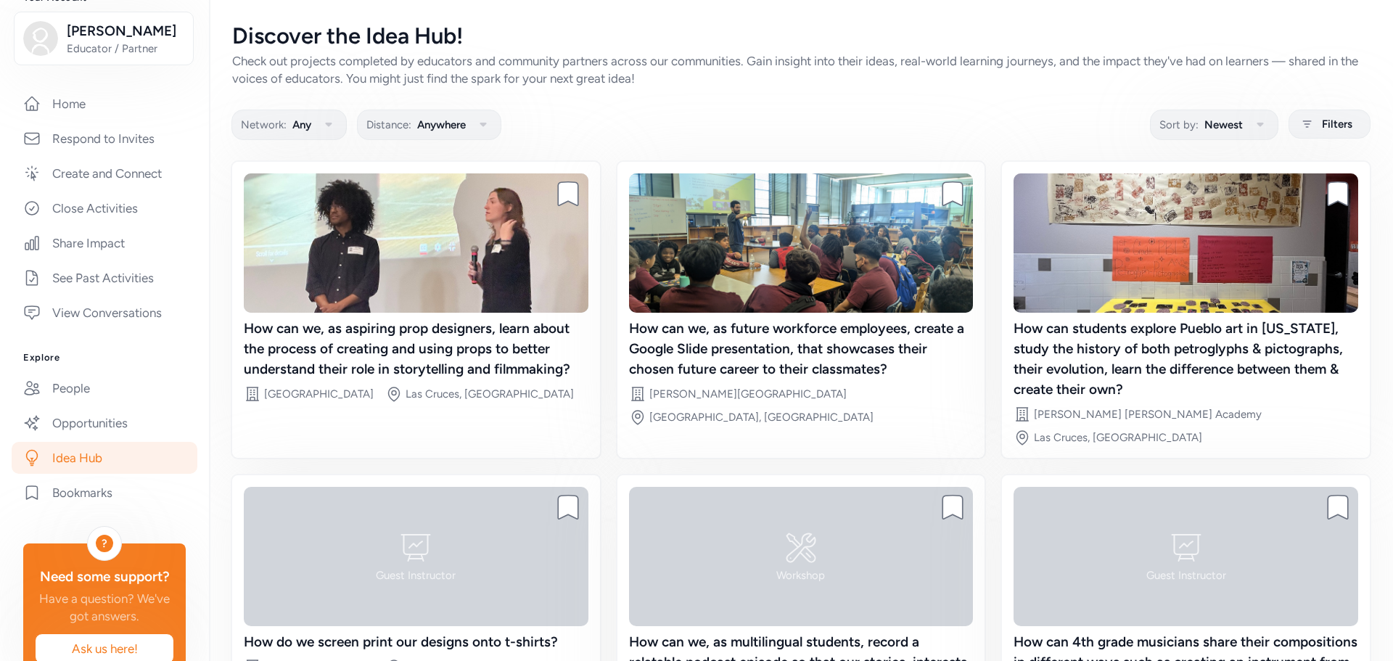
scroll to position [229, 0]
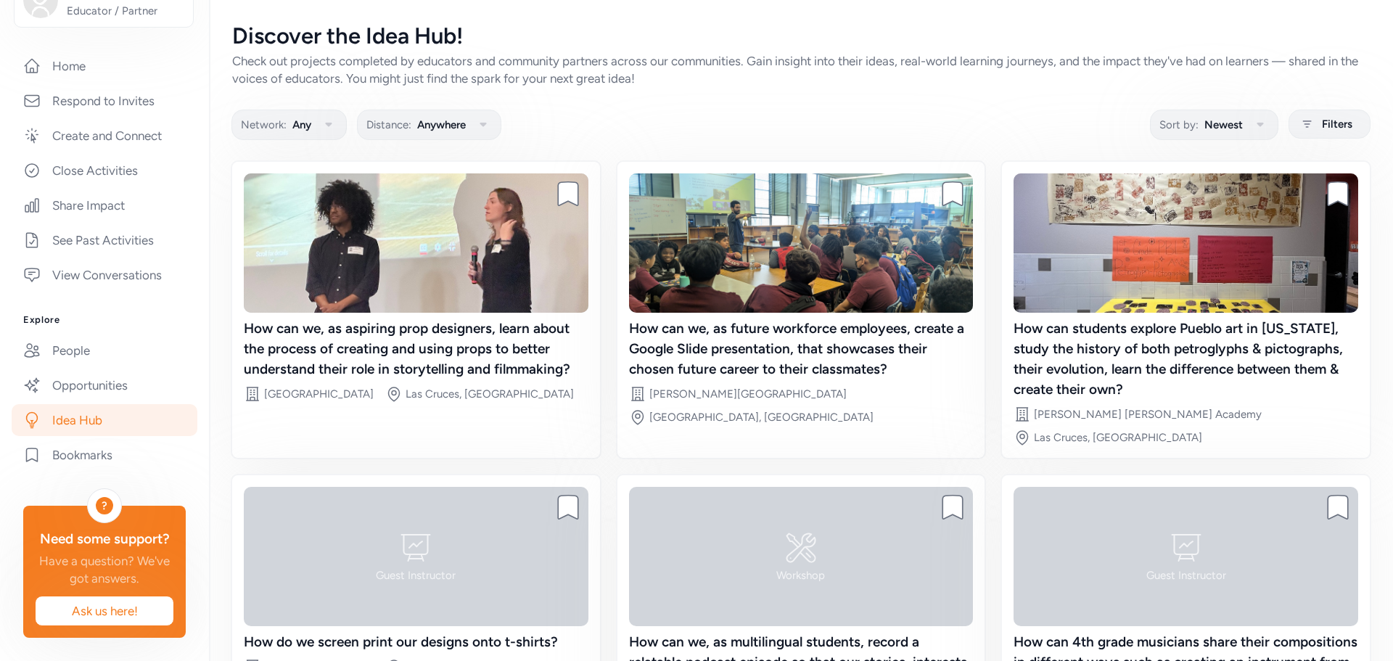
click at [144, 36] on div "Your Network Resources Bullitt County Public Schools Your Account [PERSON_NAME]…" at bounding box center [104, 255] width 209 height 766
click at [82, 62] on link "Home" at bounding box center [105, 66] width 186 height 32
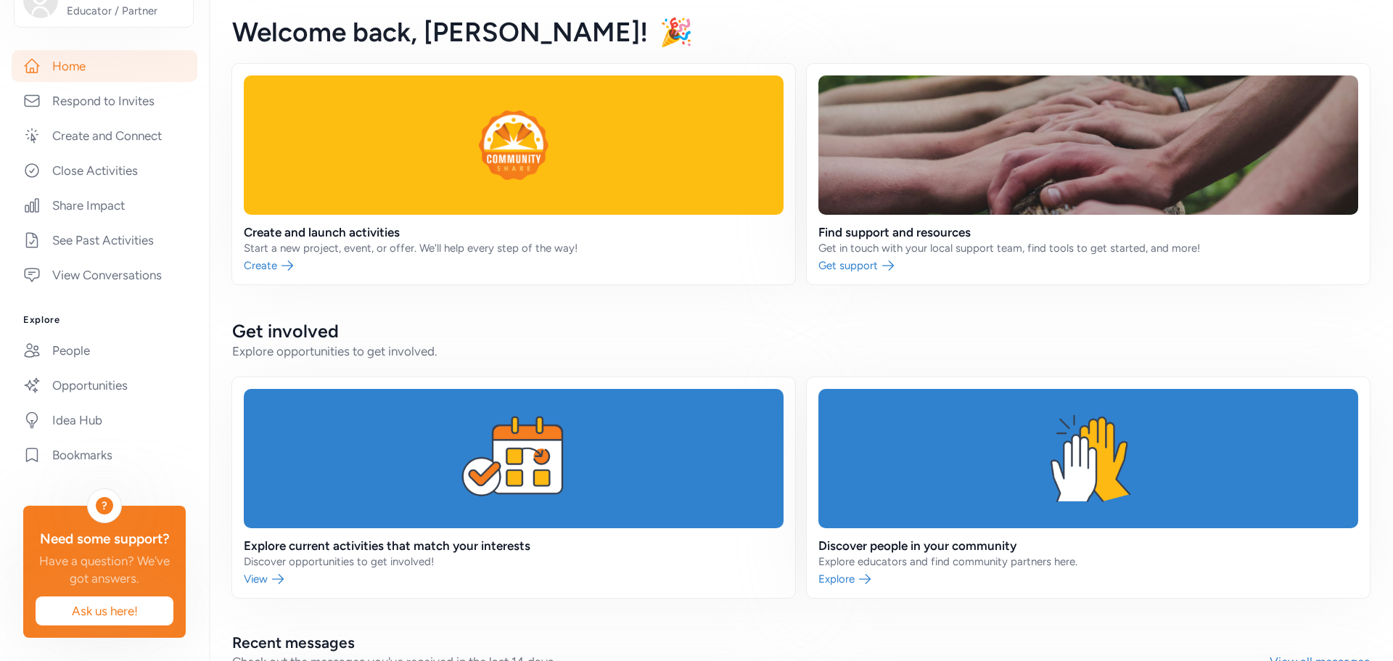
click at [72, 68] on link "Home" at bounding box center [105, 66] width 186 height 32
